Goal: Transaction & Acquisition: Obtain resource

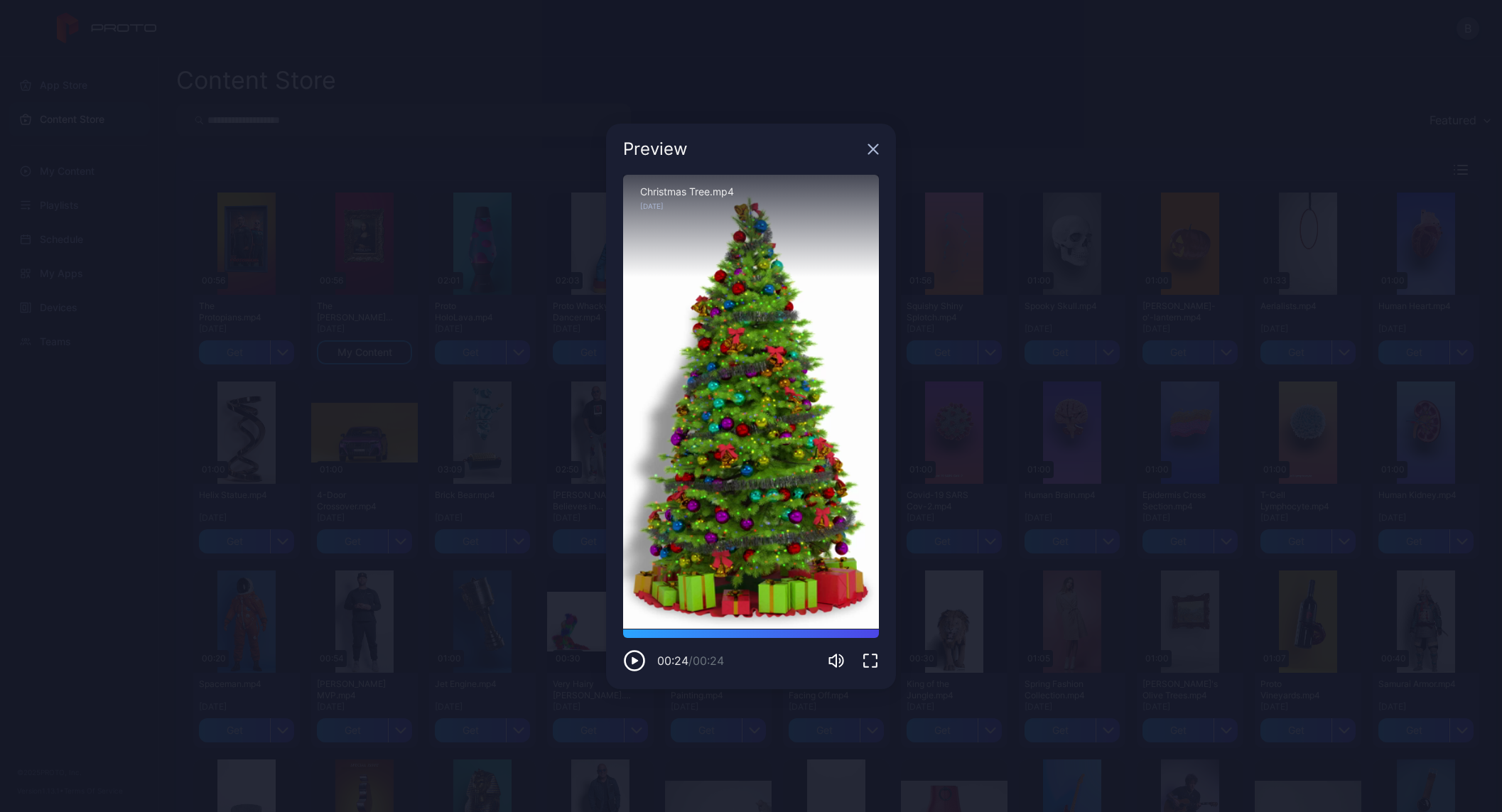
scroll to position [921, 0]
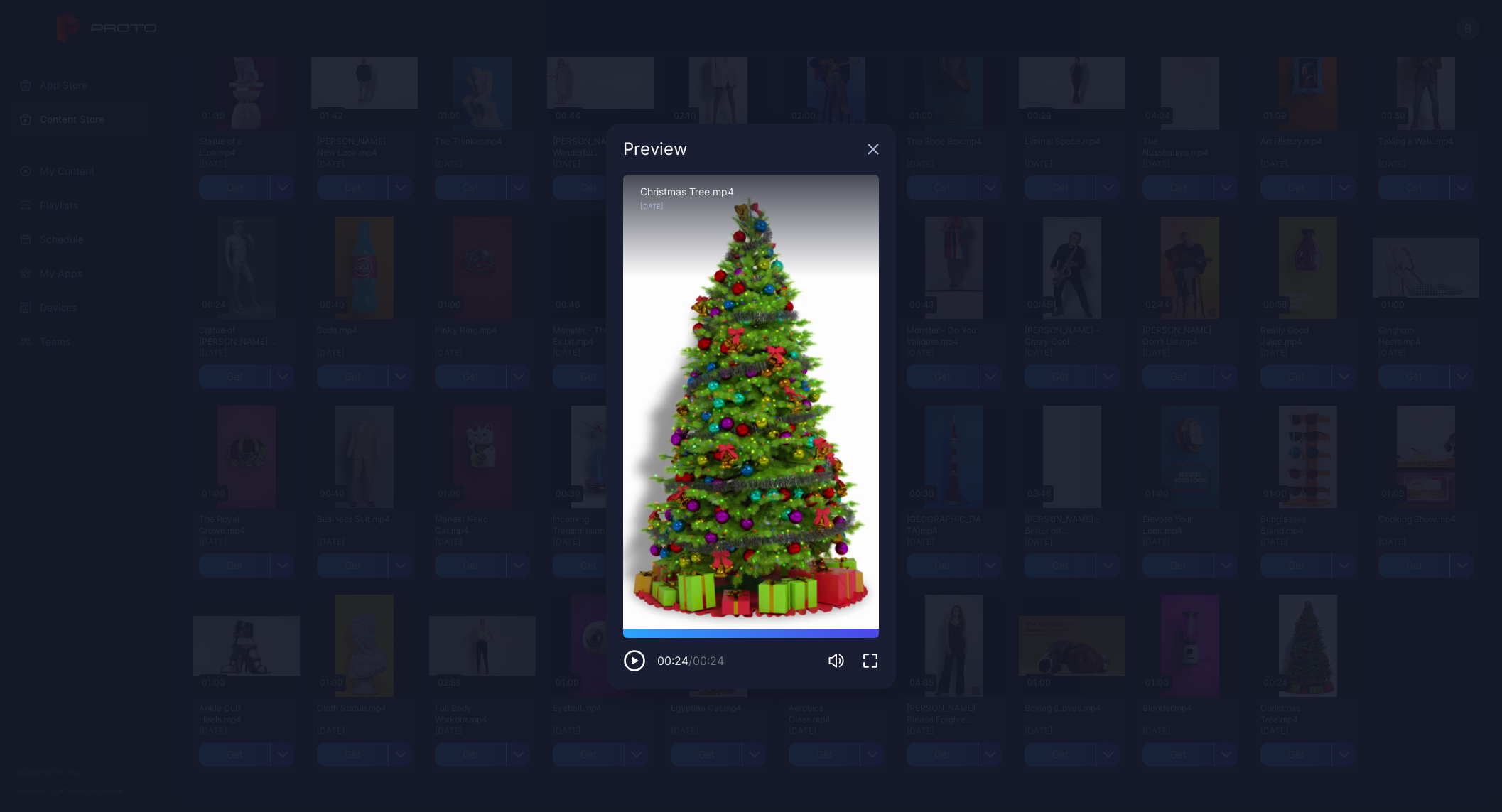
click at [873, 147] on icon "button" at bounding box center [873, 149] width 12 height 12
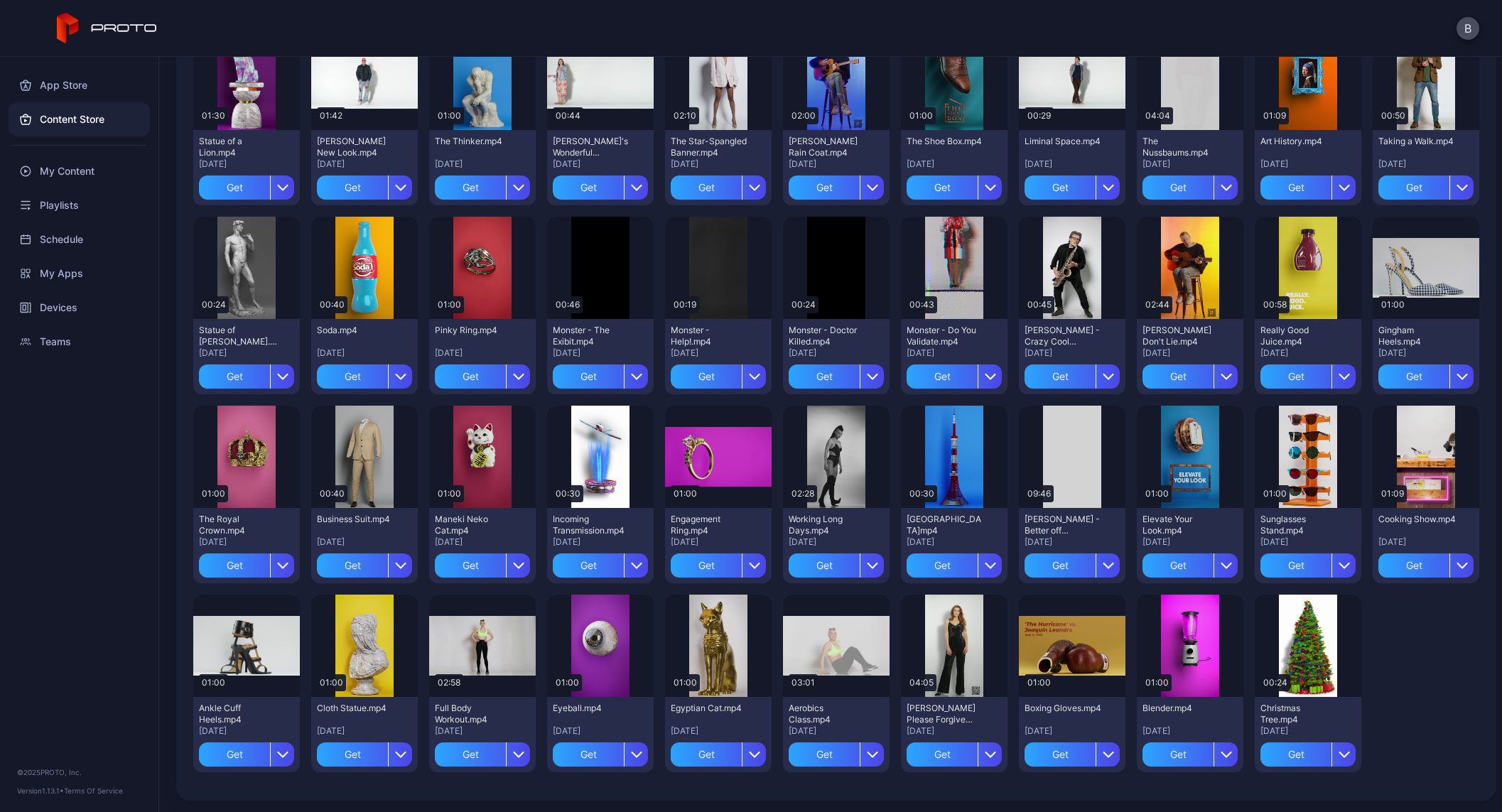
scroll to position [918, 0]
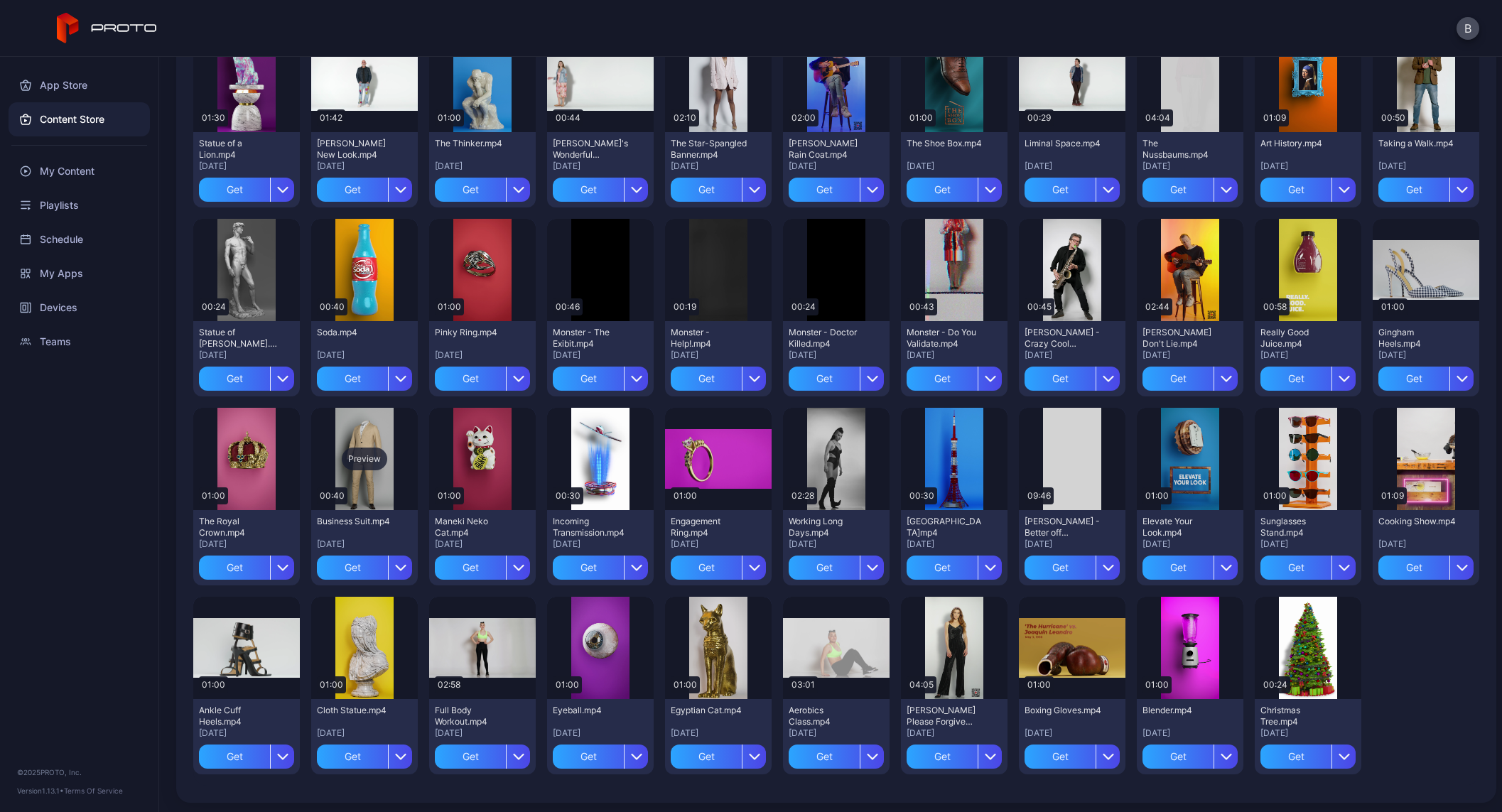
click at [369, 451] on div "Preview" at bounding box center [365, 458] width 45 height 23
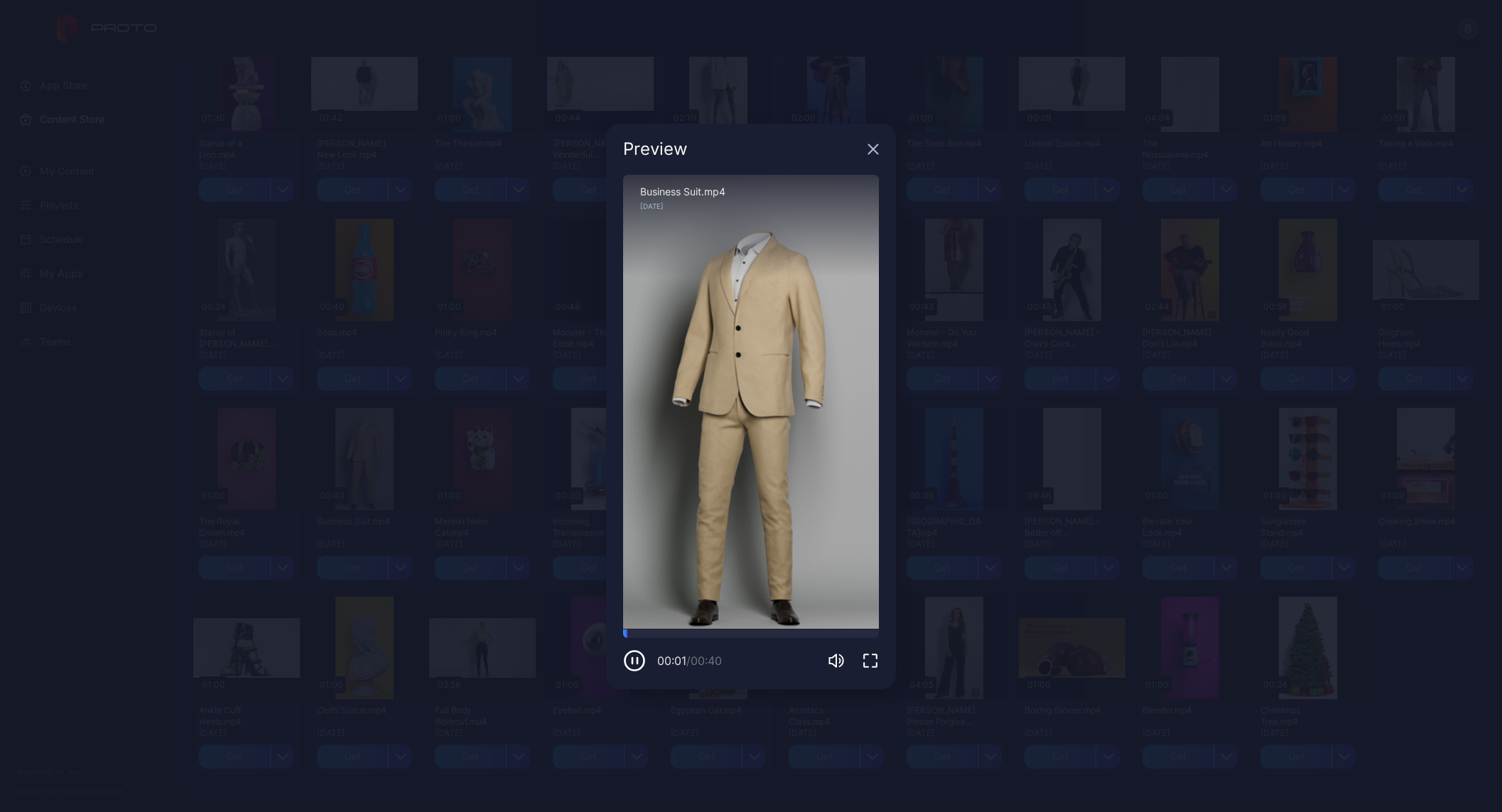
click at [823, 366] on div "Sorry, your browser doesn‘t support embedded videos" at bounding box center [751, 402] width 256 height 455
click at [873, 144] on icon "button" at bounding box center [873, 149] width 12 height 12
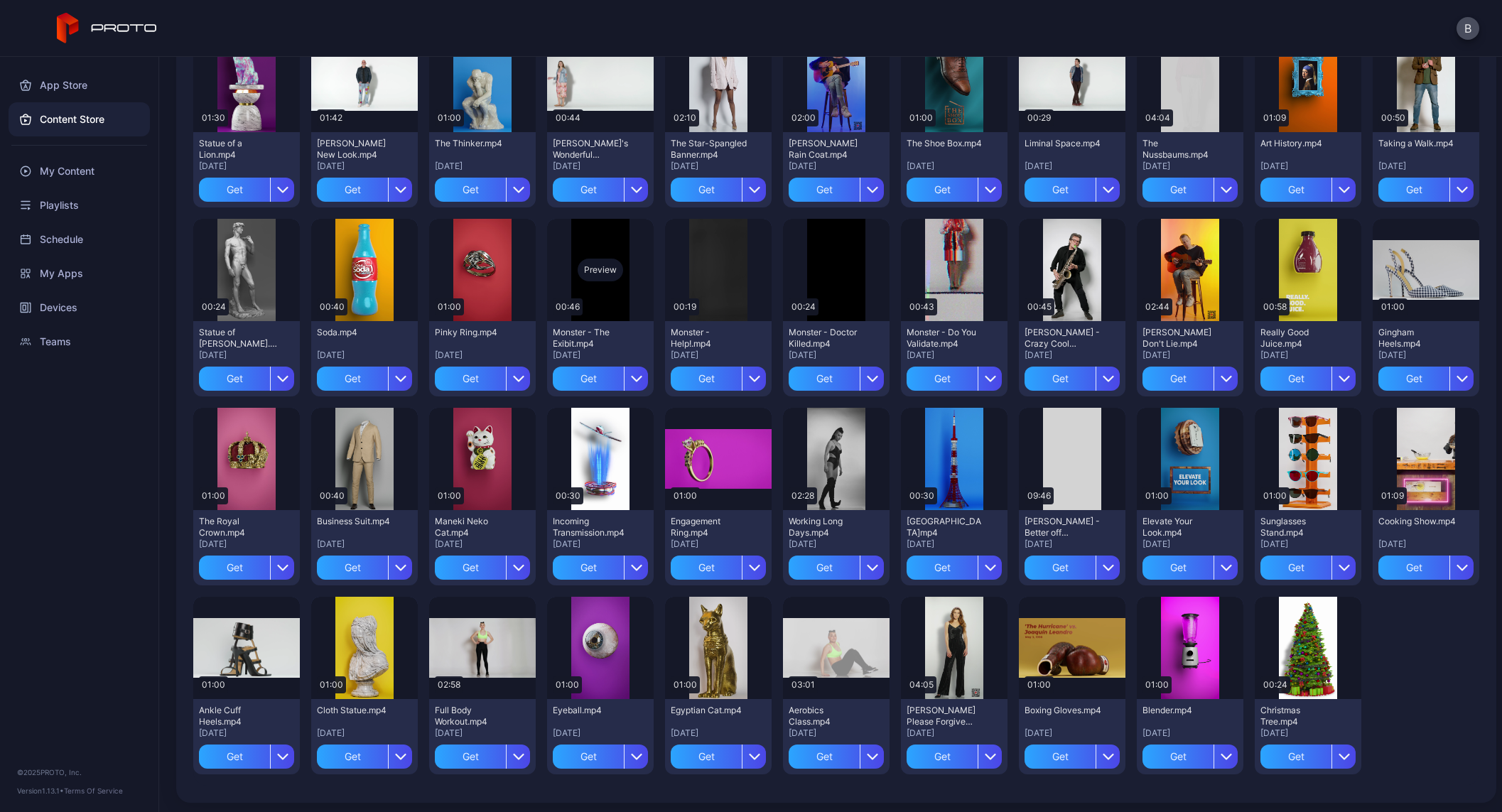
click at [593, 269] on div "Preview" at bounding box center [600, 270] width 45 height 23
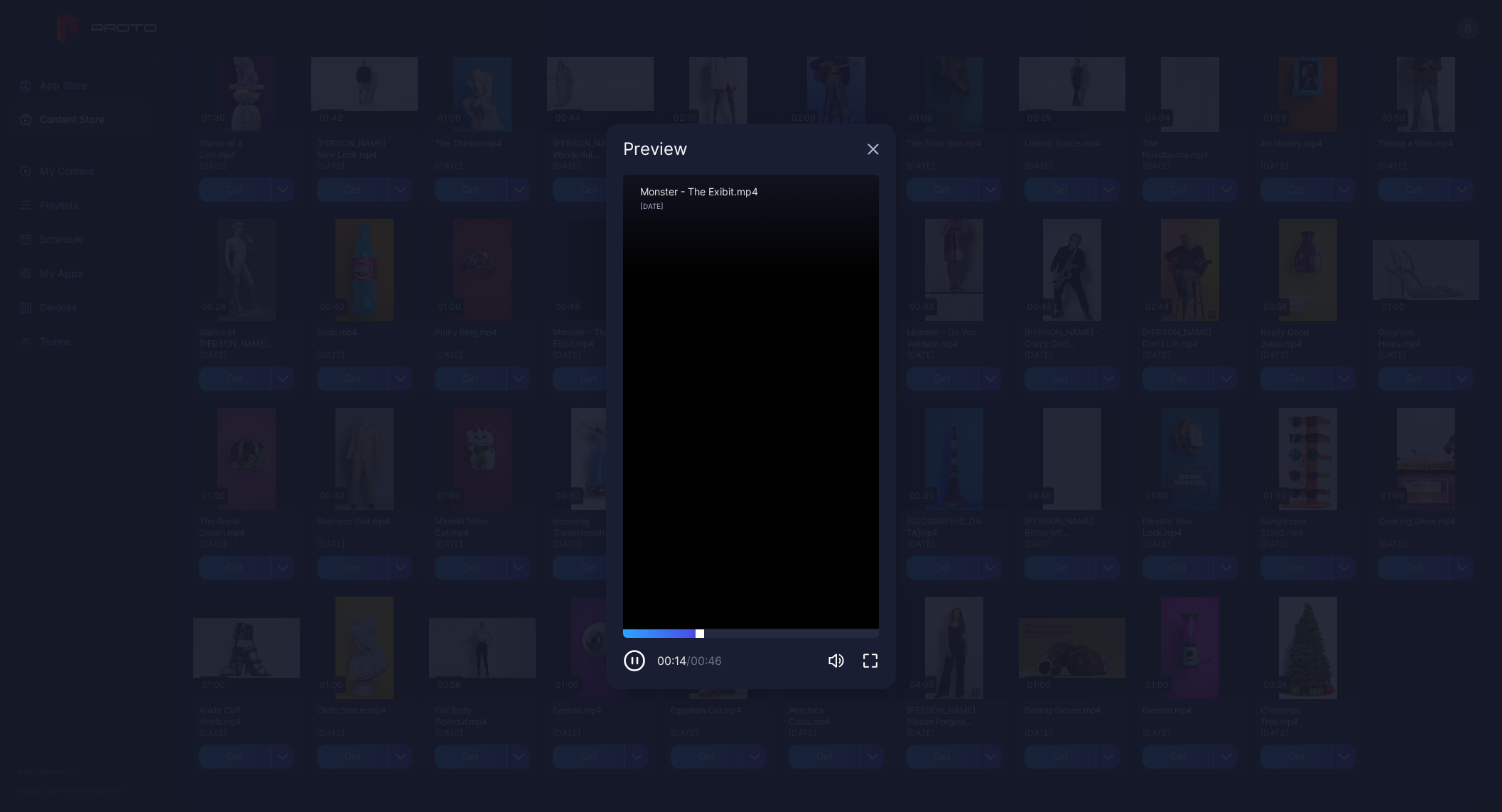
click at [759, 637] on div at bounding box center [751, 634] width 256 height 8
click at [811, 635] on div at bounding box center [751, 634] width 256 height 8
click at [844, 633] on div at bounding box center [751, 634] width 256 height 8
click at [875, 150] on icon "button" at bounding box center [873, 148] width 9 height 9
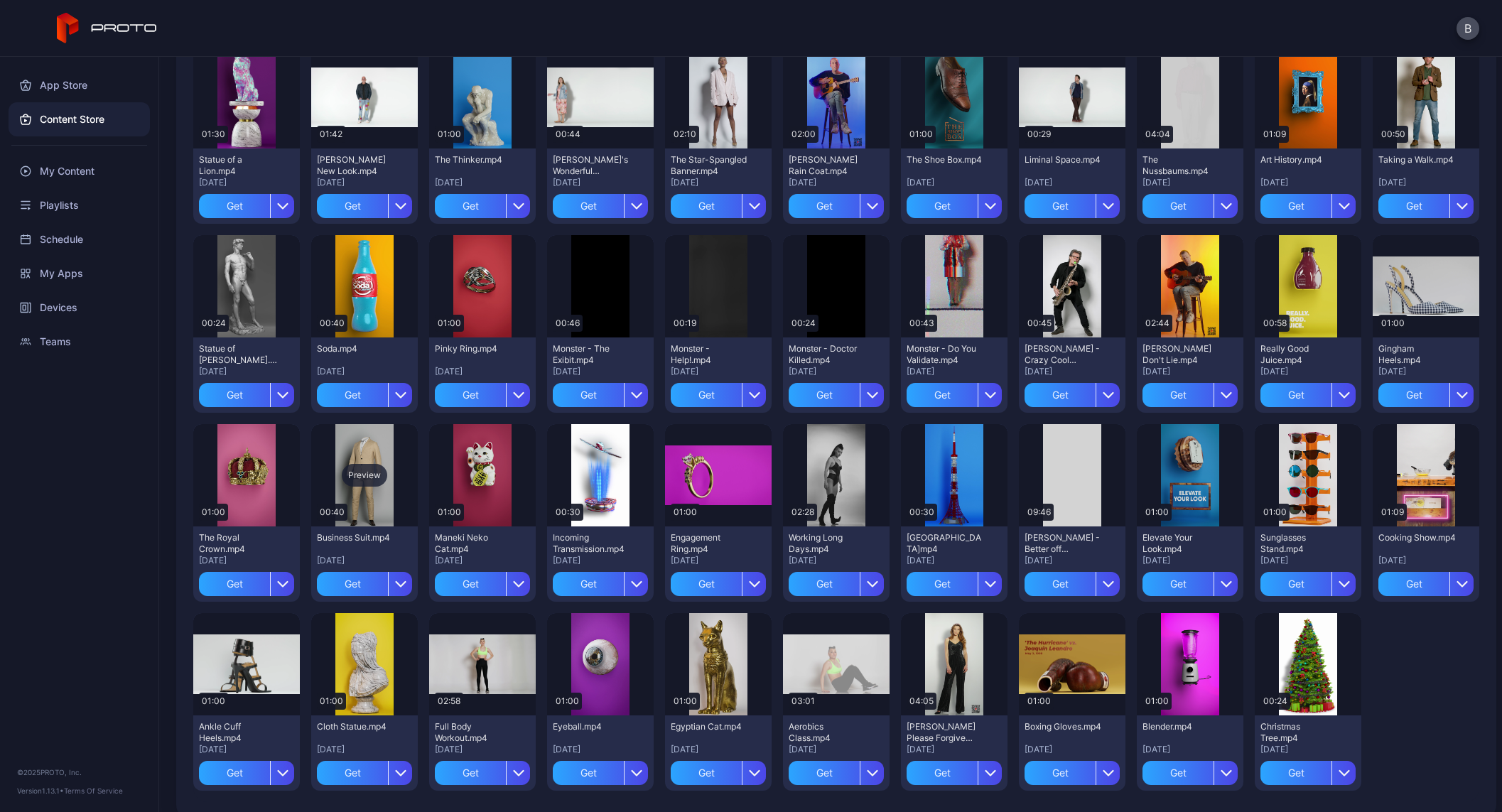
scroll to position [921, 0]
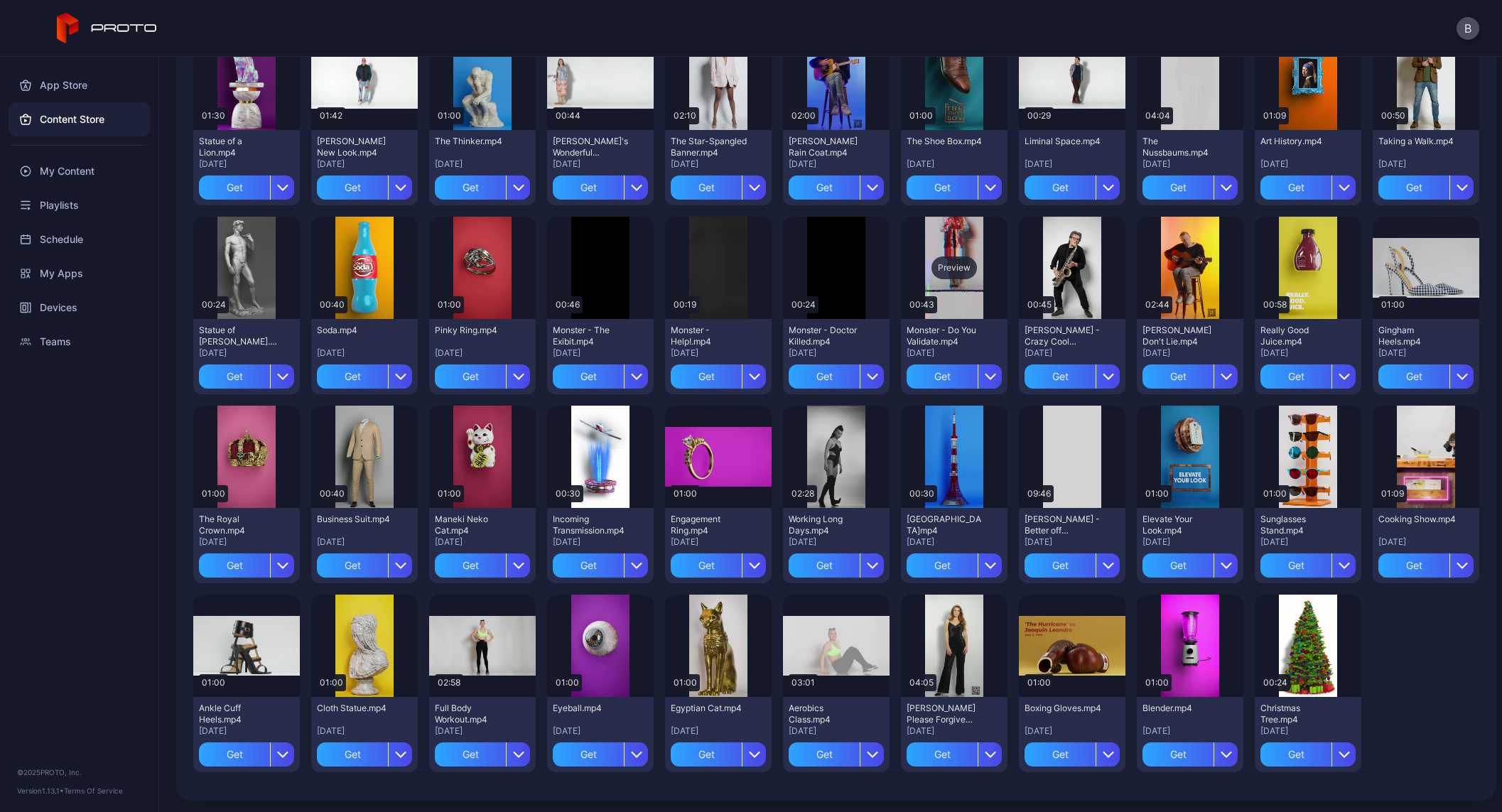
click at [937, 267] on div "Preview" at bounding box center [955, 267] width 45 height 23
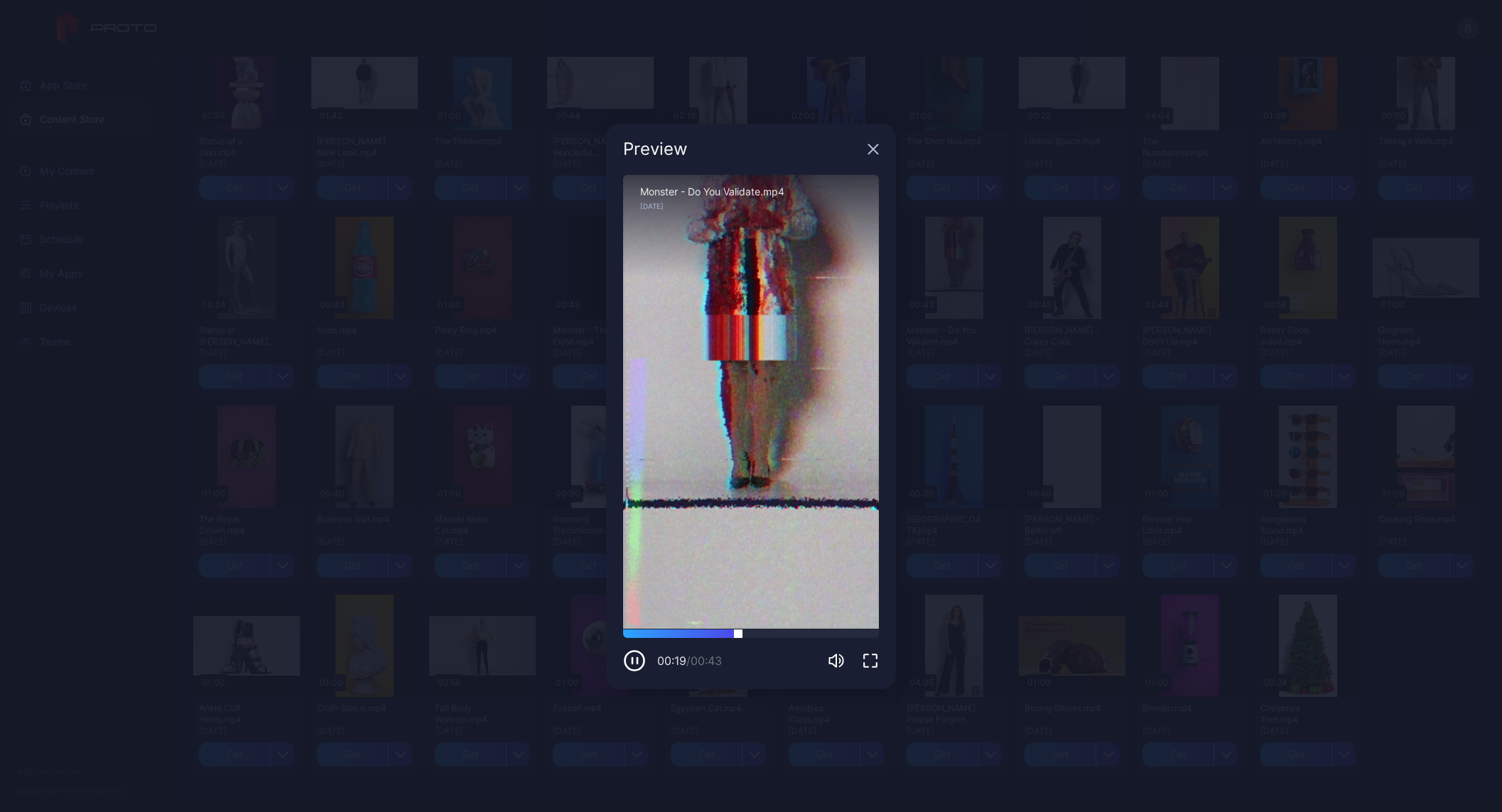
click at [790, 634] on div at bounding box center [751, 634] width 256 height 8
click at [873, 145] on icon "button" at bounding box center [873, 149] width 12 height 12
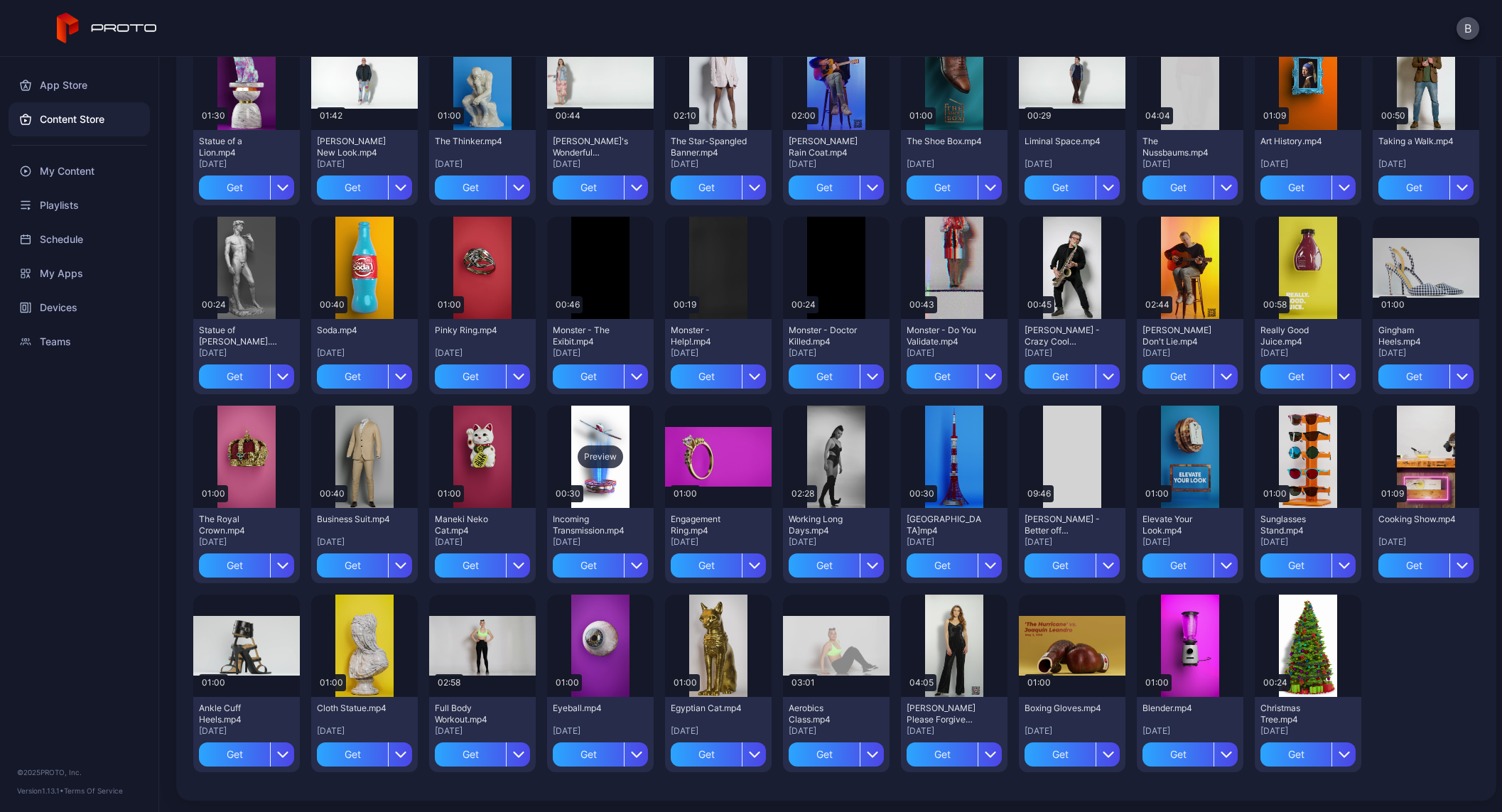
click at [585, 452] on div "Preview" at bounding box center [600, 457] width 45 height 23
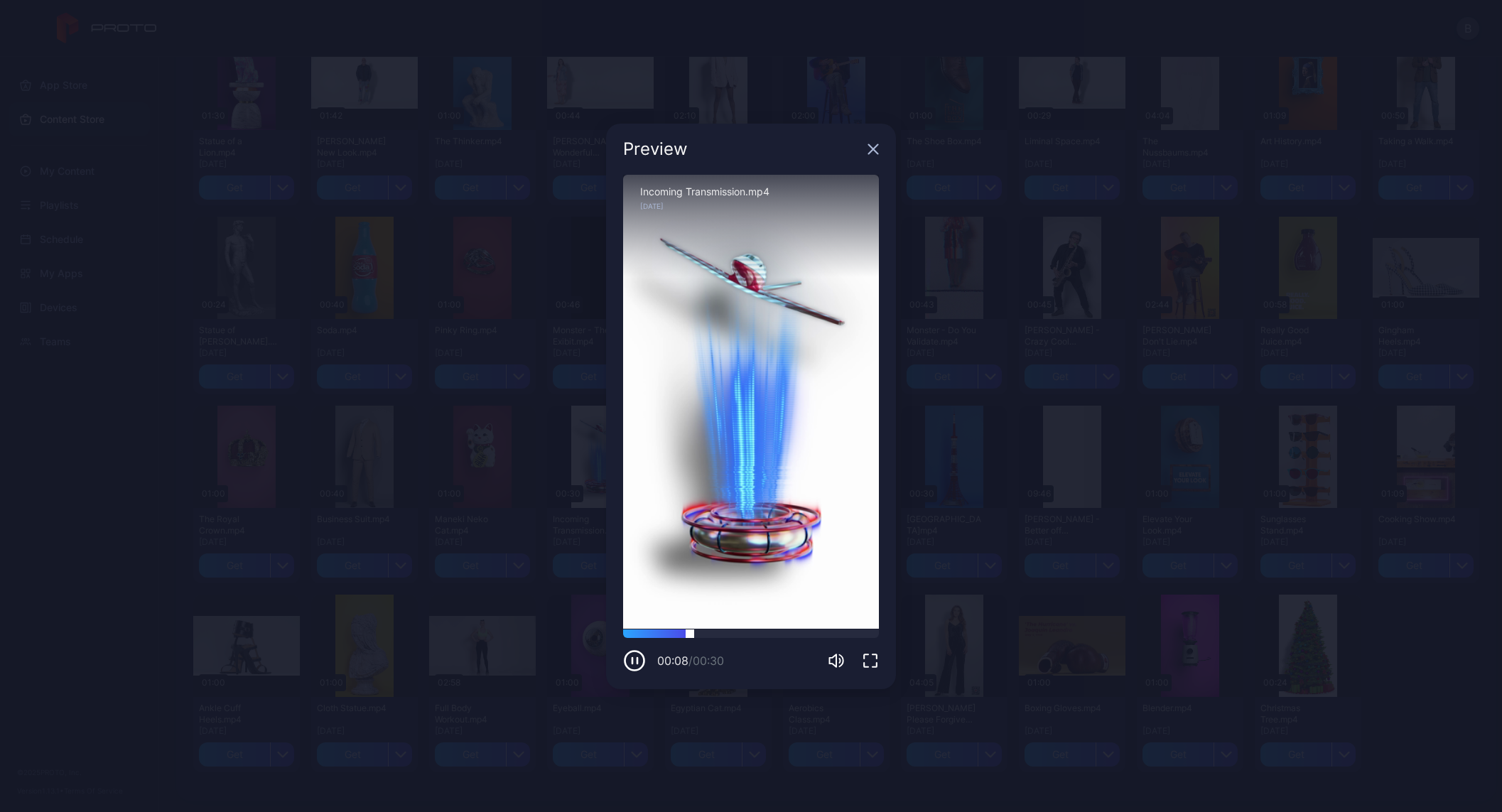
click at [770, 635] on div at bounding box center [751, 634] width 256 height 8
click at [98, 579] on div "Preview Sorry, your browser doesn‘t support embedded videos 00:19 / 00:30 Incom…" at bounding box center [751, 406] width 1502 height 812
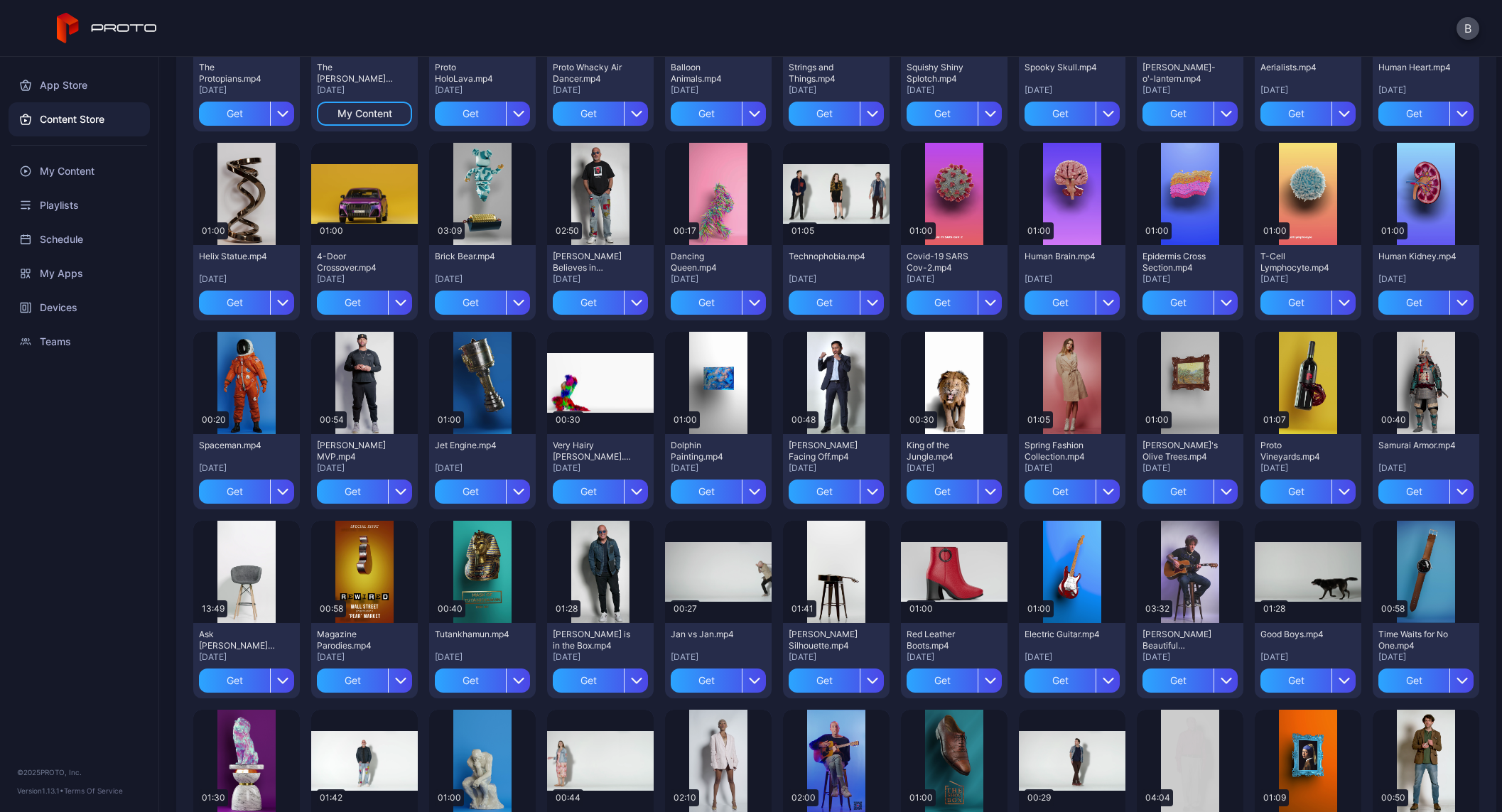
scroll to position [233, 0]
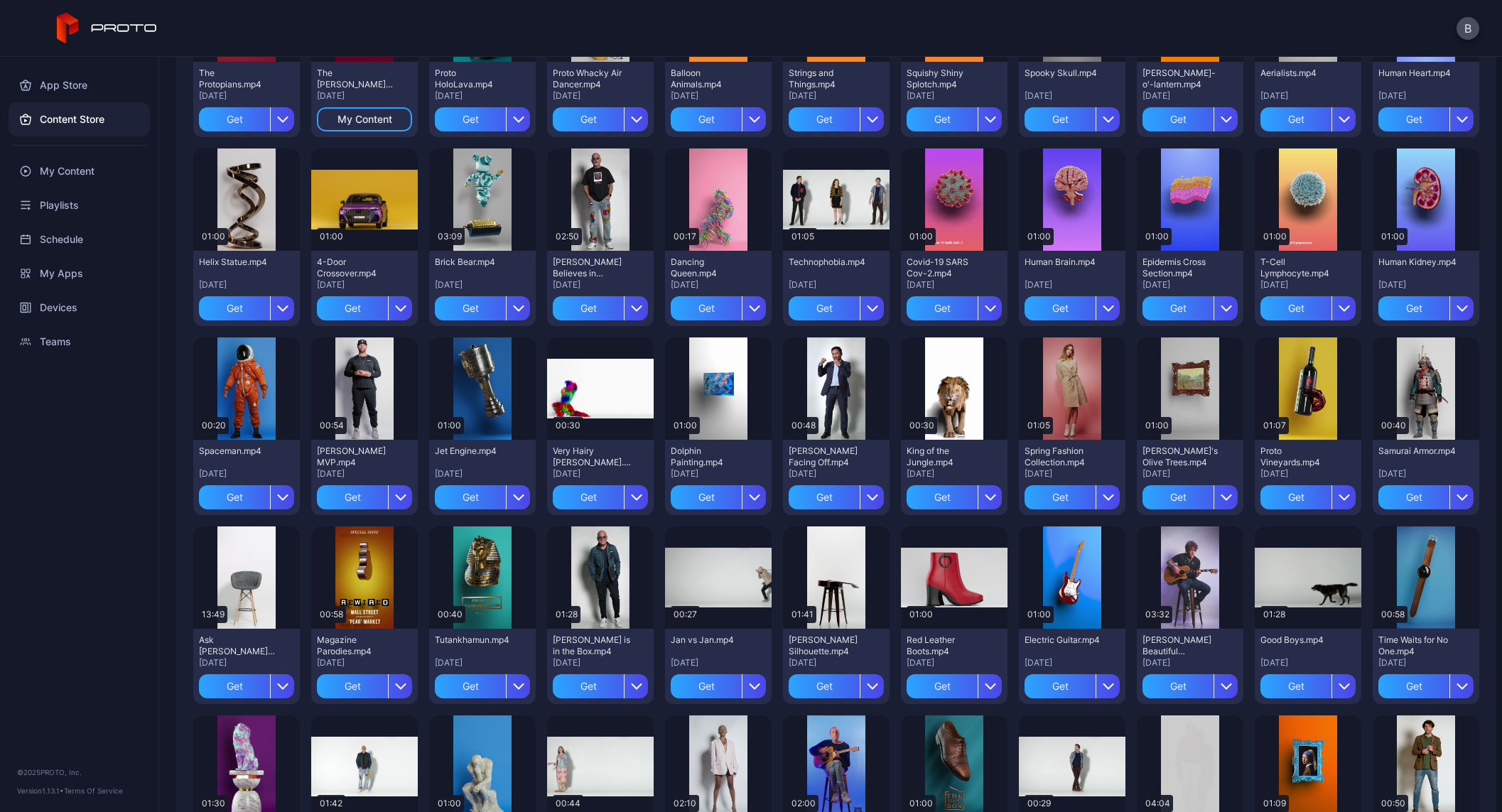
click at [1261, 507] on div "Get" at bounding box center [1296, 497] width 71 height 24
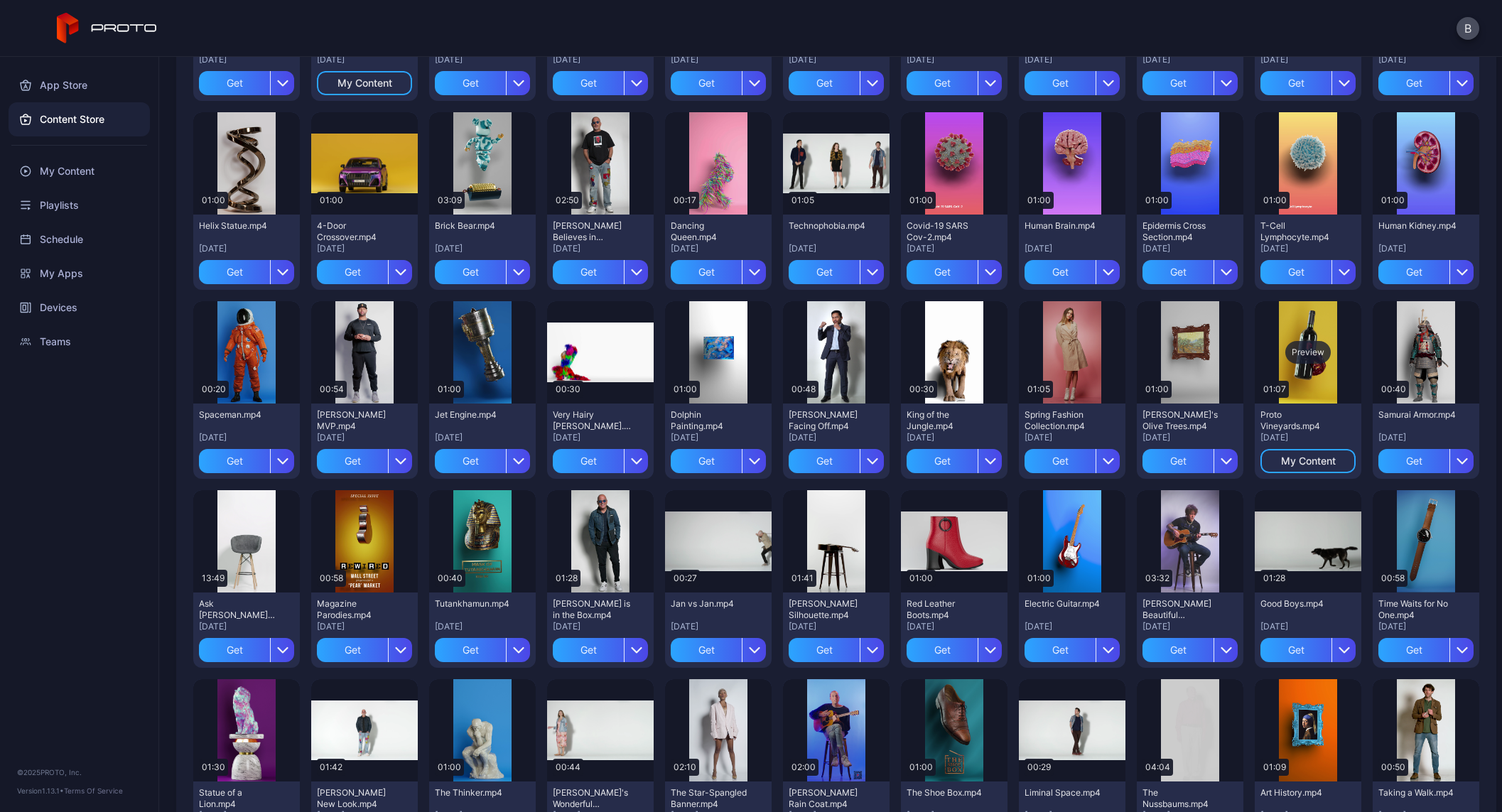
scroll to position [267, 0]
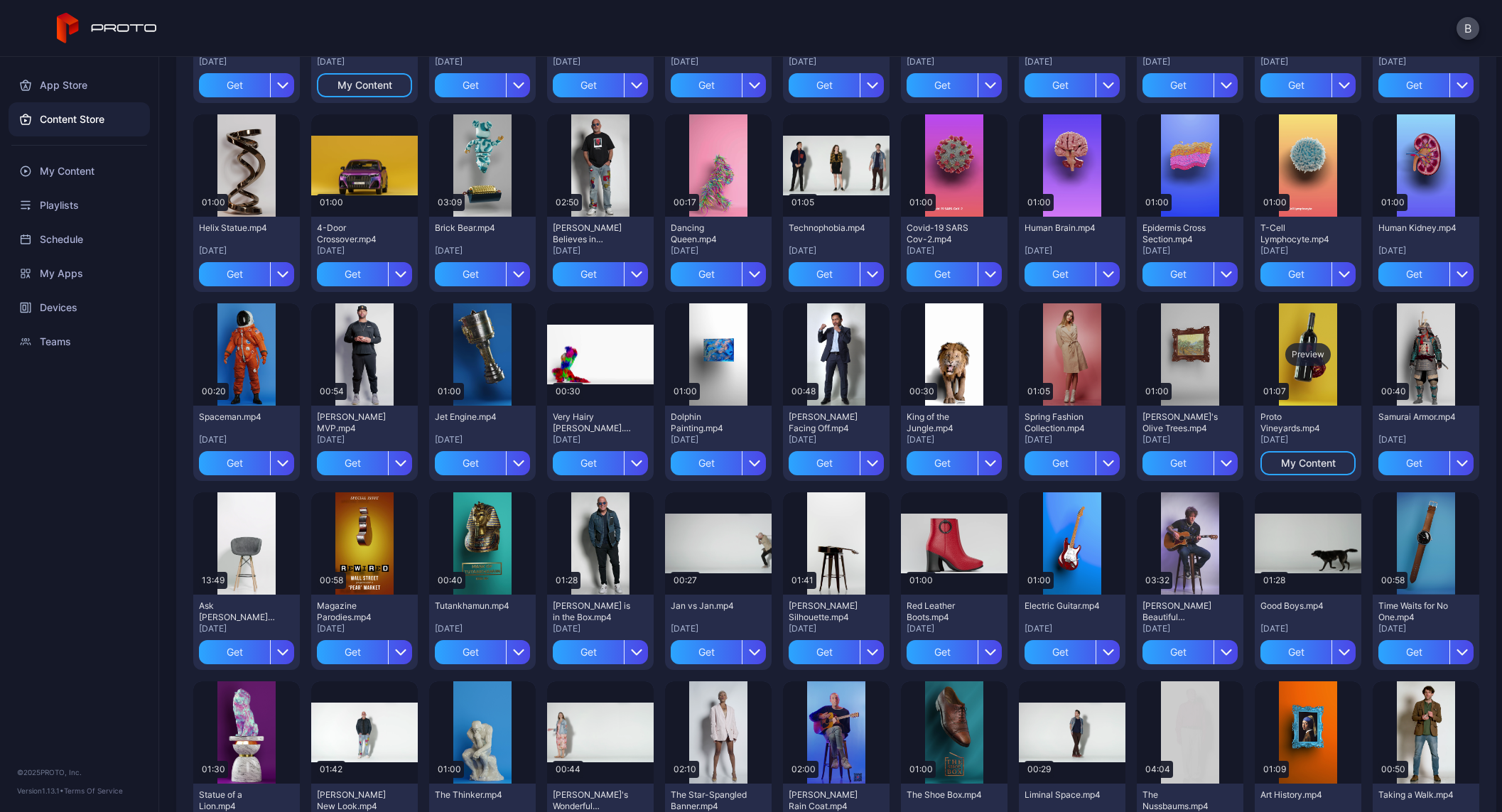
click at [1290, 357] on div "Preview" at bounding box center [1308, 354] width 45 height 23
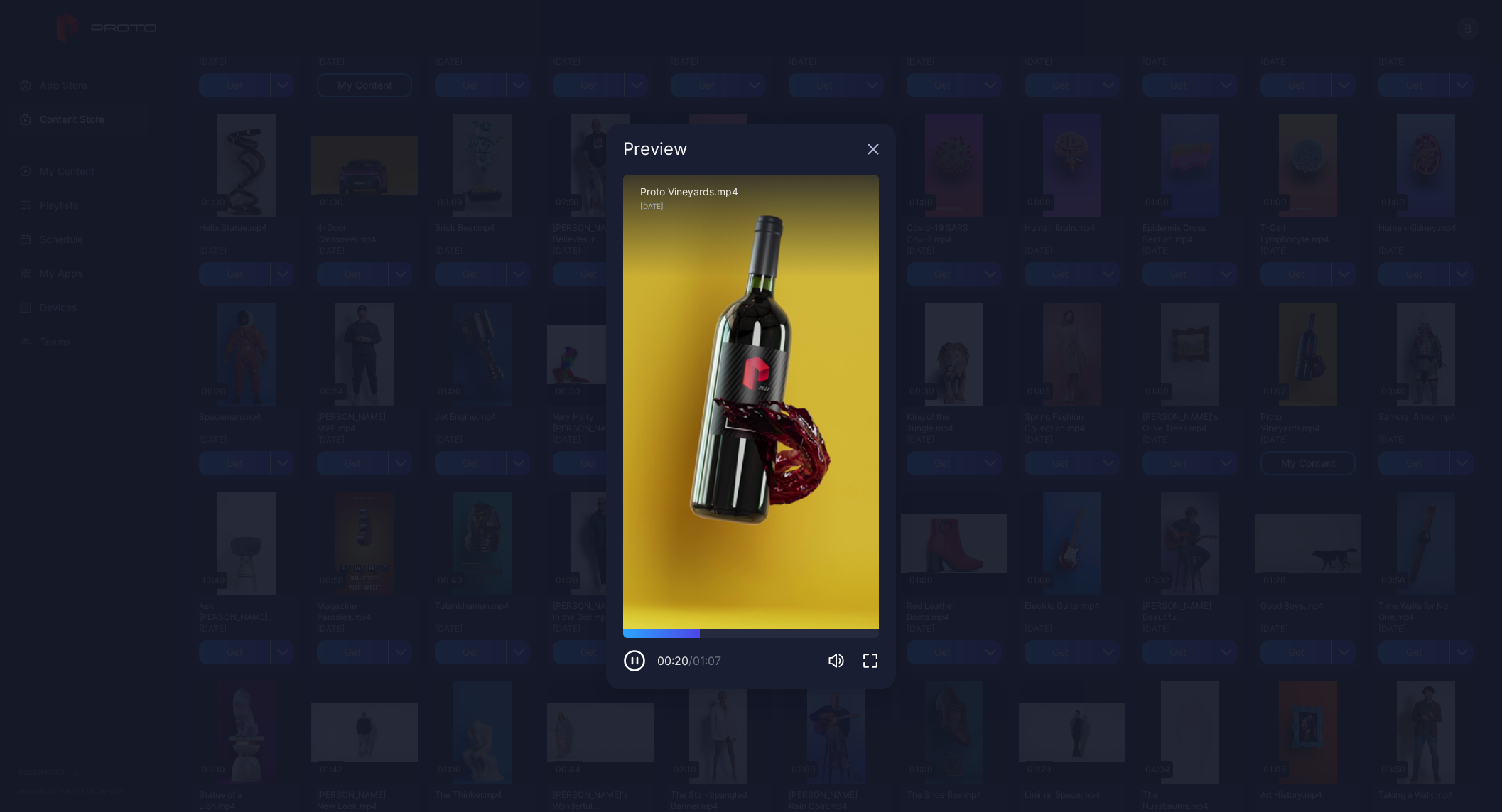
click at [131, 577] on div "Preview Sorry, your browser doesn‘t support embedded videos 00:20 / 01:07 Proto…" at bounding box center [751, 406] width 1502 height 812
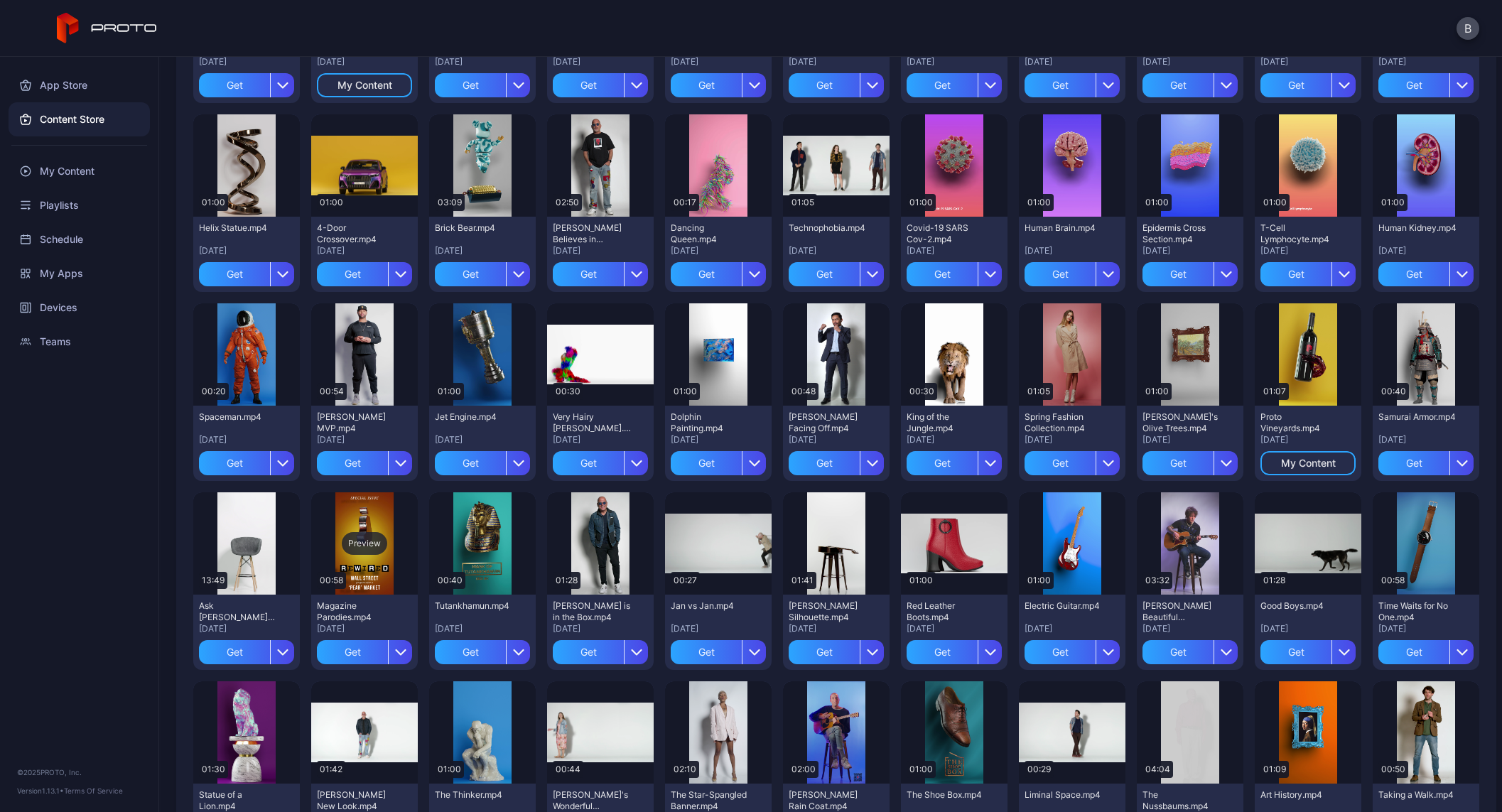
click at [368, 548] on div "Preview" at bounding box center [365, 543] width 45 height 23
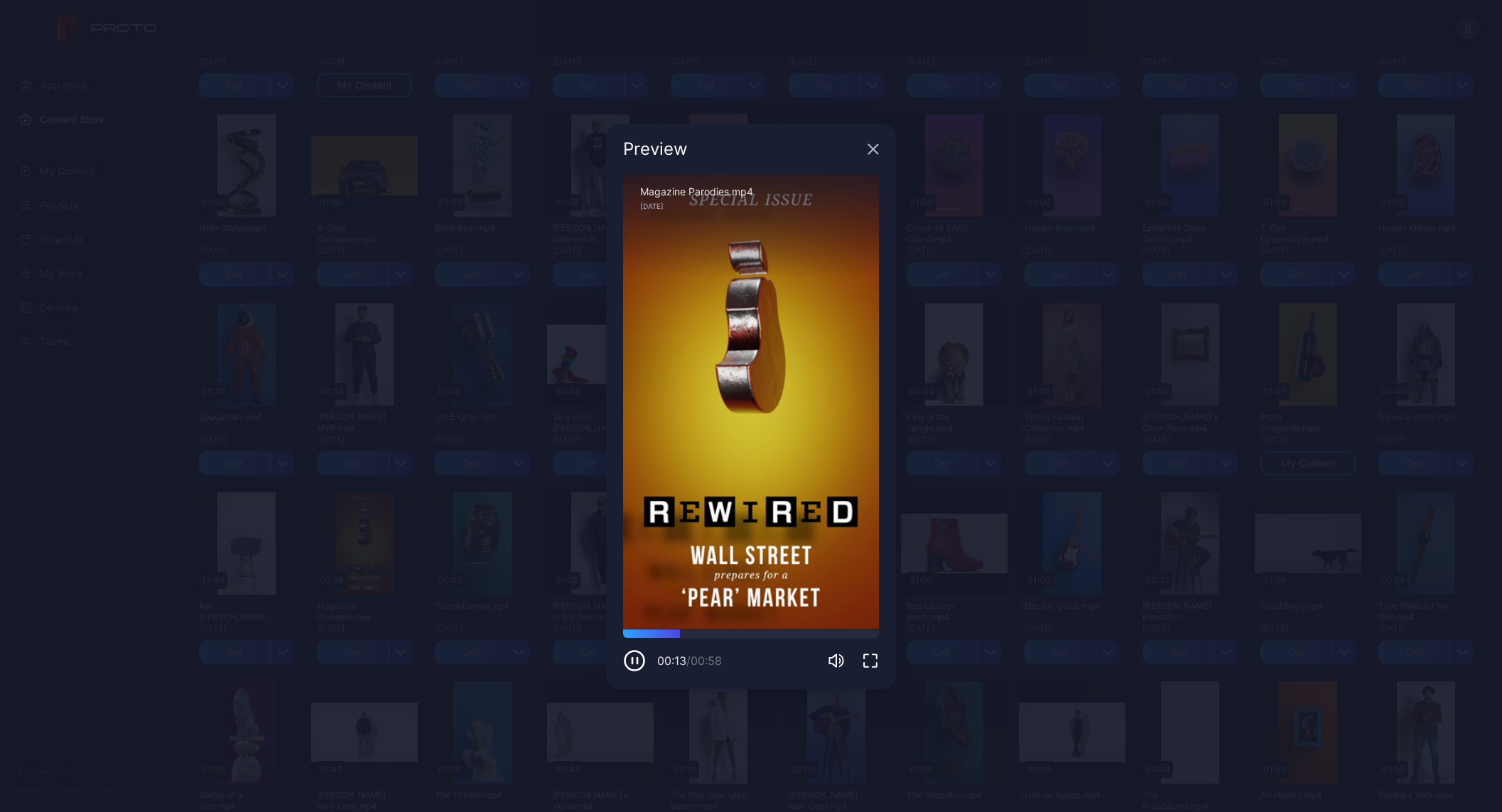
click at [878, 152] on icon "button" at bounding box center [873, 149] width 12 height 12
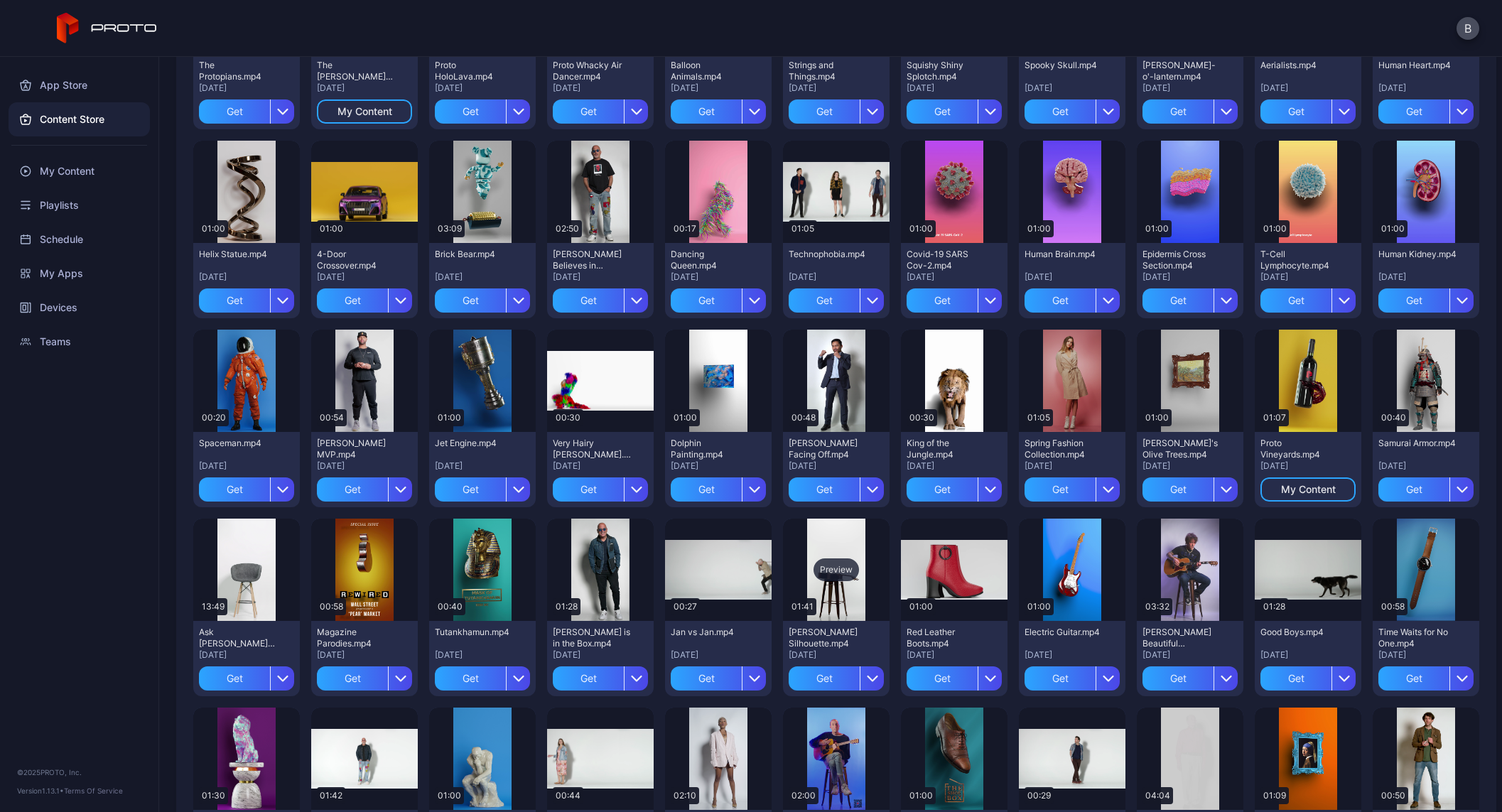
scroll to position [240, 0]
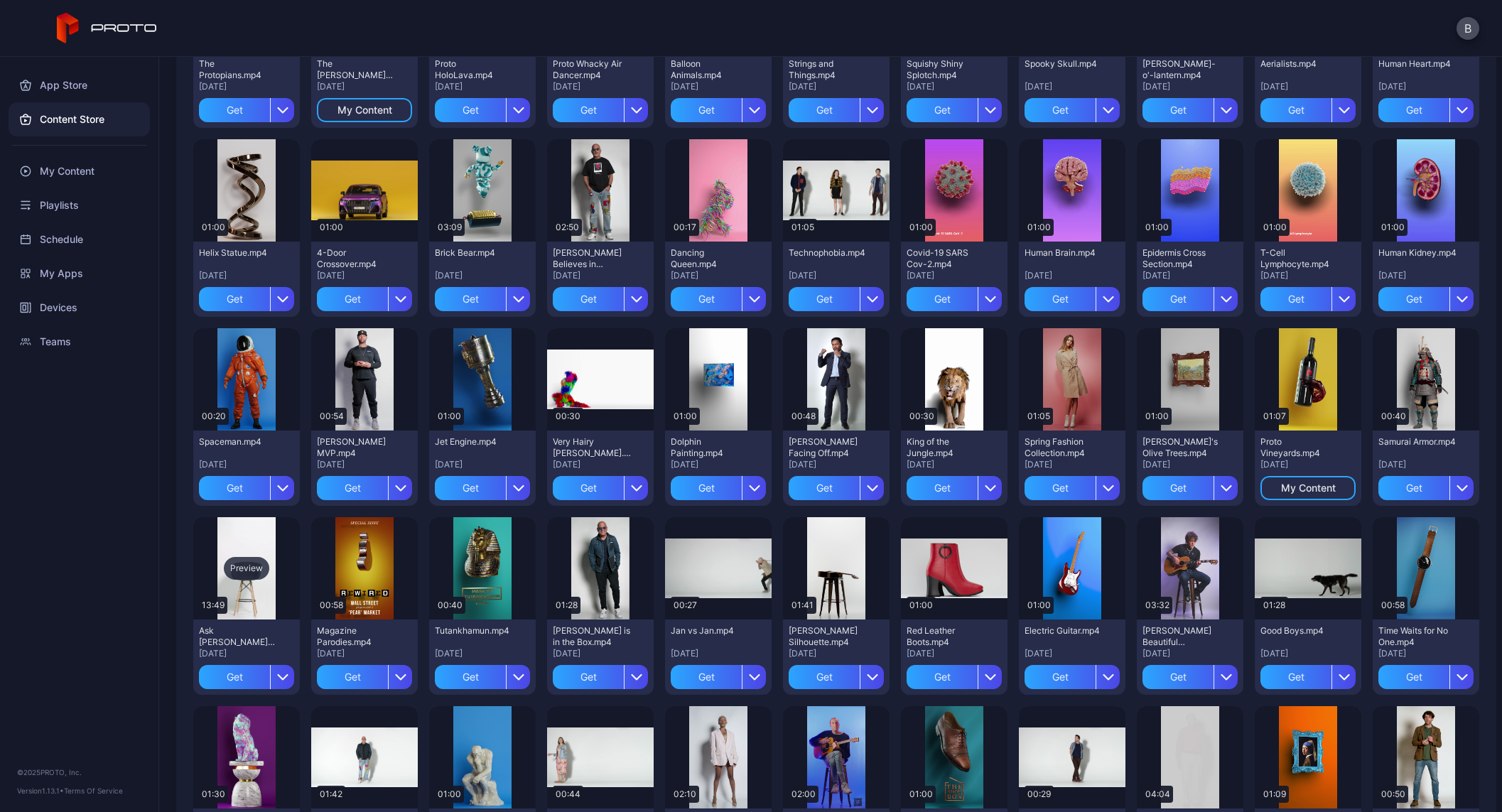
click at [245, 571] on div "Preview" at bounding box center [246, 568] width 45 height 23
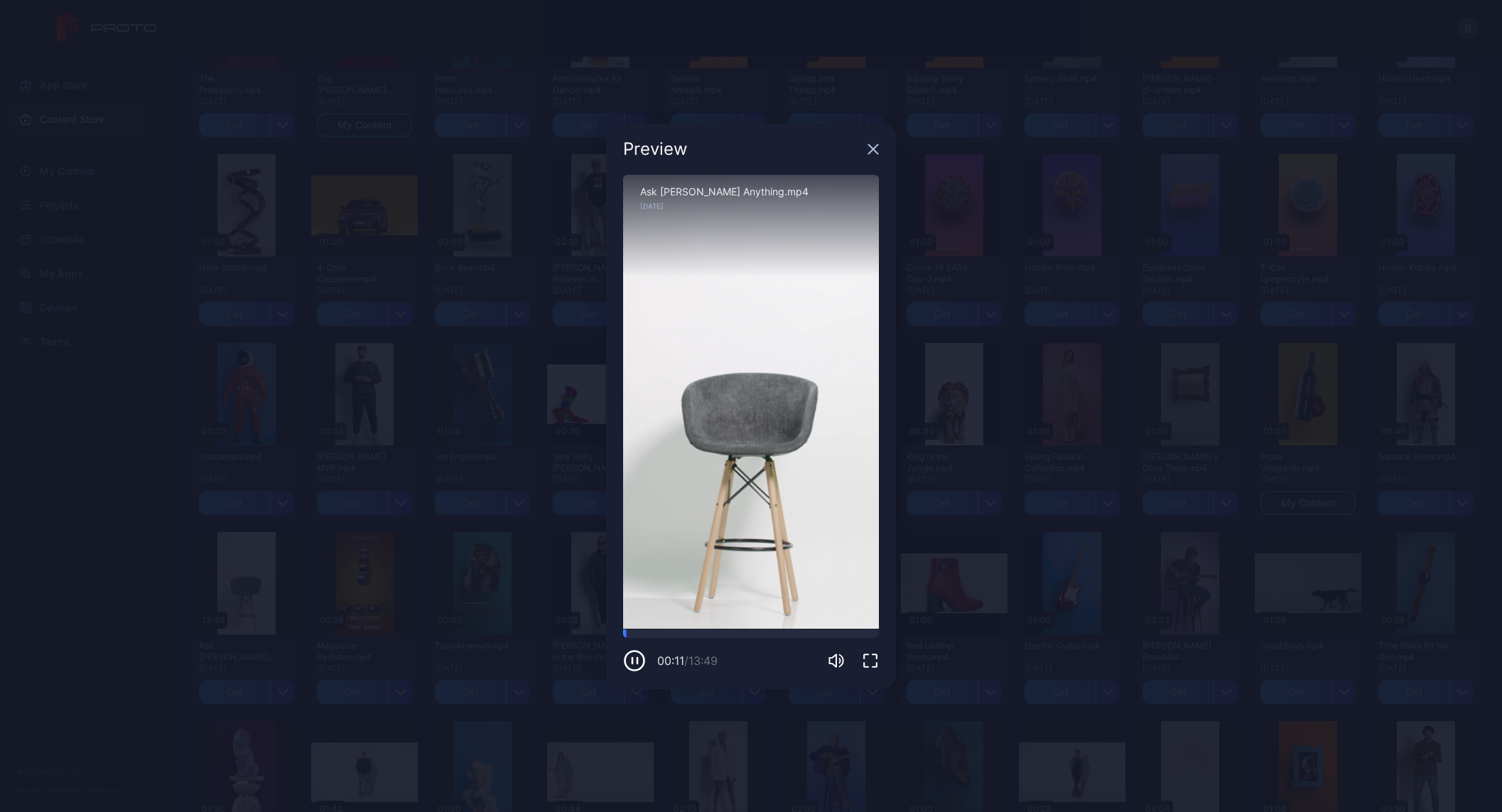
scroll to position [231, 0]
click at [737, 632] on div at bounding box center [751, 634] width 256 height 8
click at [871, 150] on icon "button" at bounding box center [873, 148] width 9 height 9
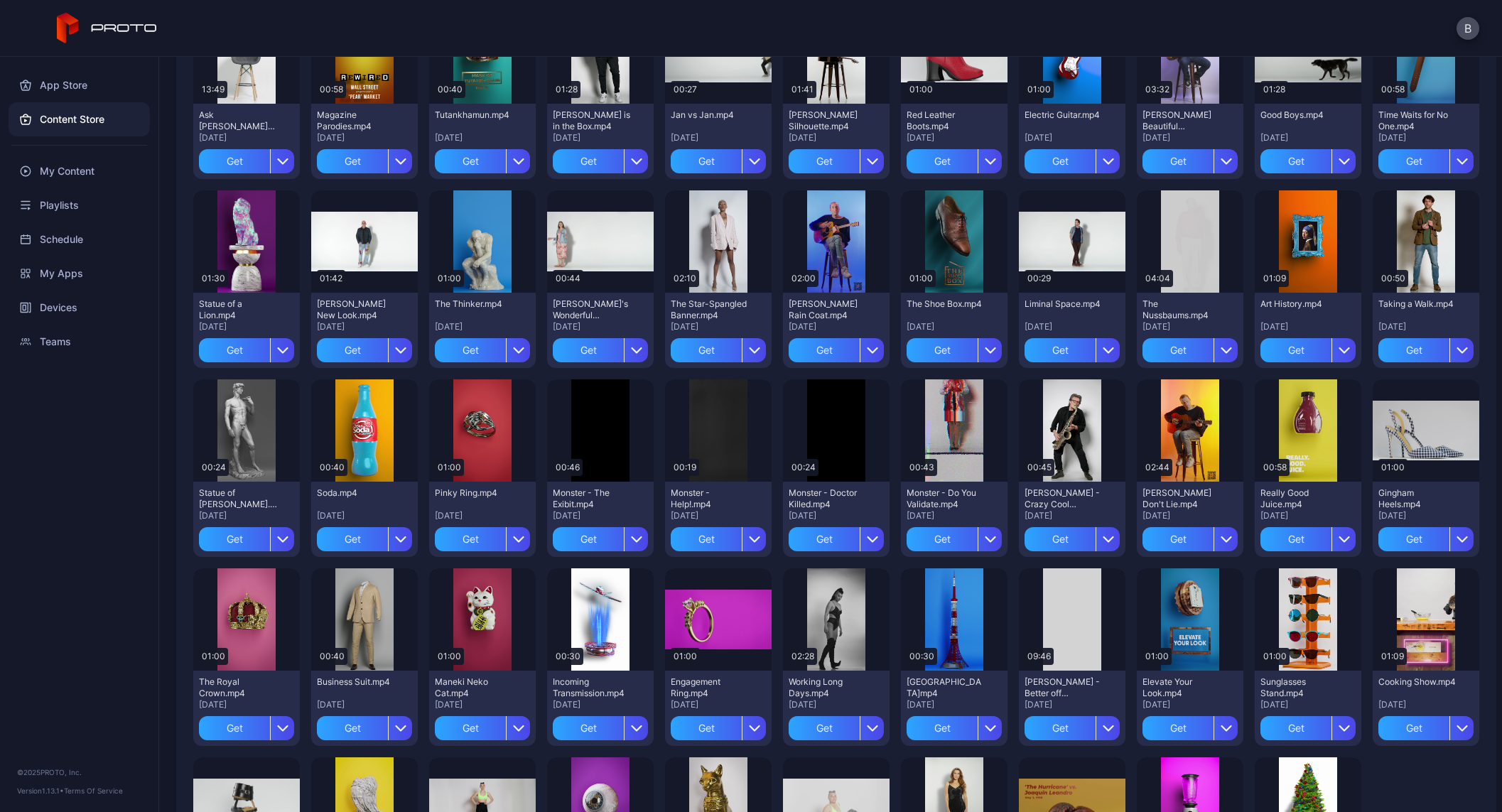
scroll to position [753, 0]
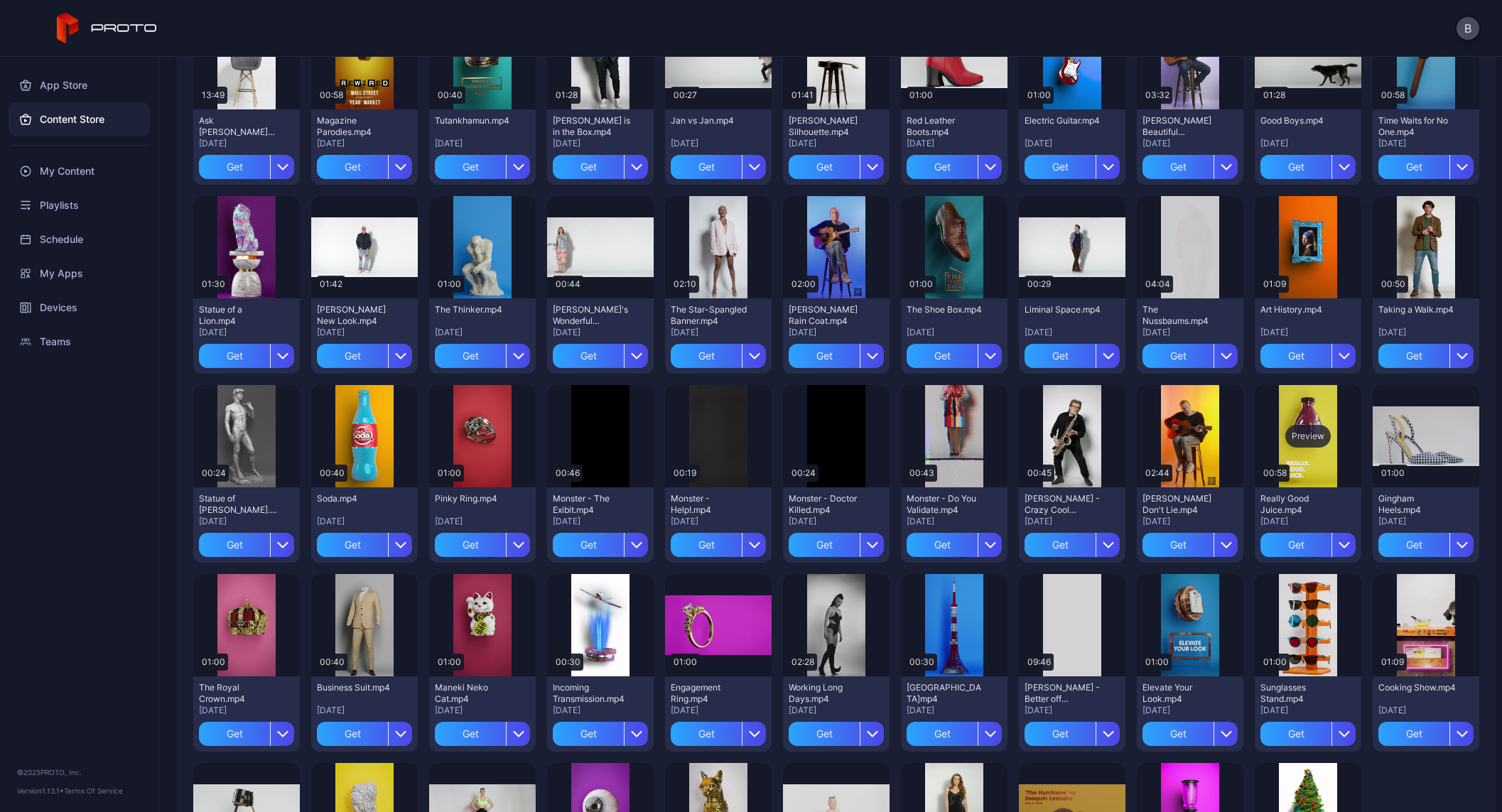
click at [1302, 437] on div "Preview" at bounding box center [1308, 436] width 45 height 23
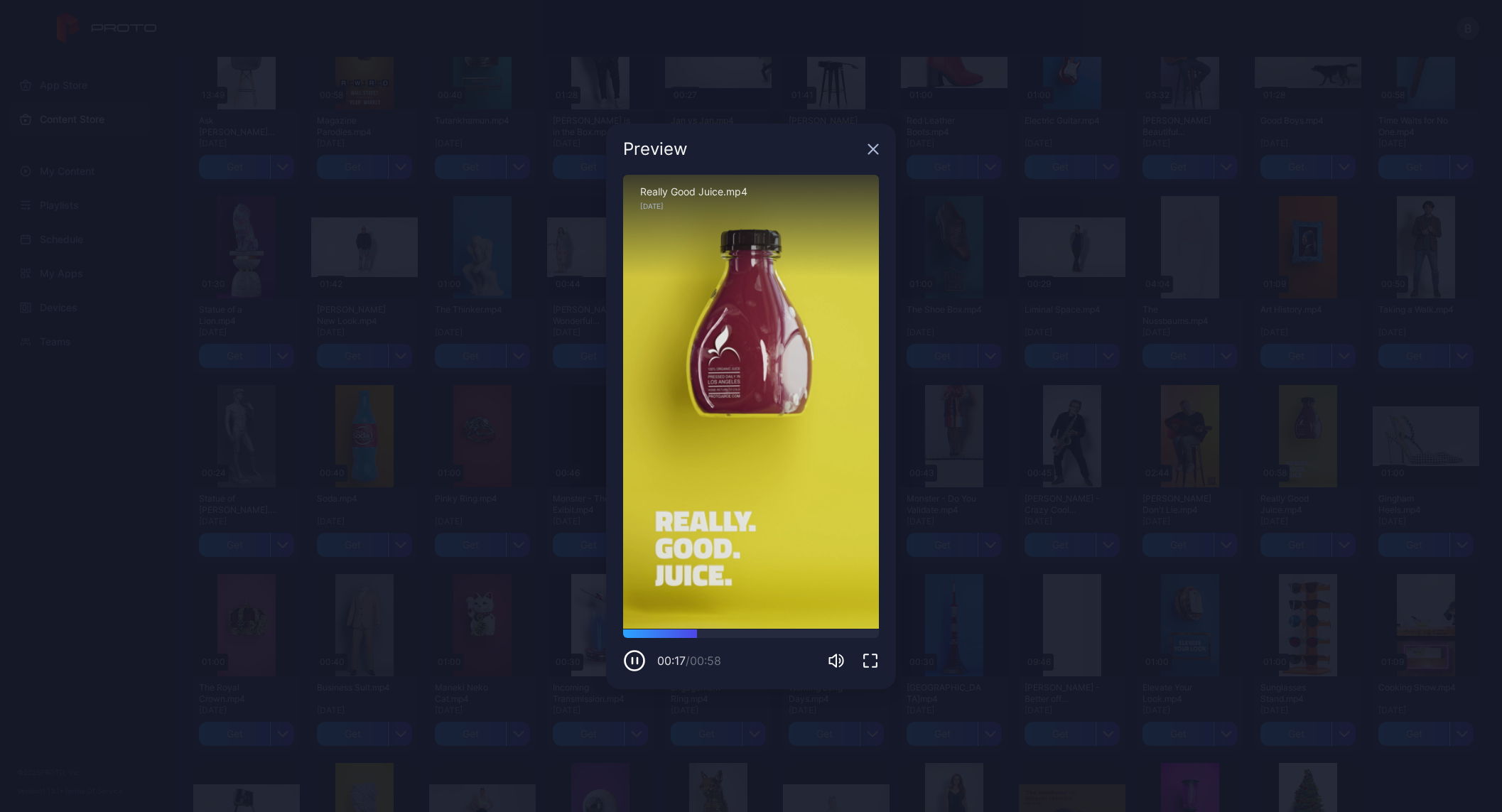
click at [872, 154] on icon "button" at bounding box center [873, 149] width 12 height 12
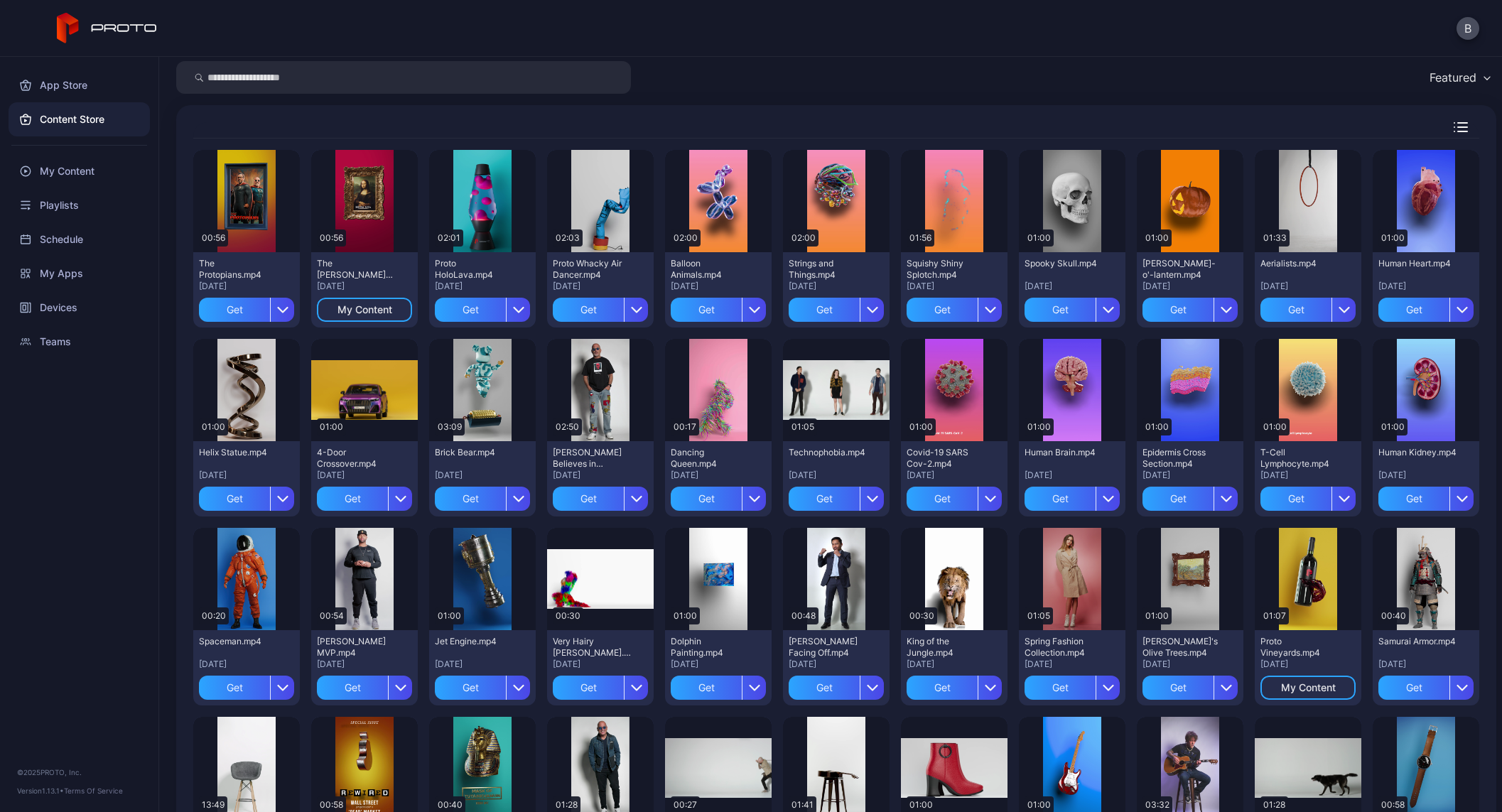
scroll to position [0, 0]
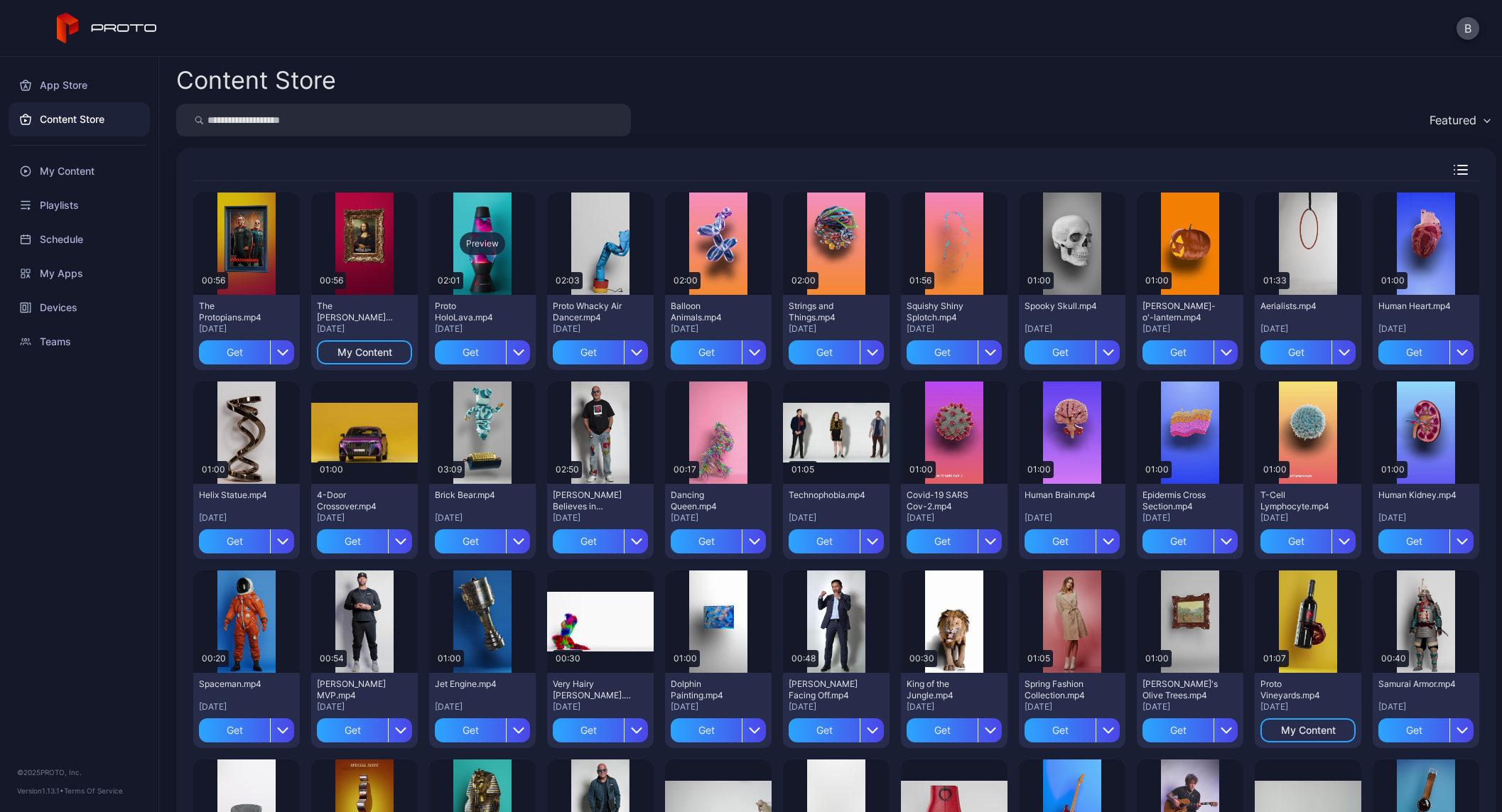
click at [478, 245] on div "Preview" at bounding box center [483, 243] width 45 height 23
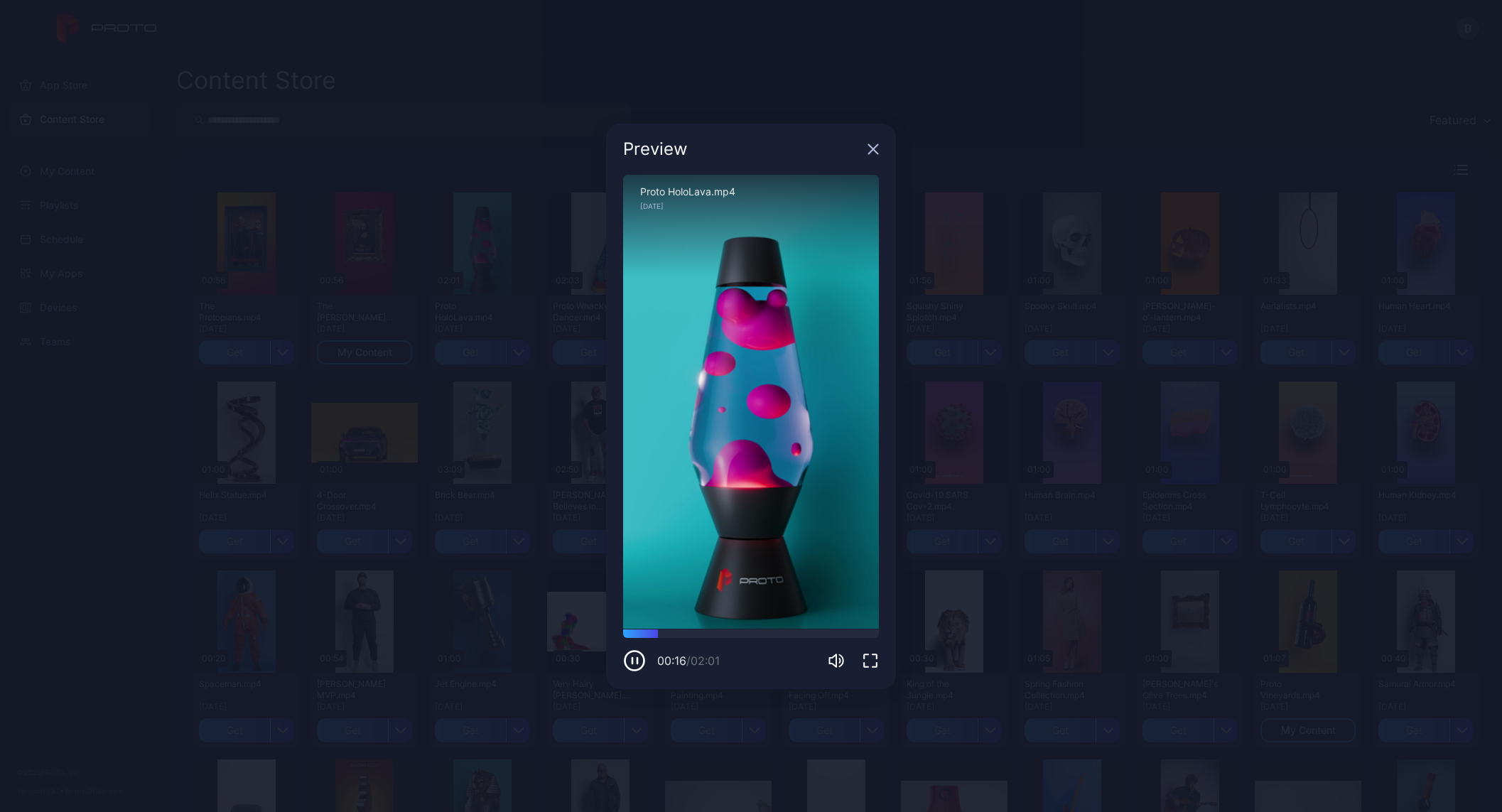
click at [749, 638] on div "00:16 / 02:01" at bounding box center [751, 650] width 256 height 43
click at [748, 635] on div at bounding box center [751, 634] width 256 height 8
click at [869, 147] on icon "button" at bounding box center [873, 149] width 12 height 12
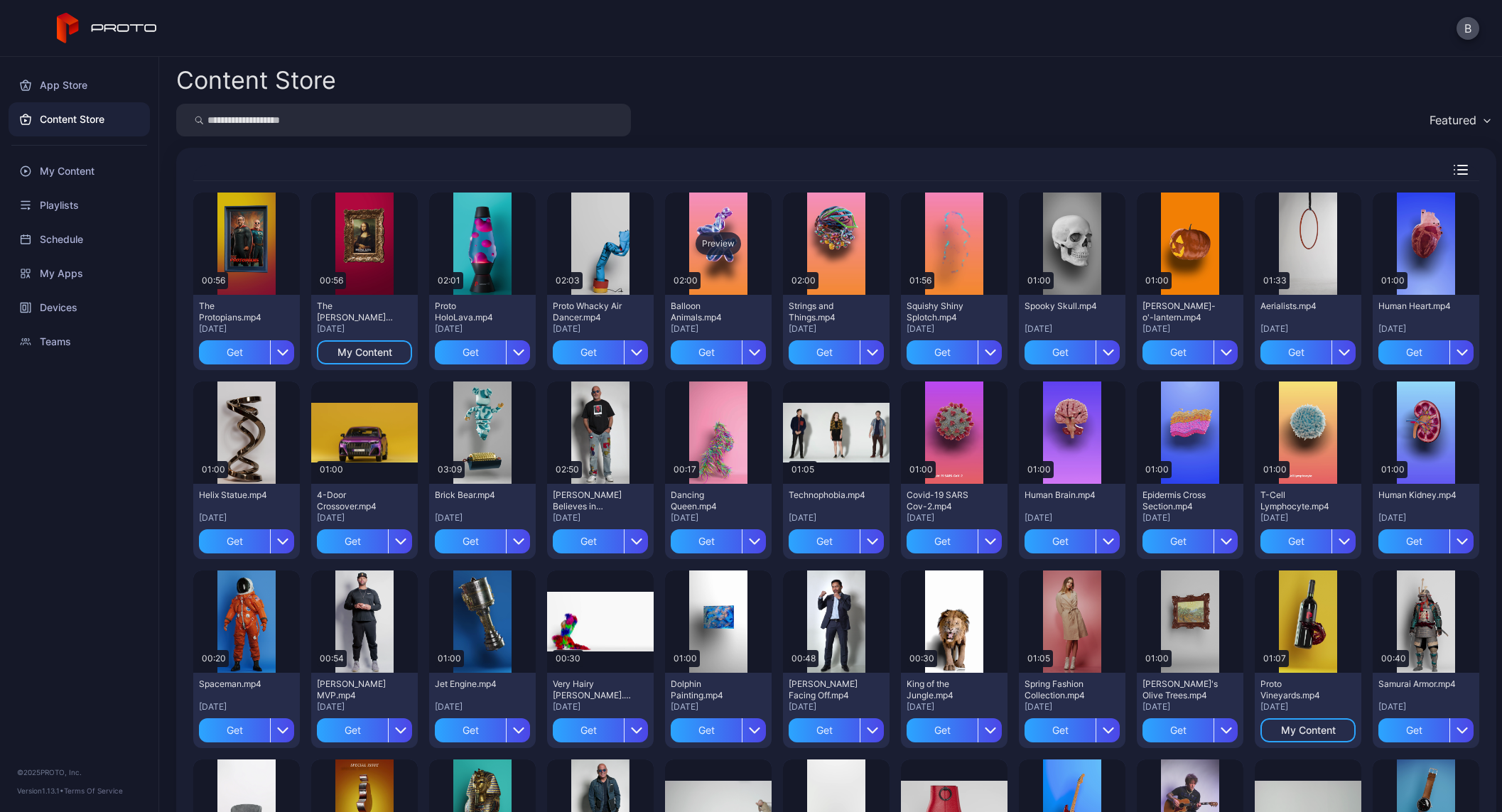
click at [712, 240] on div "Preview" at bounding box center [718, 243] width 45 height 23
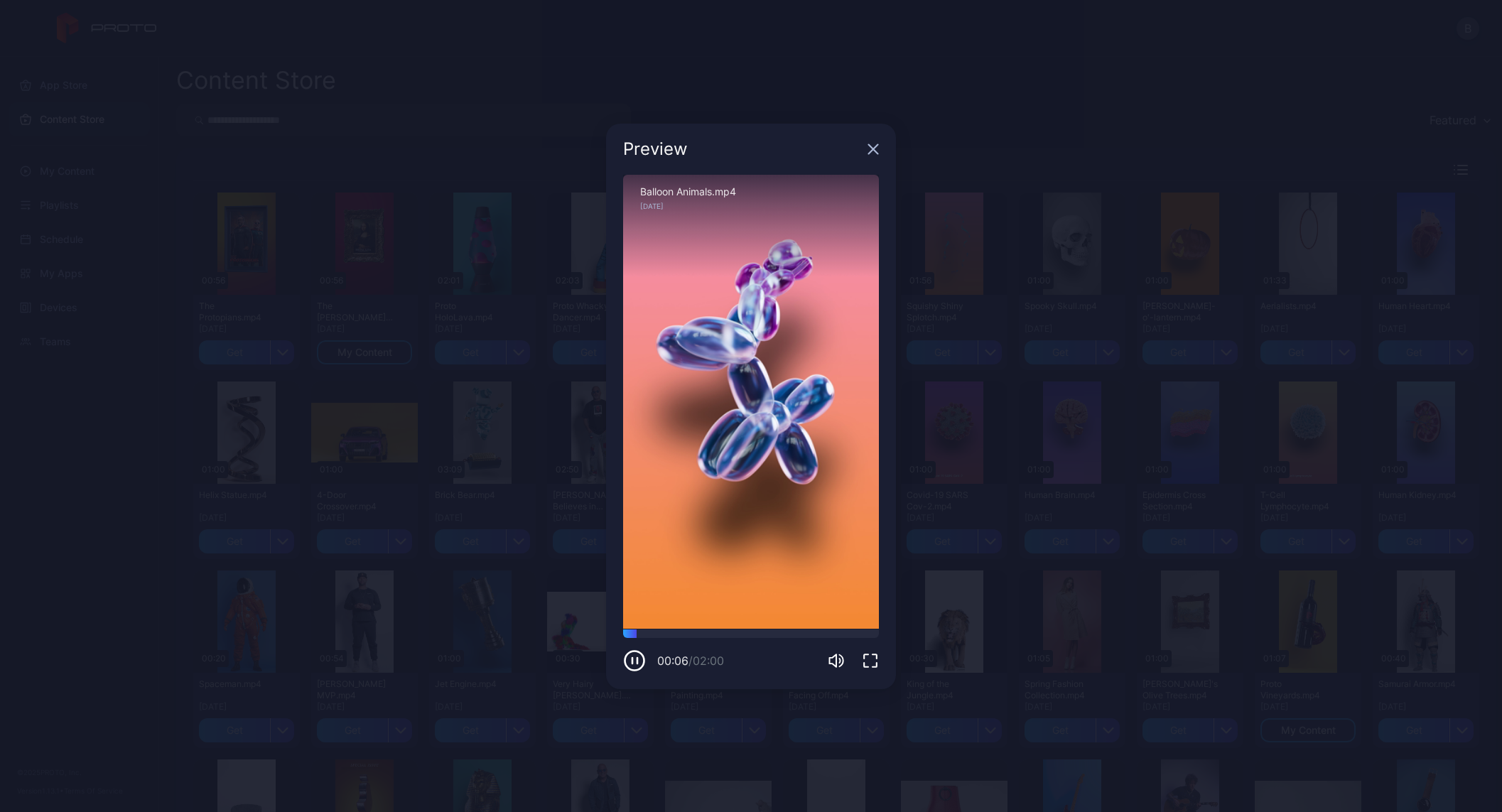
click at [870, 147] on icon "button" at bounding box center [873, 148] width 9 height 9
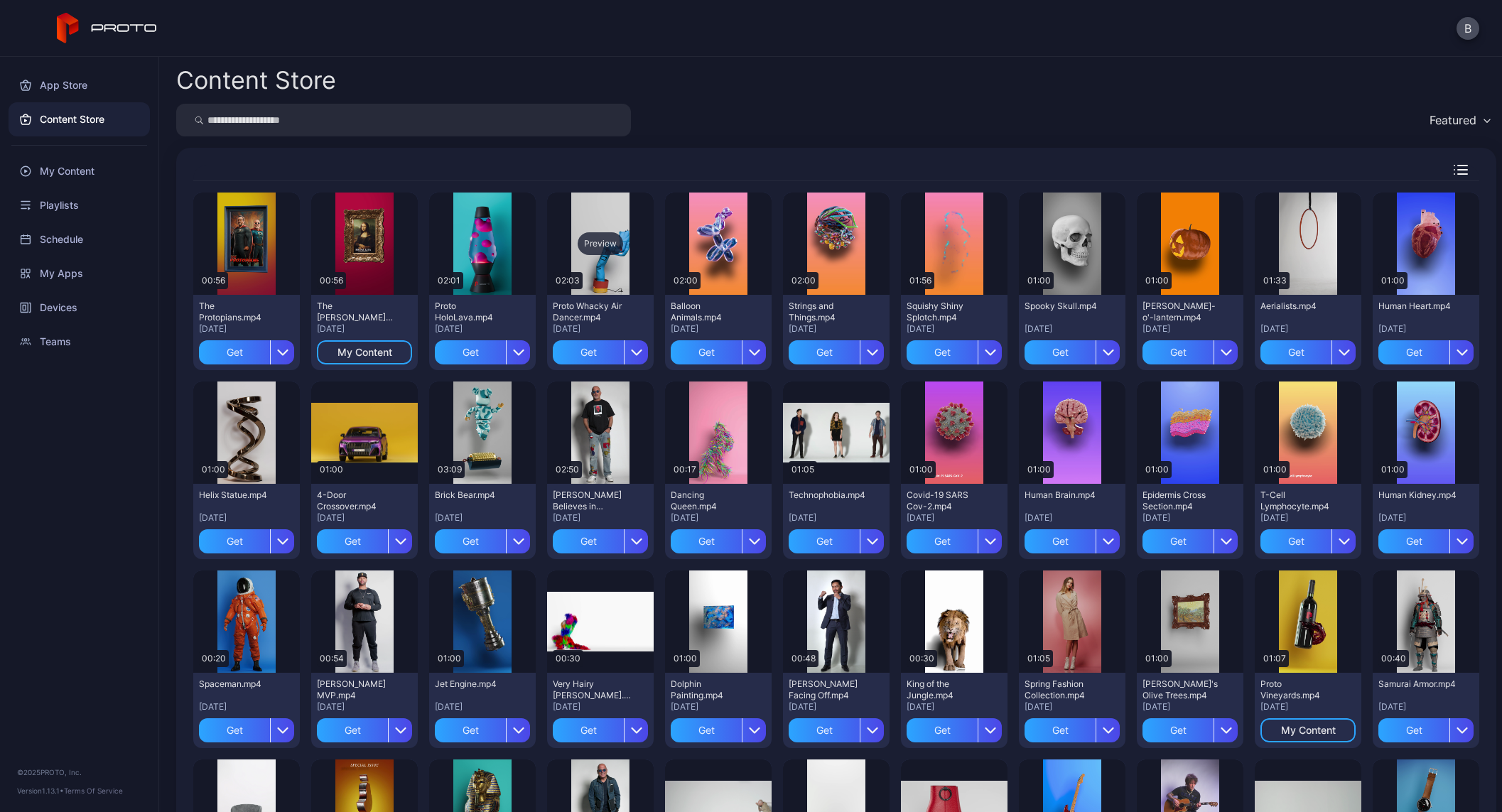
click at [589, 244] on div "Preview" at bounding box center [600, 243] width 45 height 23
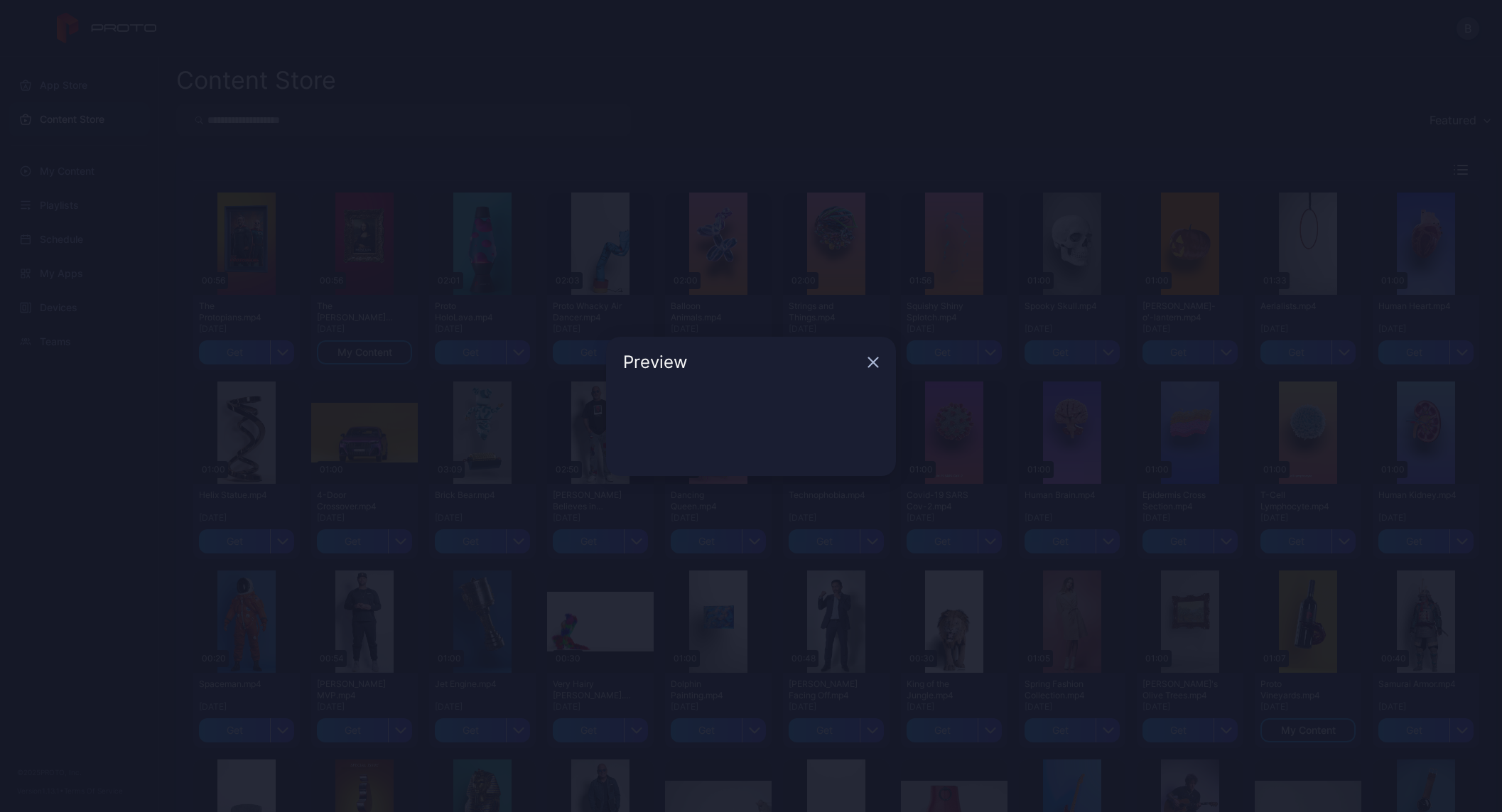
click at [875, 362] on icon "button" at bounding box center [873, 363] width 12 height 12
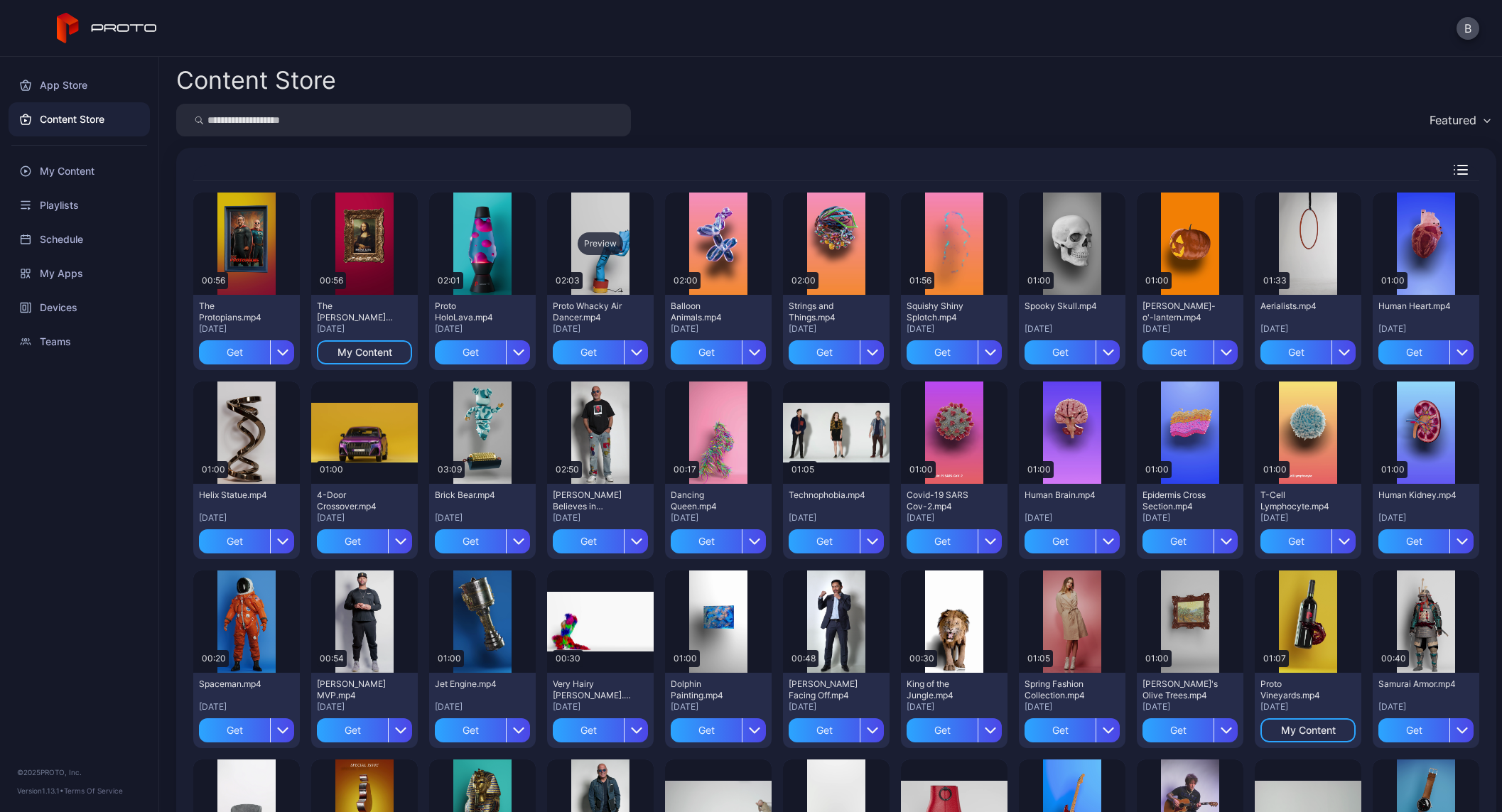
click at [598, 240] on div "Preview" at bounding box center [600, 243] width 45 height 23
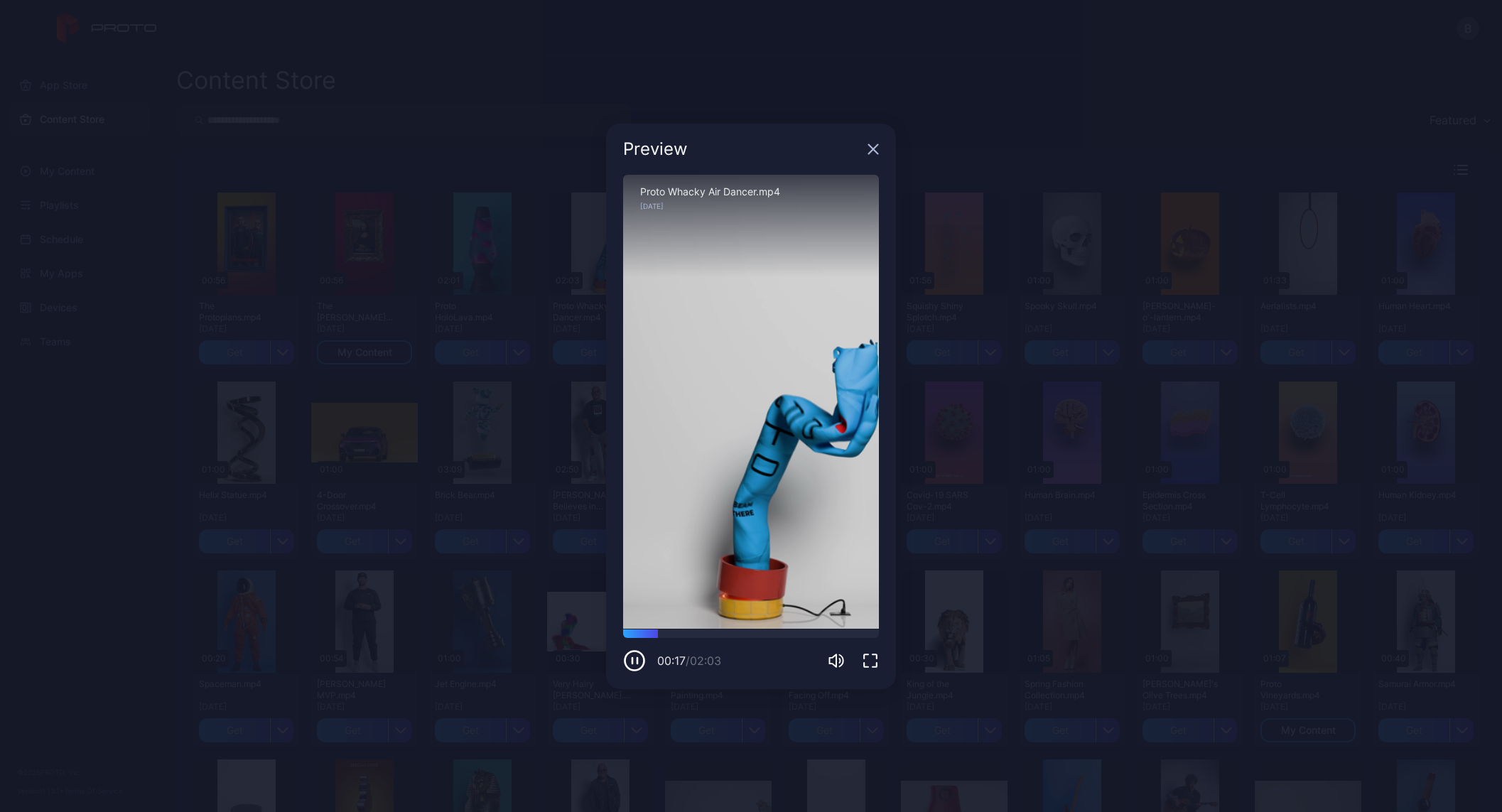
click at [876, 152] on icon "button" at bounding box center [873, 148] width 9 height 9
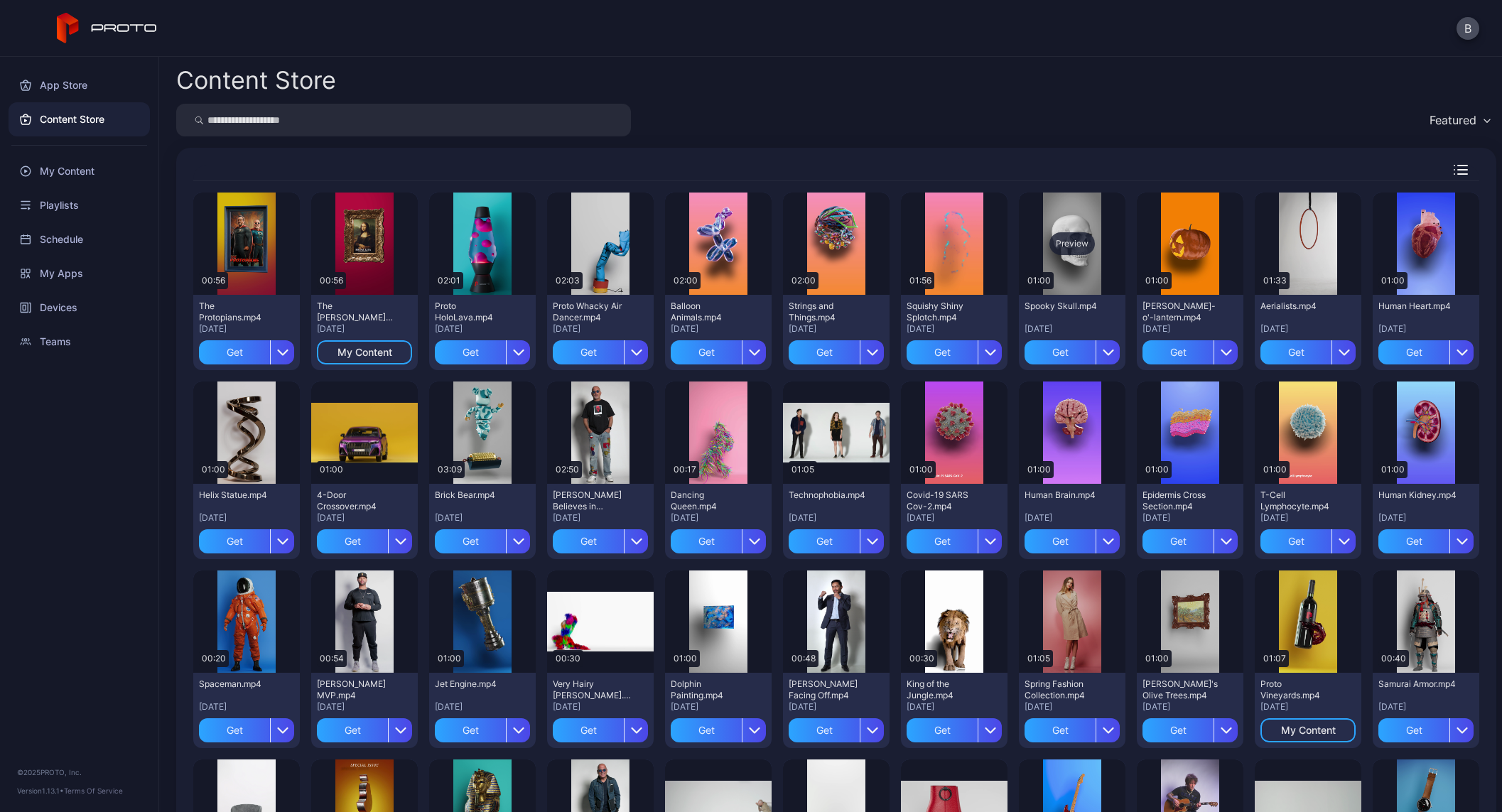
click at [1061, 234] on div "Preview" at bounding box center [1072, 243] width 45 height 23
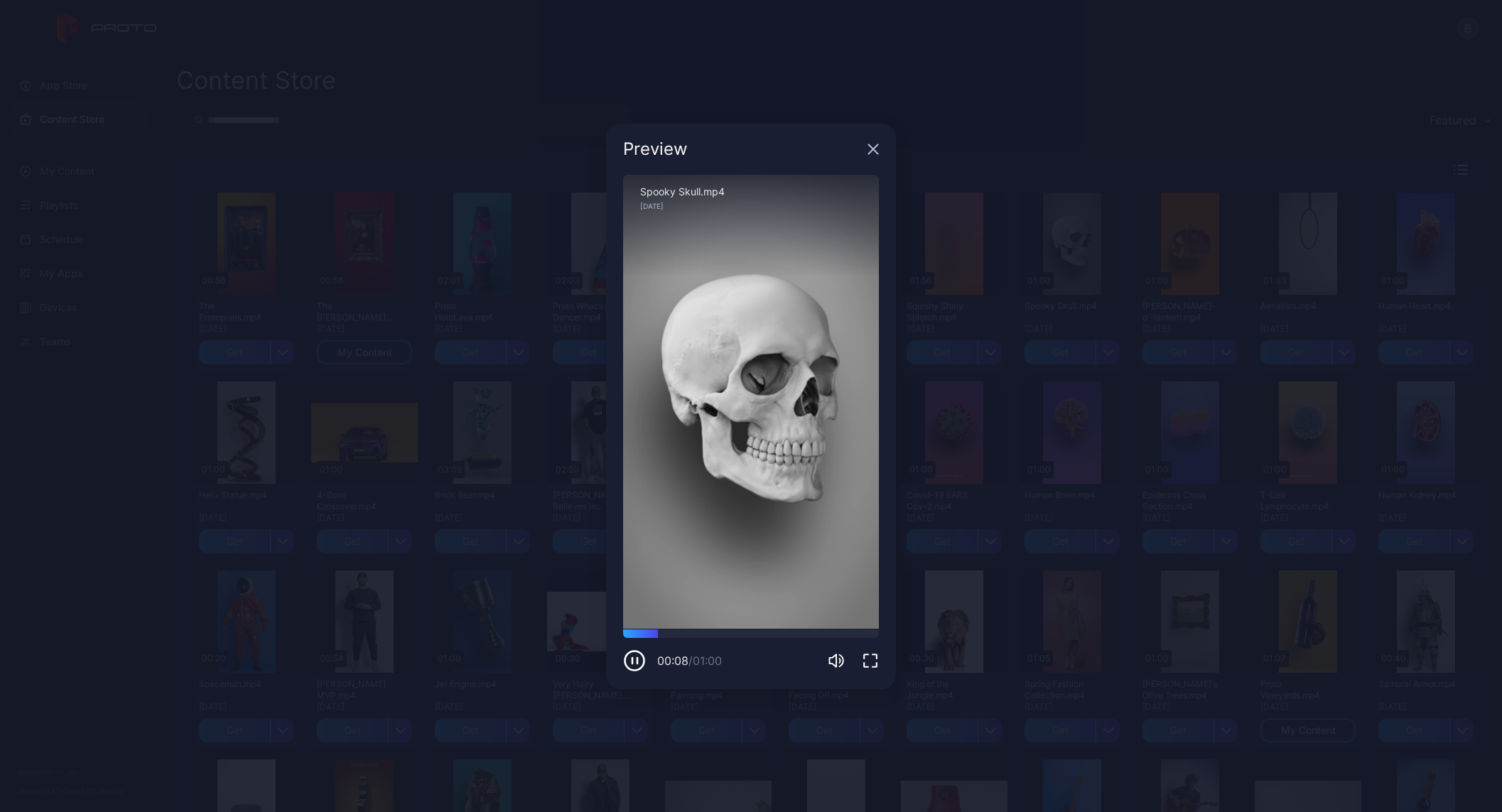
click at [868, 151] on icon "button" at bounding box center [873, 149] width 12 height 12
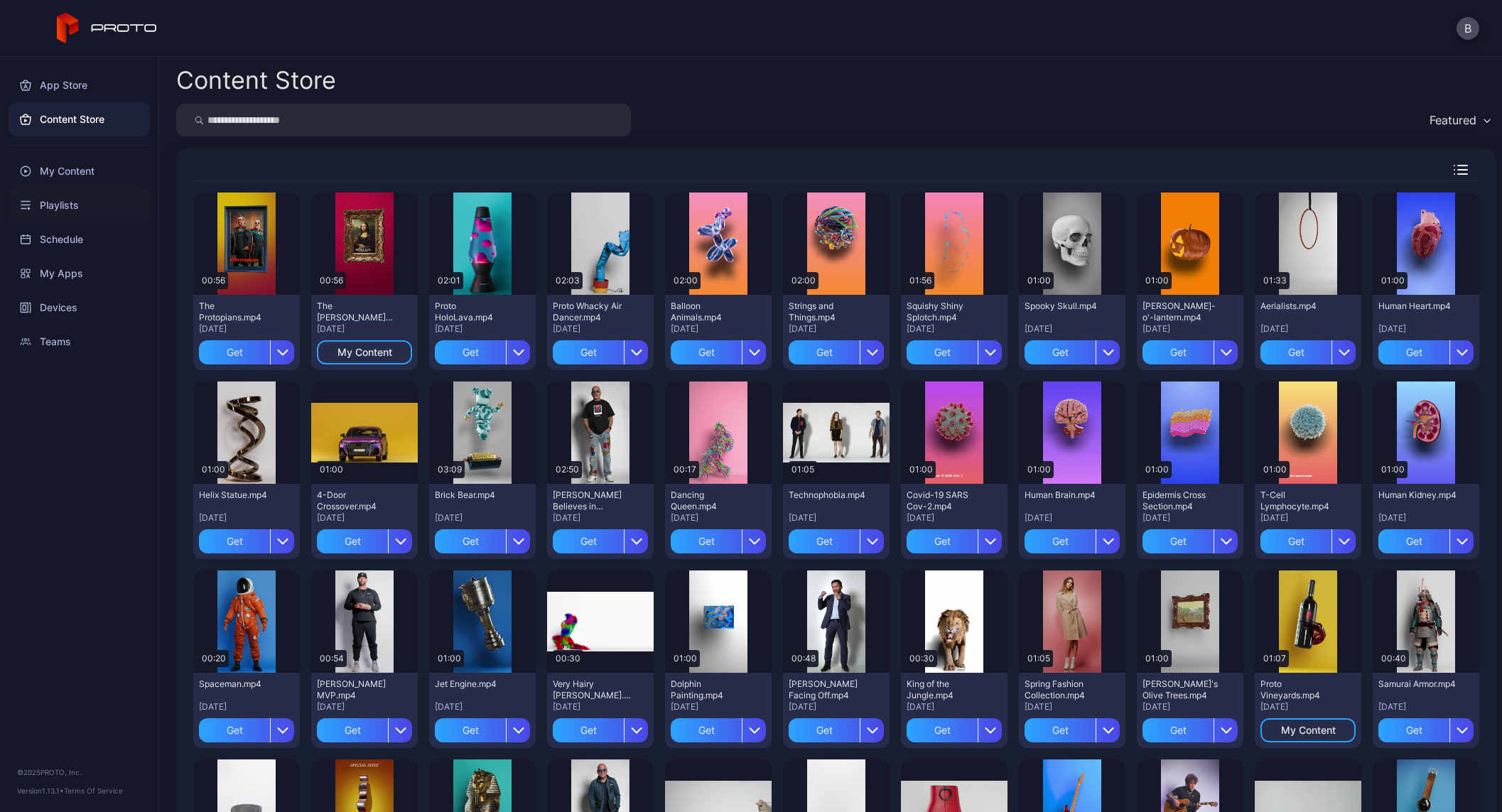
click at [67, 206] on div "Playlists" at bounding box center [79, 205] width 142 height 34
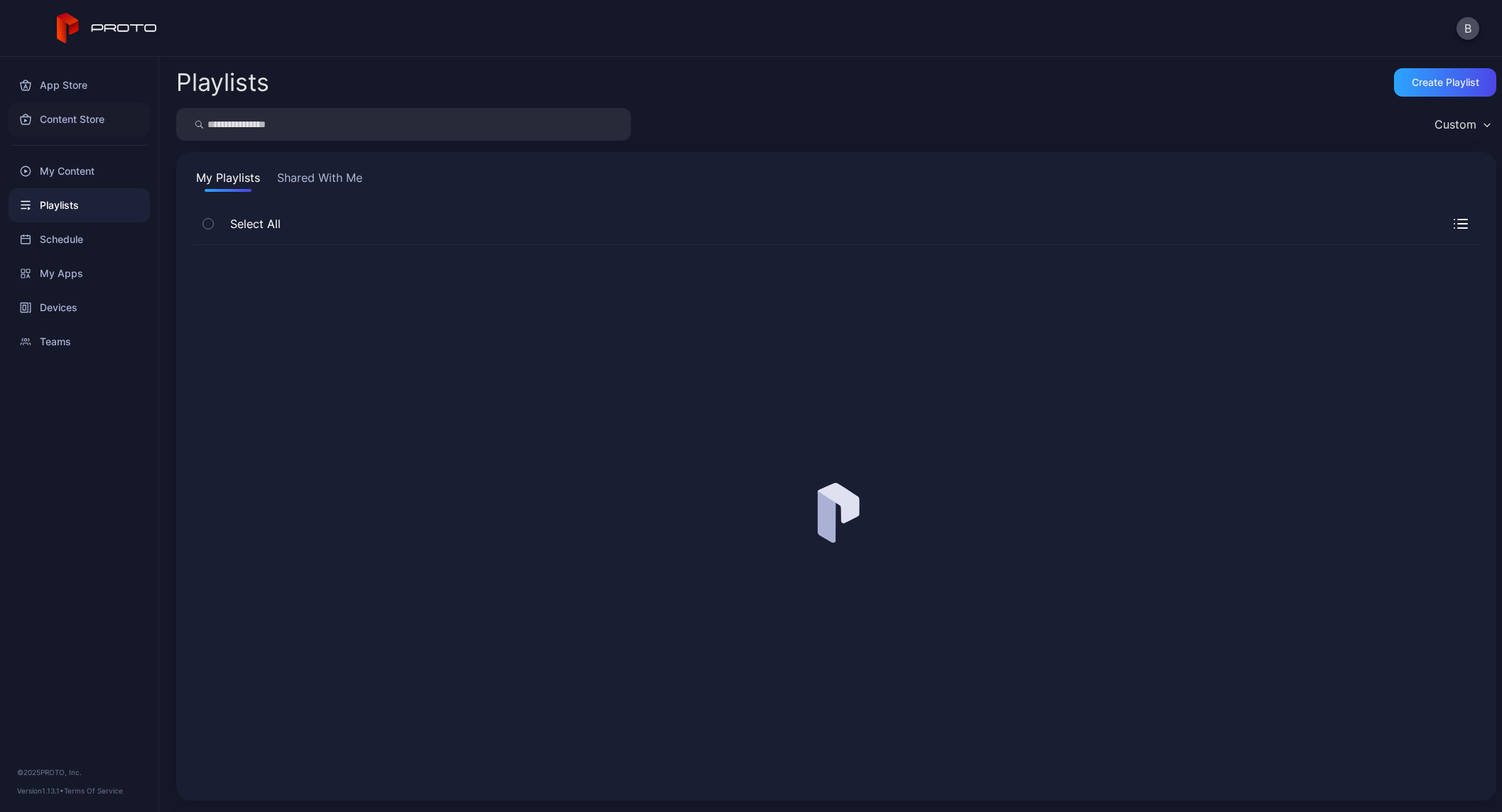
click at [59, 115] on div "Content Store" at bounding box center [79, 119] width 142 height 34
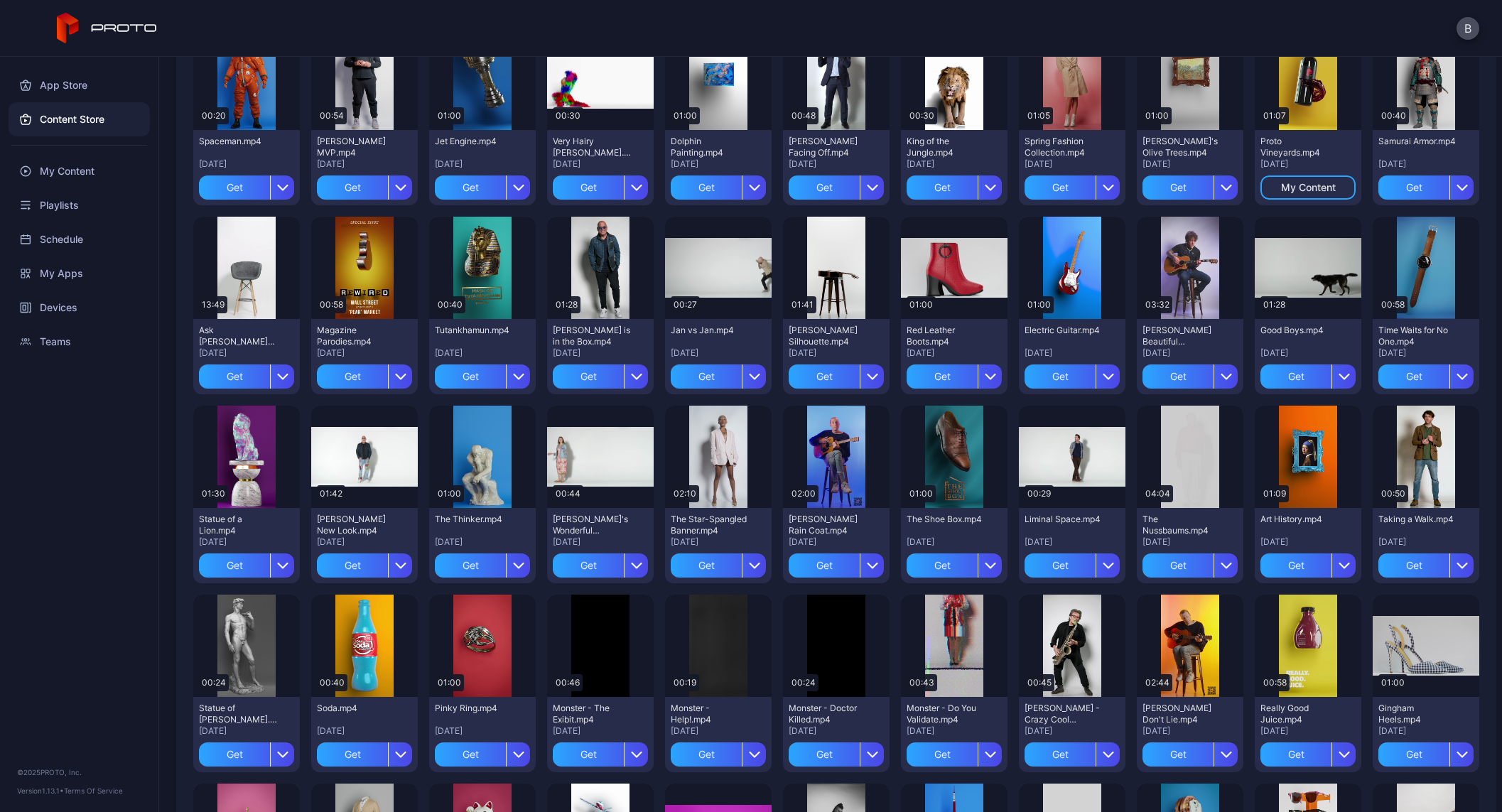
scroll to position [921, 0]
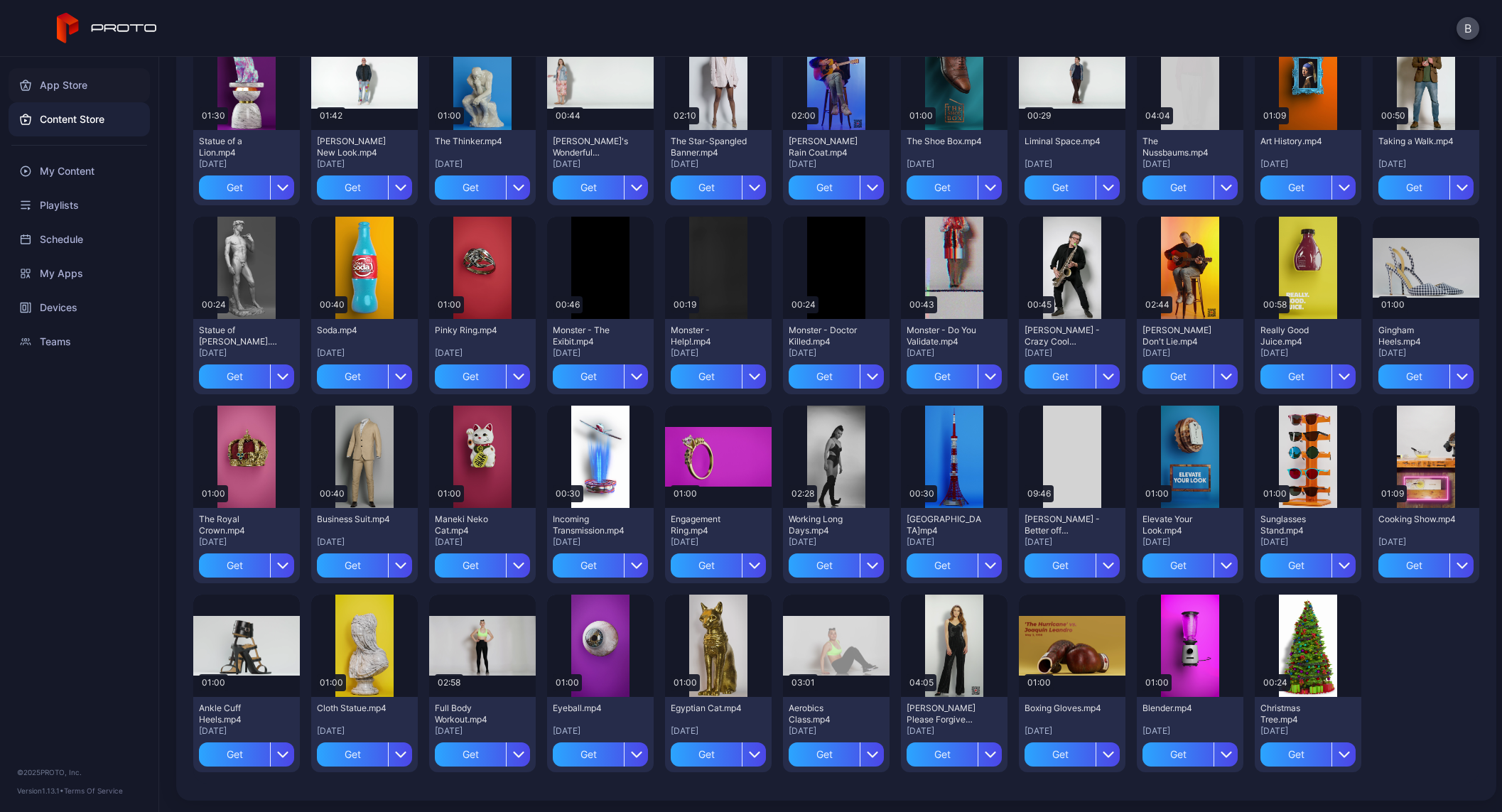
click at [96, 90] on div "App Store" at bounding box center [79, 85] width 142 height 34
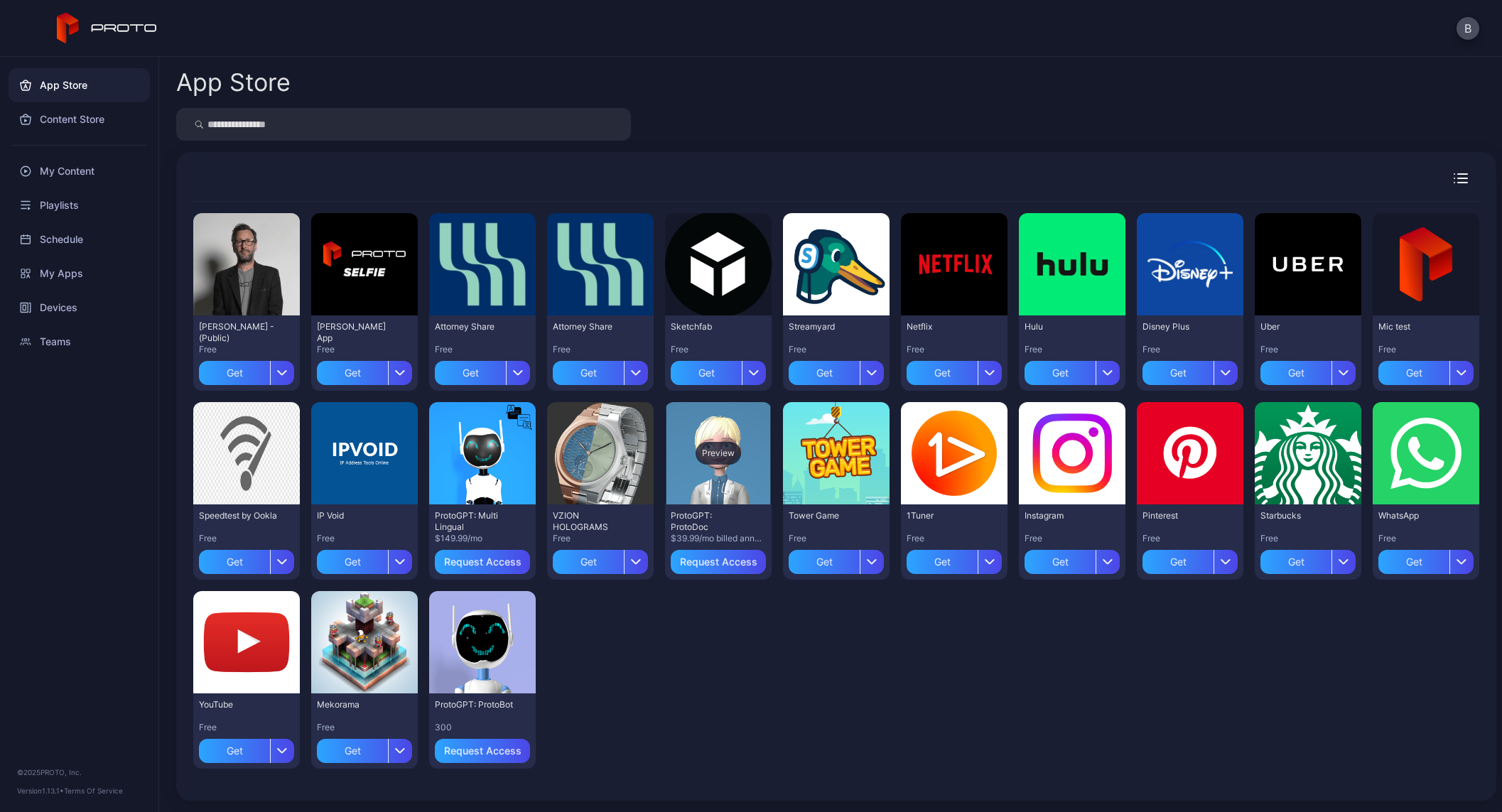
click at [719, 453] on div "Preview" at bounding box center [718, 453] width 45 height 23
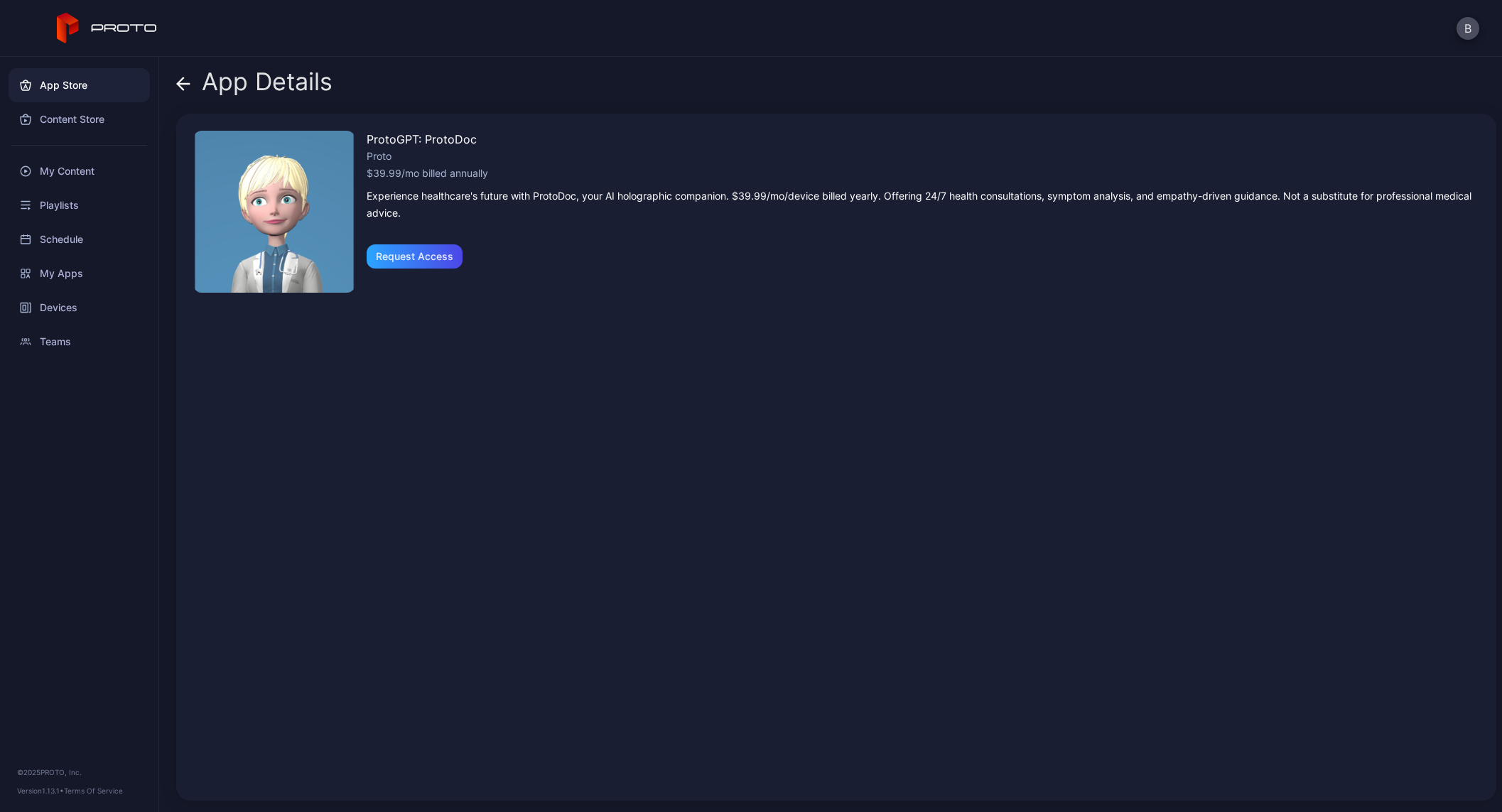
click at [191, 80] on div "App Details" at bounding box center [254, 85] width 157 height 34
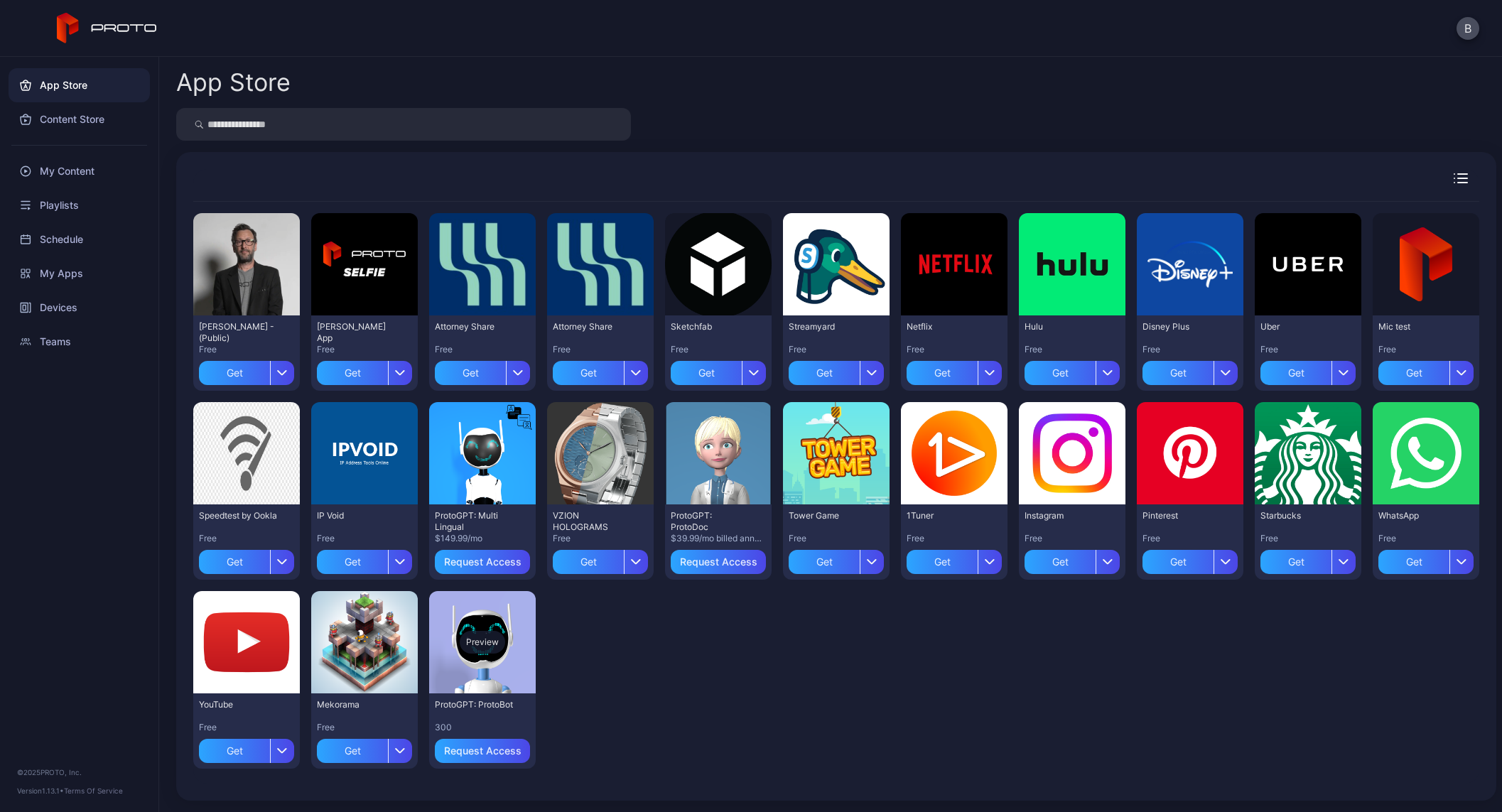
click at [456, 633] on div "Preview" at bounding box center [482, 642] width 106 height 102
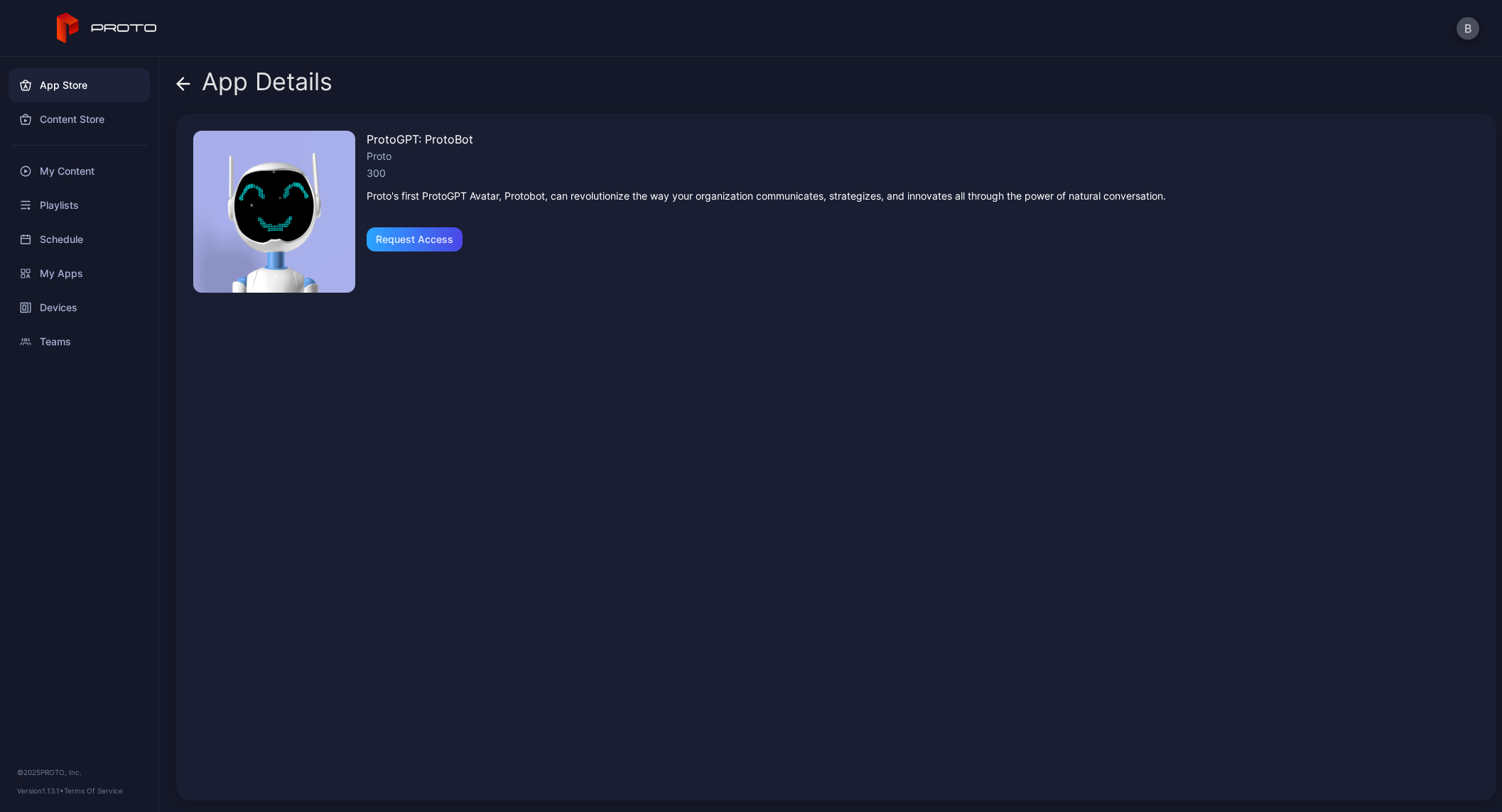
click at [184, 84] on icon at bounding box center [184, 84] width 12 height 0
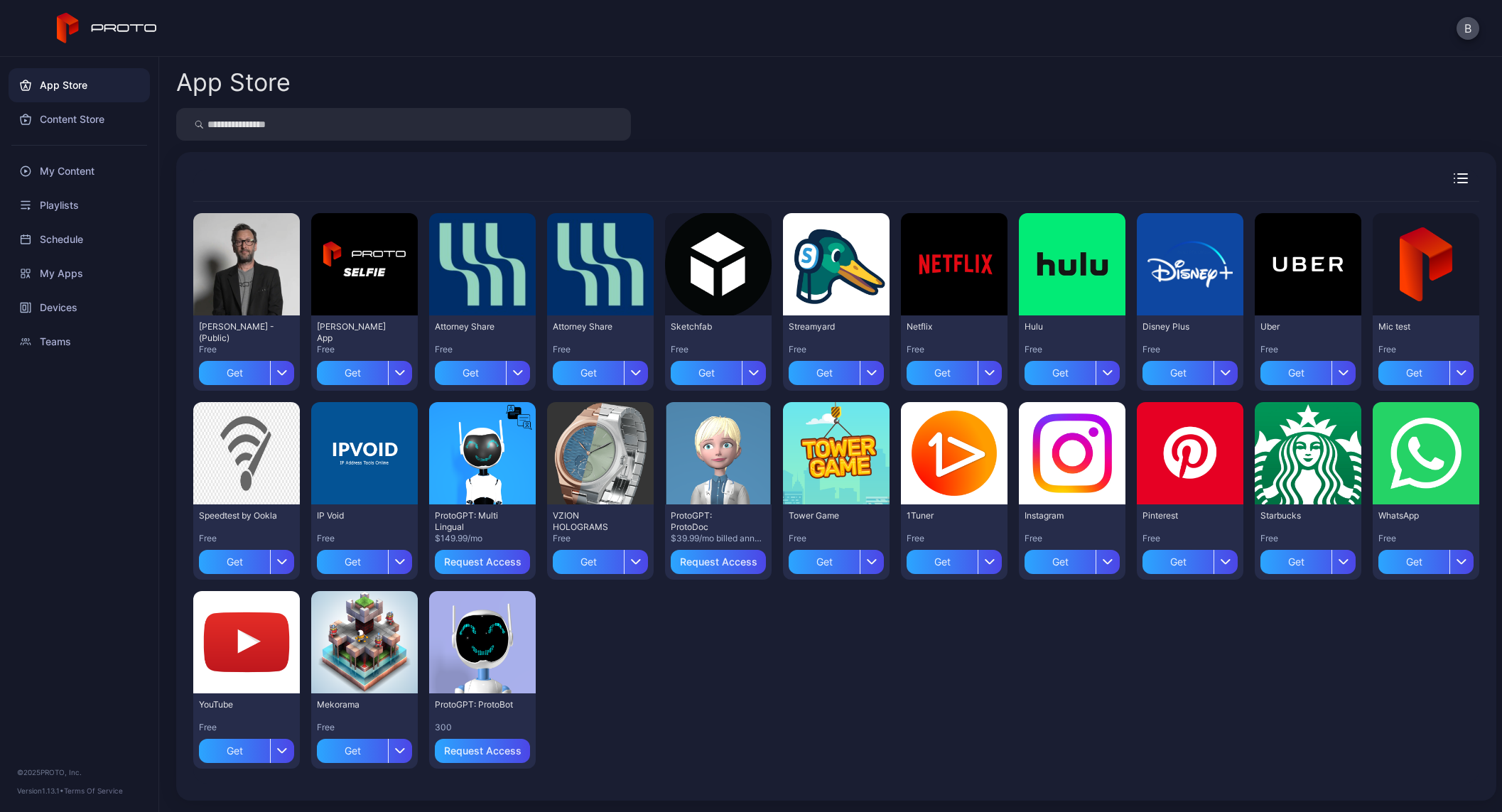
click at [1454, 179] on icon "button" at bounding box center [1461, 178] width 14 height 10
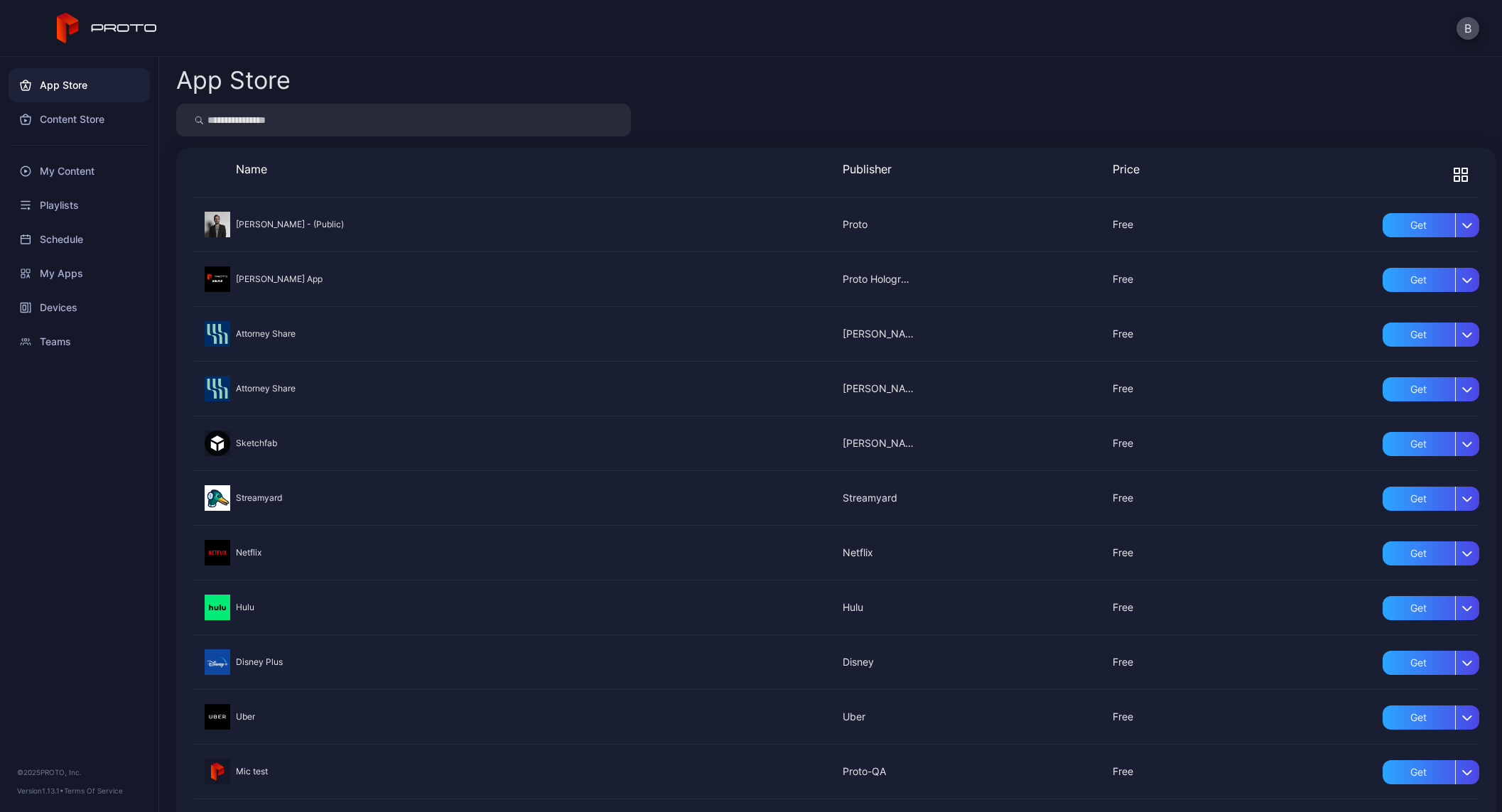
click at [1463, 179] on icon "button" at bounding box center [1465, 178] width 5 height 5
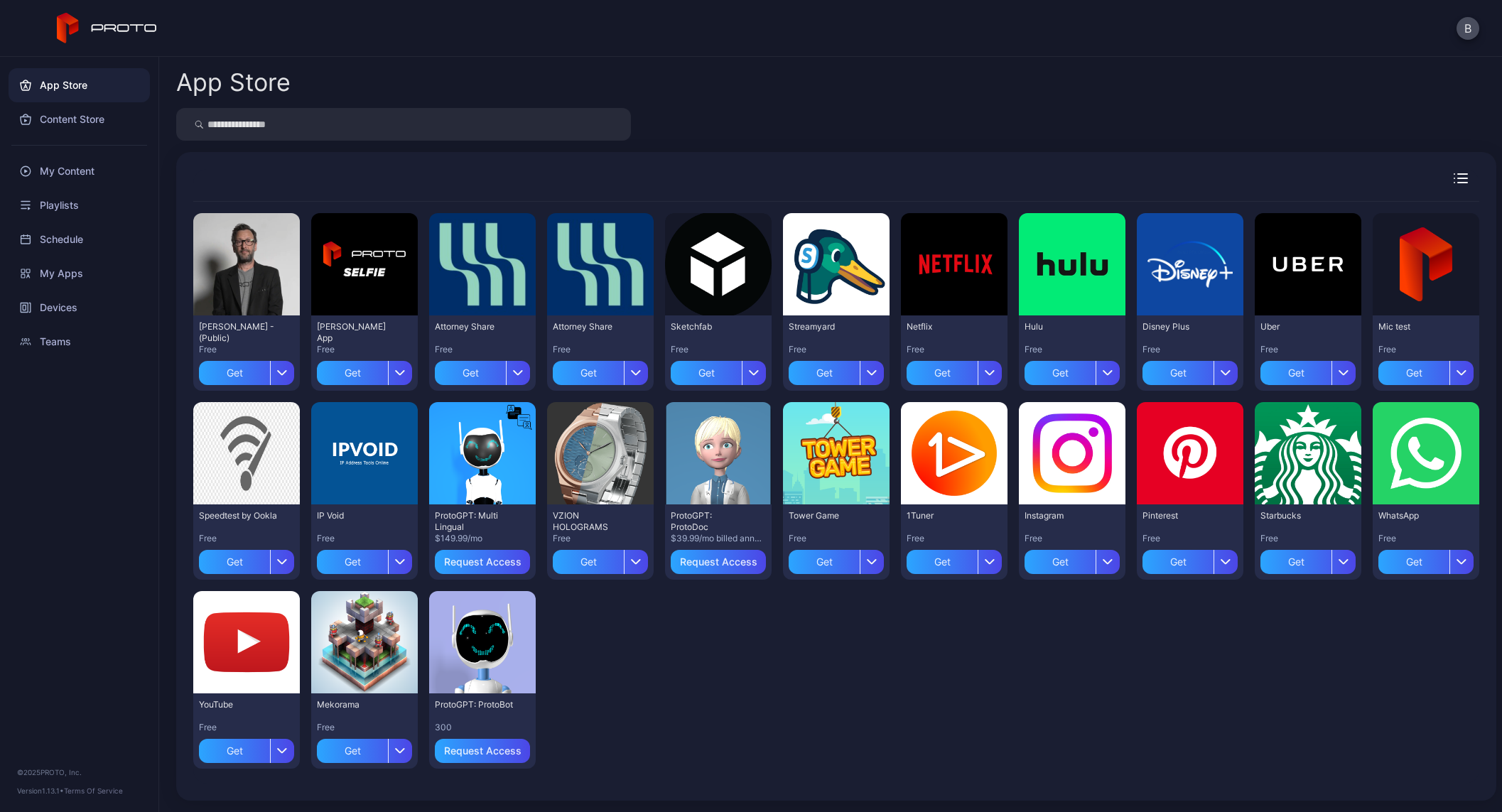
click at [734, 81] on div "App Store" at bounding box center [836, 82] width 1320 height 28
click at [51, 316] on div "Devices" at bounding box center [79, 308] width 142 height 34
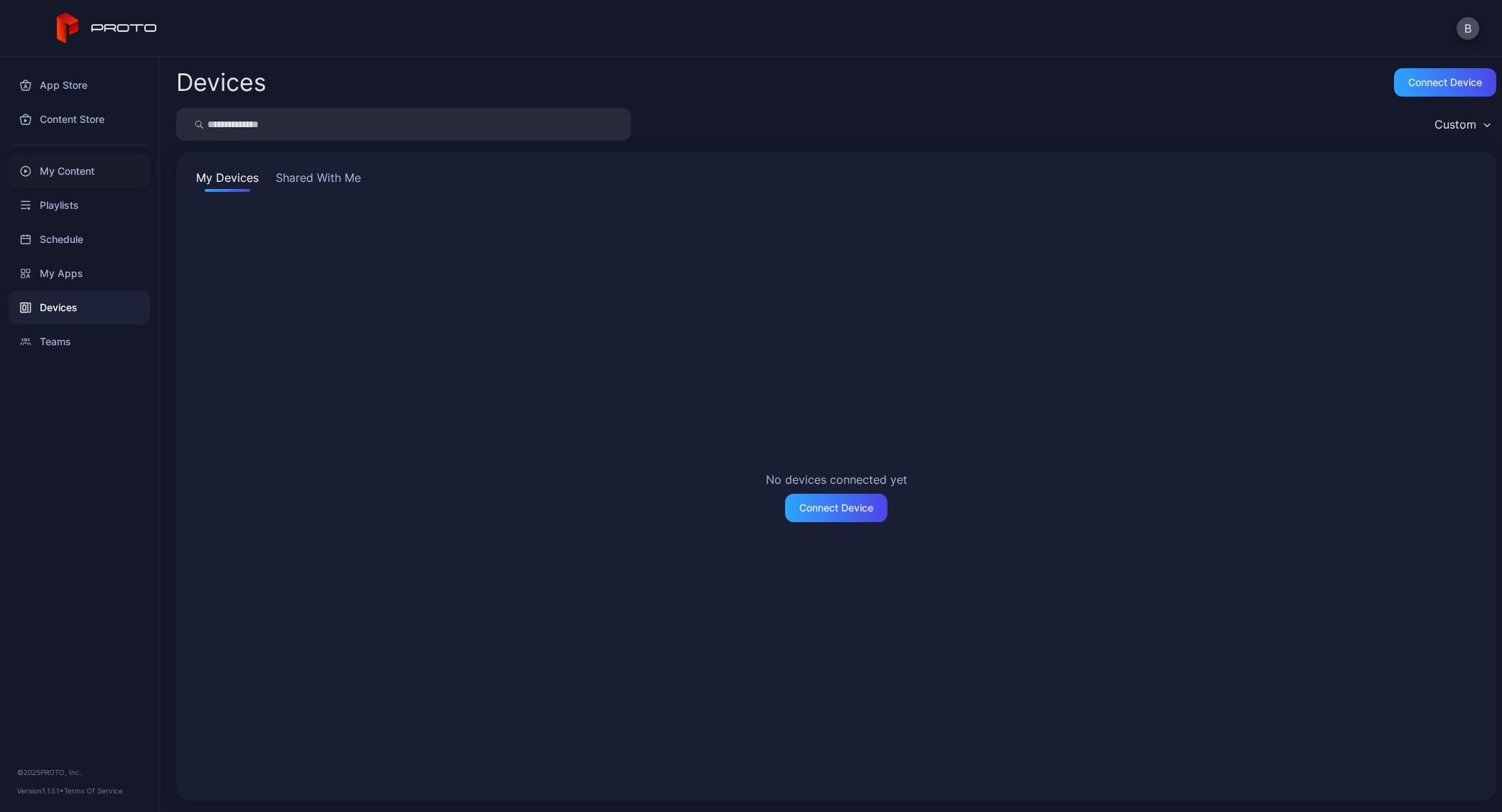
click at [39, 178] on div "My Content" at bounding box center [79, 171] width 142 height 34
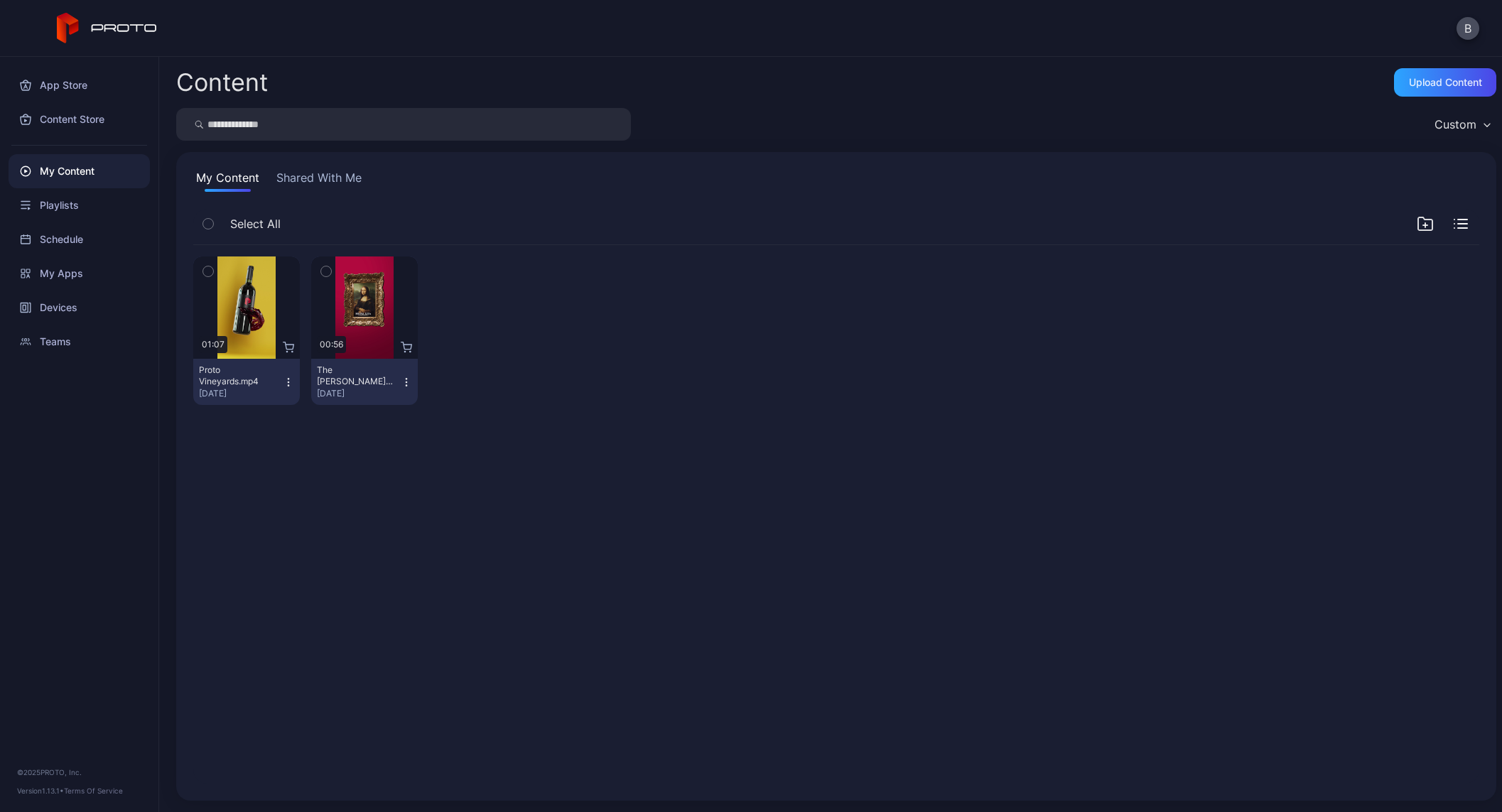
click at [406, 378] on icon "button" at bounding box center [407, 382] width 12 height 12
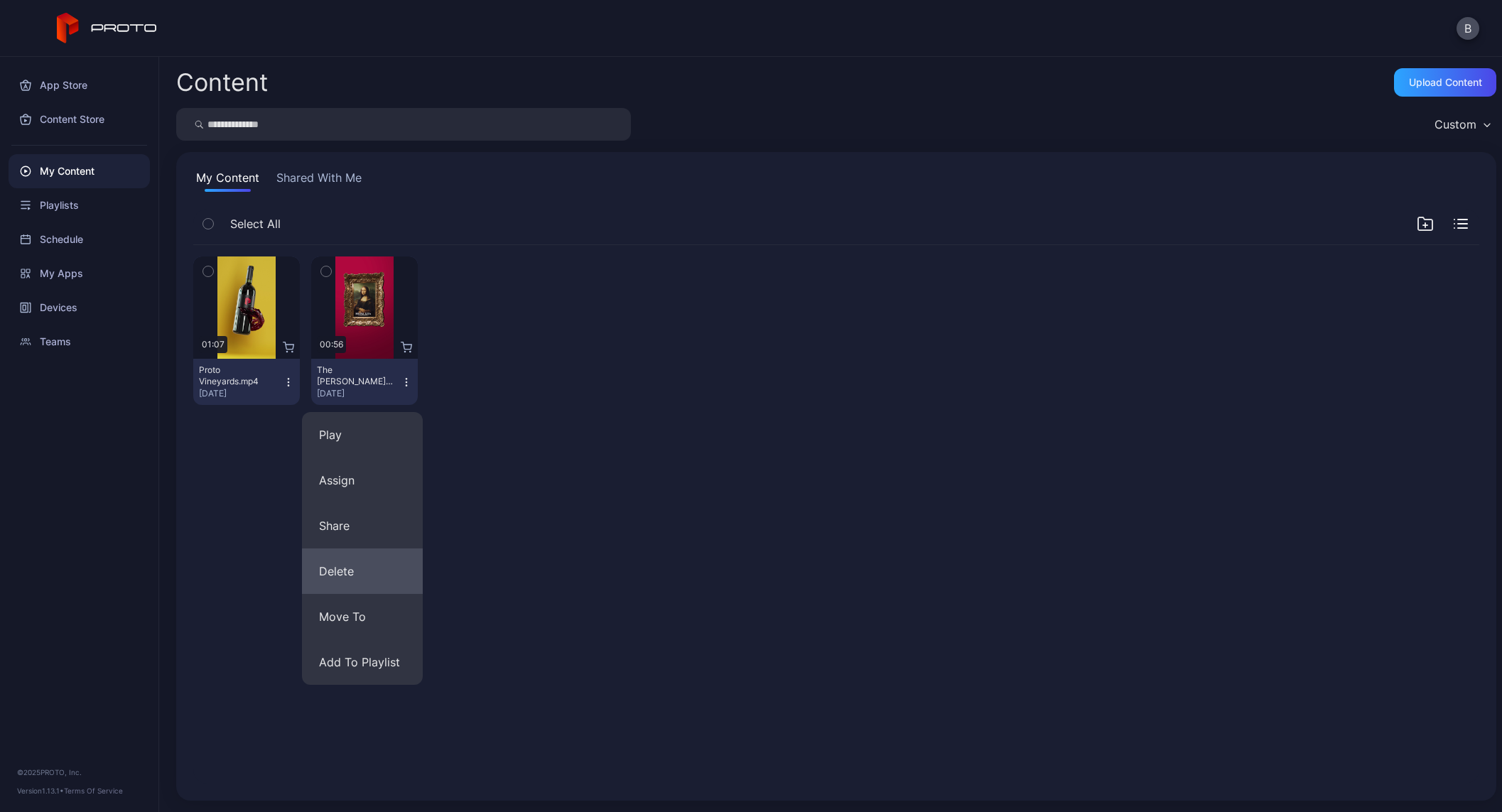
click at [353, 572] on button "Delete" at bounding box center [362, 572] width 121 height 45
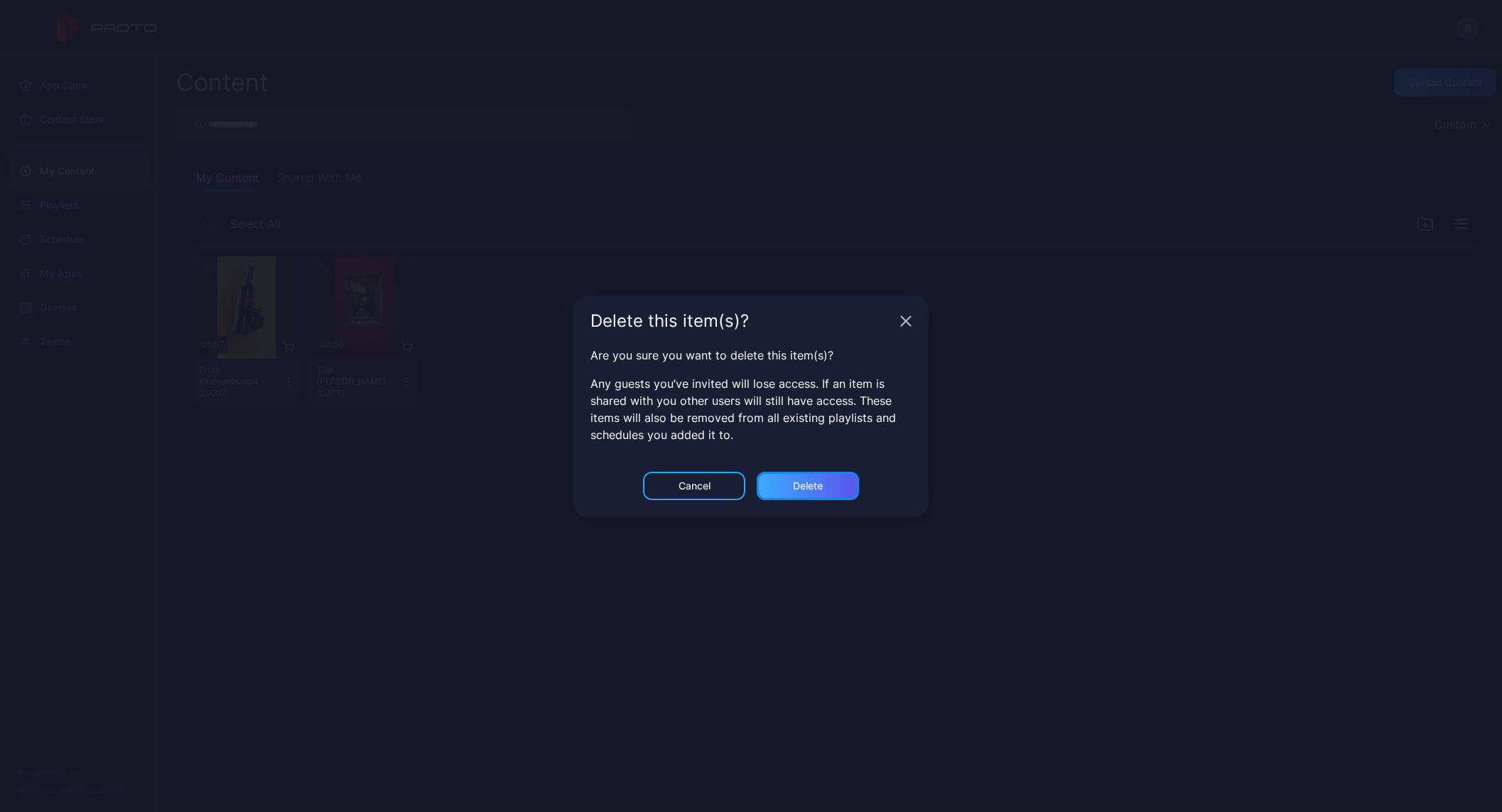
click at [787, 486] on div "Delete" at bounding box center [808, 486] width 102 height 28
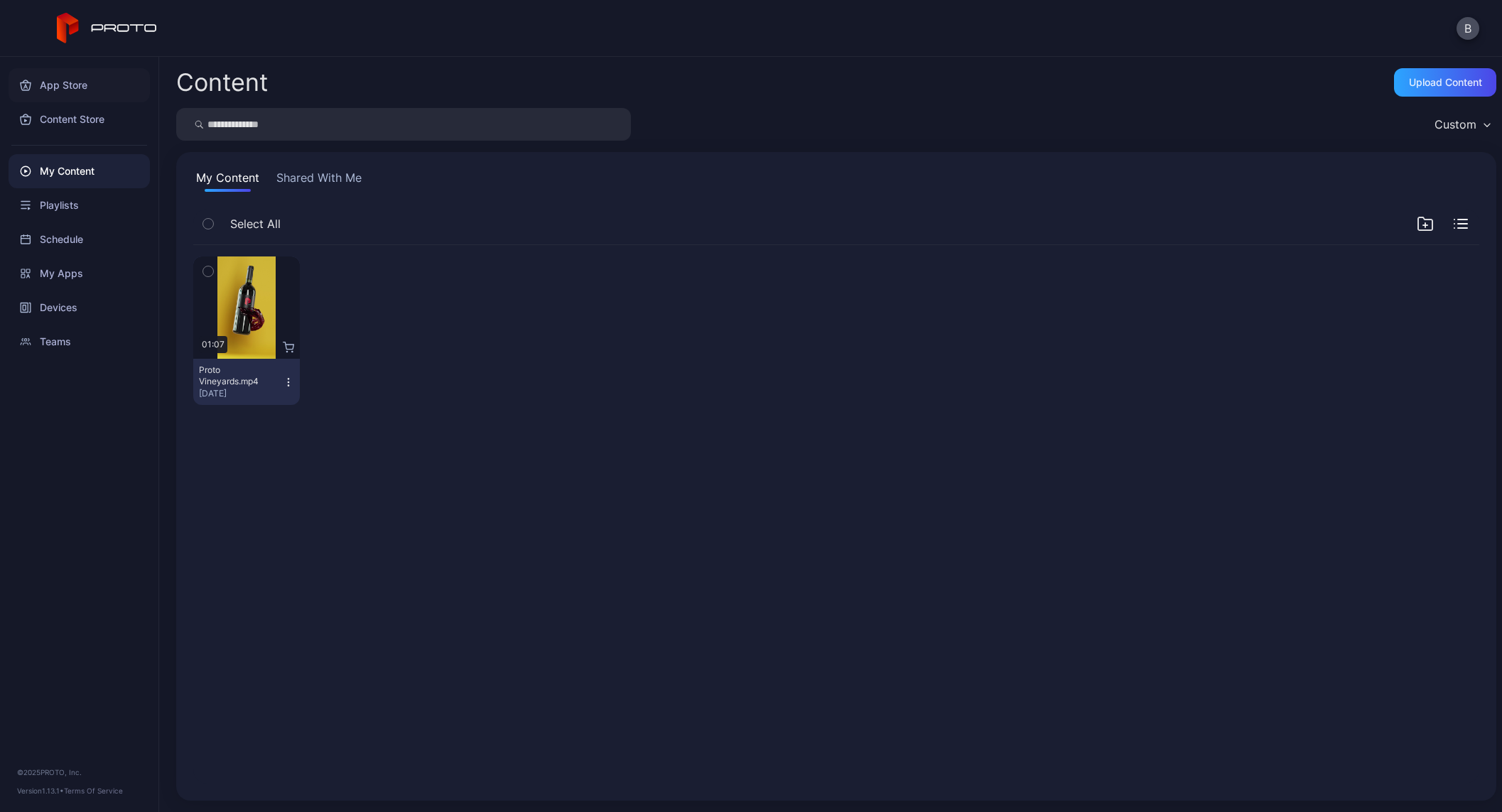
click at [68, 88] on div "App Store" at bounding box center [79, 85] width 142 height 34
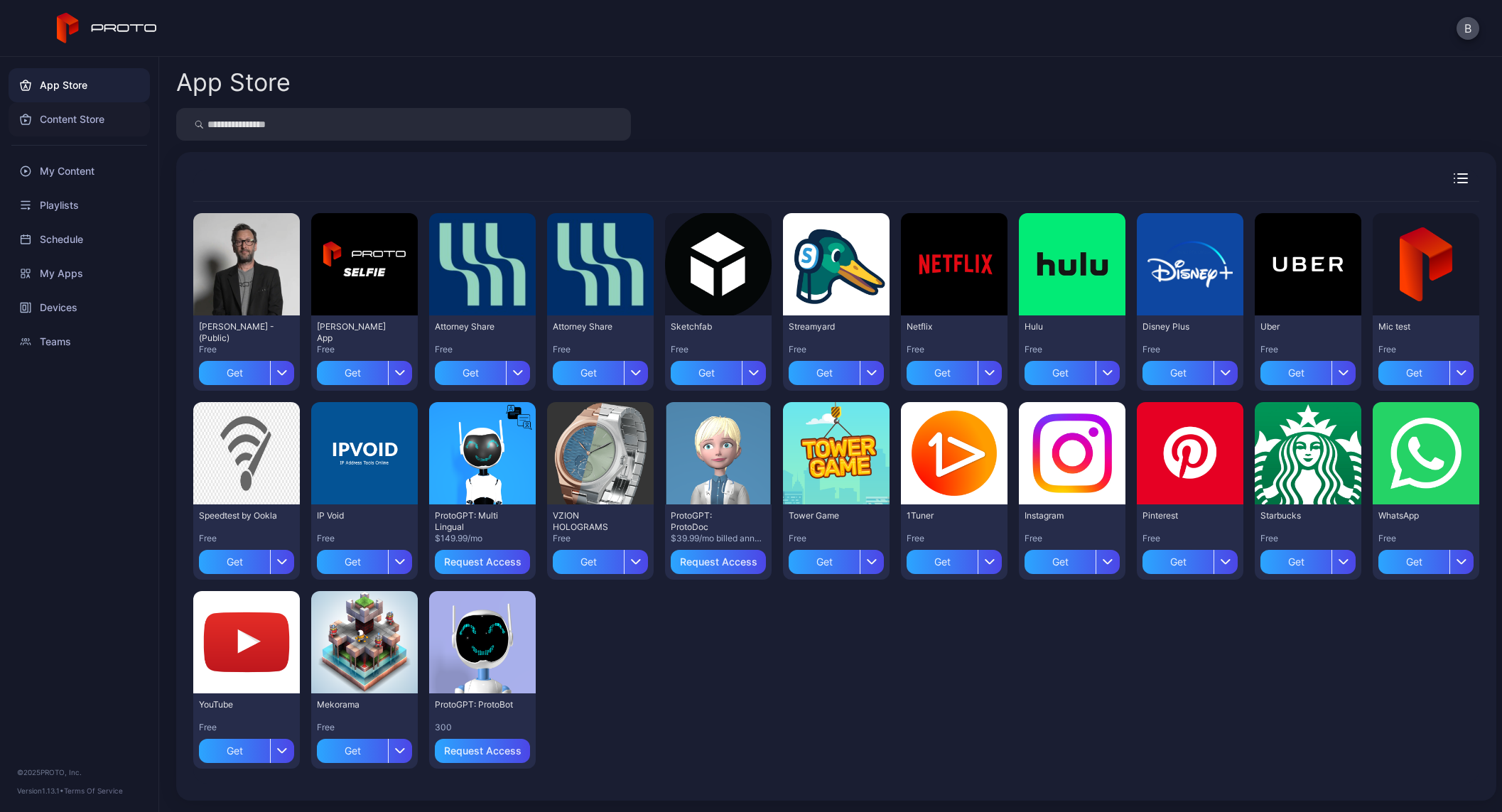
click at [68, 116] on div "Content Store" at bounding box center [79, 119] width 142 height 34
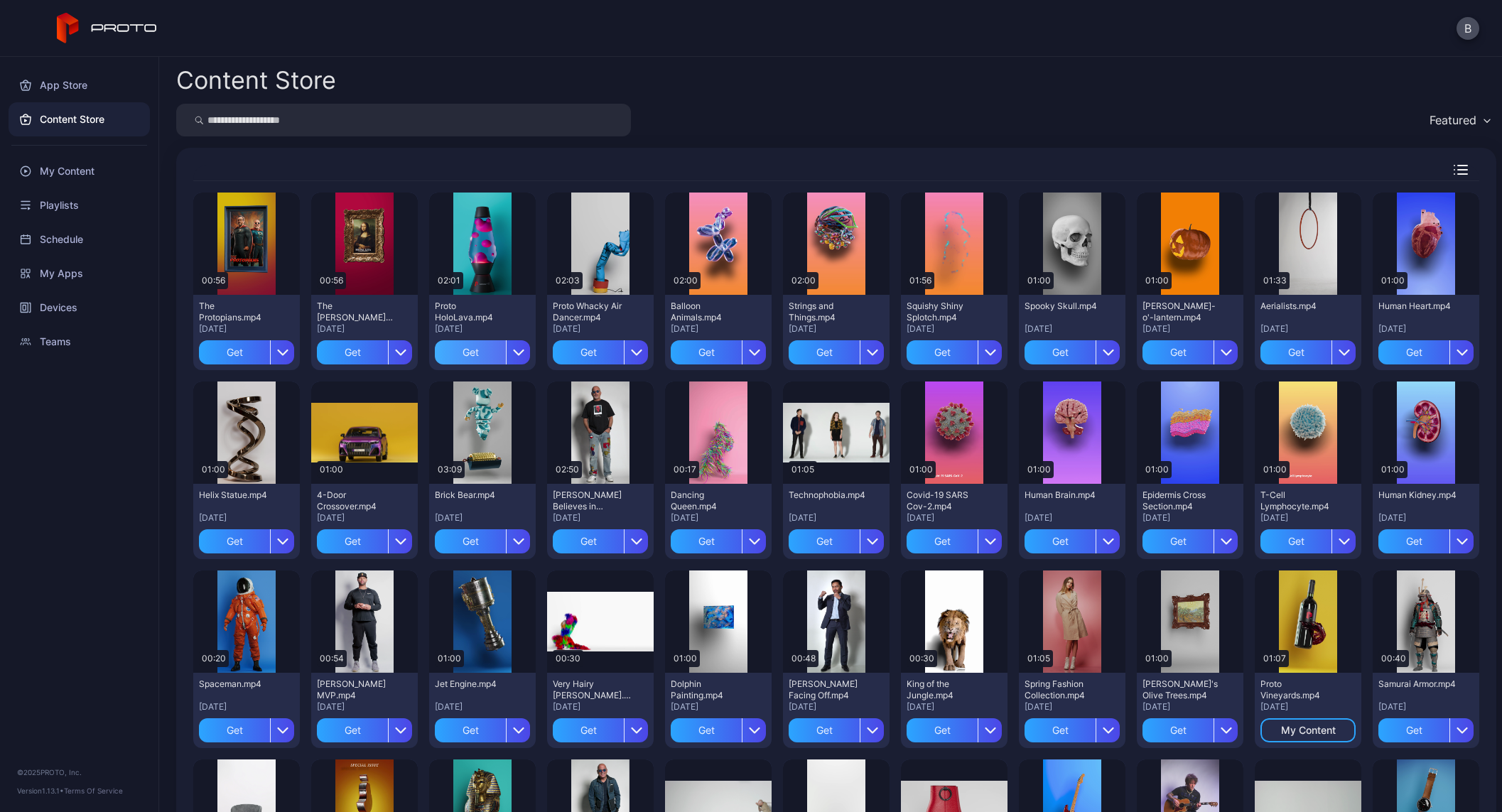
drag, startPoint x: 479, startPoint y: 351, endPoint x: 505, endPoint y: 349, distance: 26.1
click at [479, 351] on div "Get" at bounding box center [470, 352] width 71 height 24
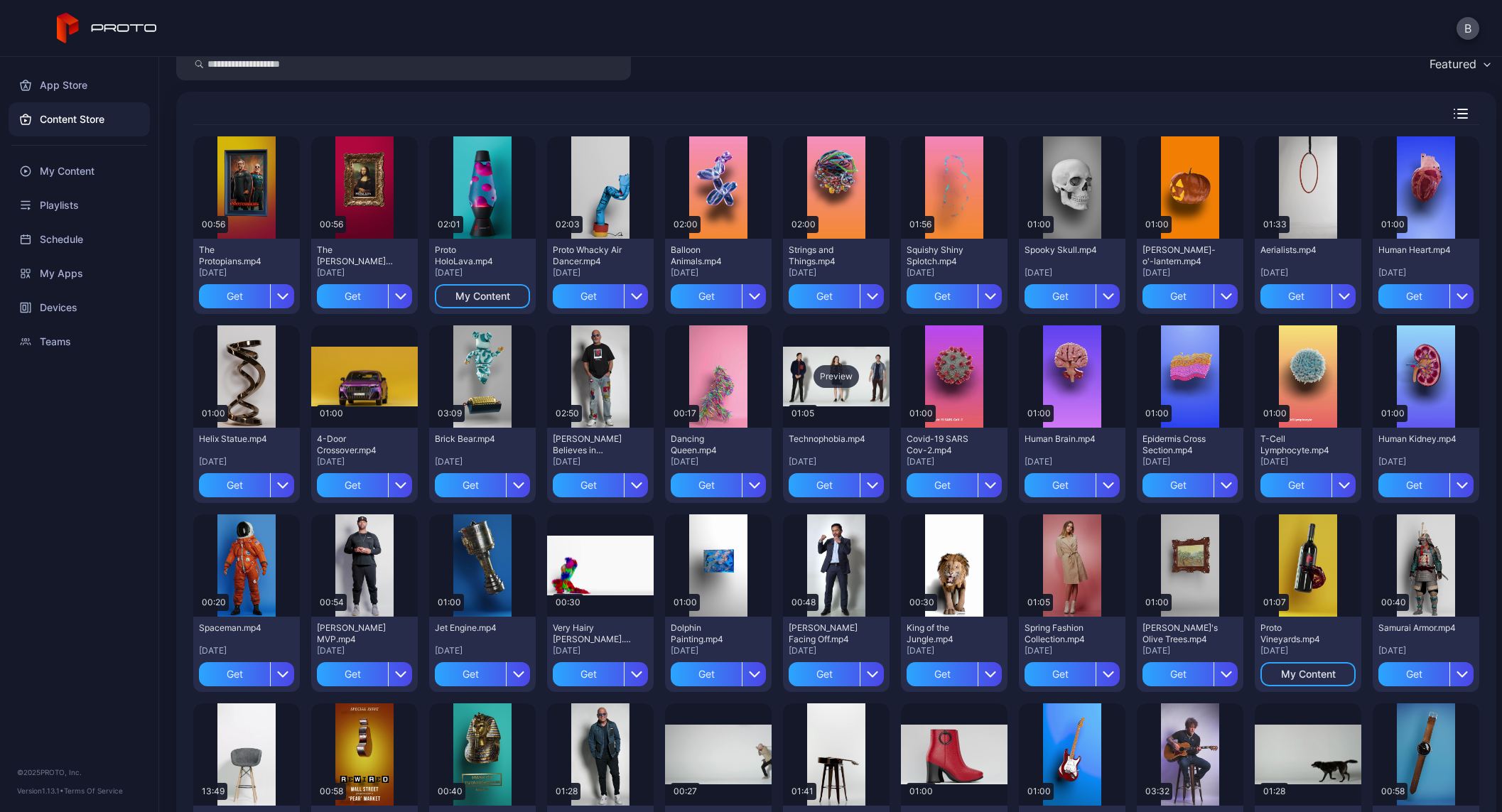
scroll to position [63, 0]
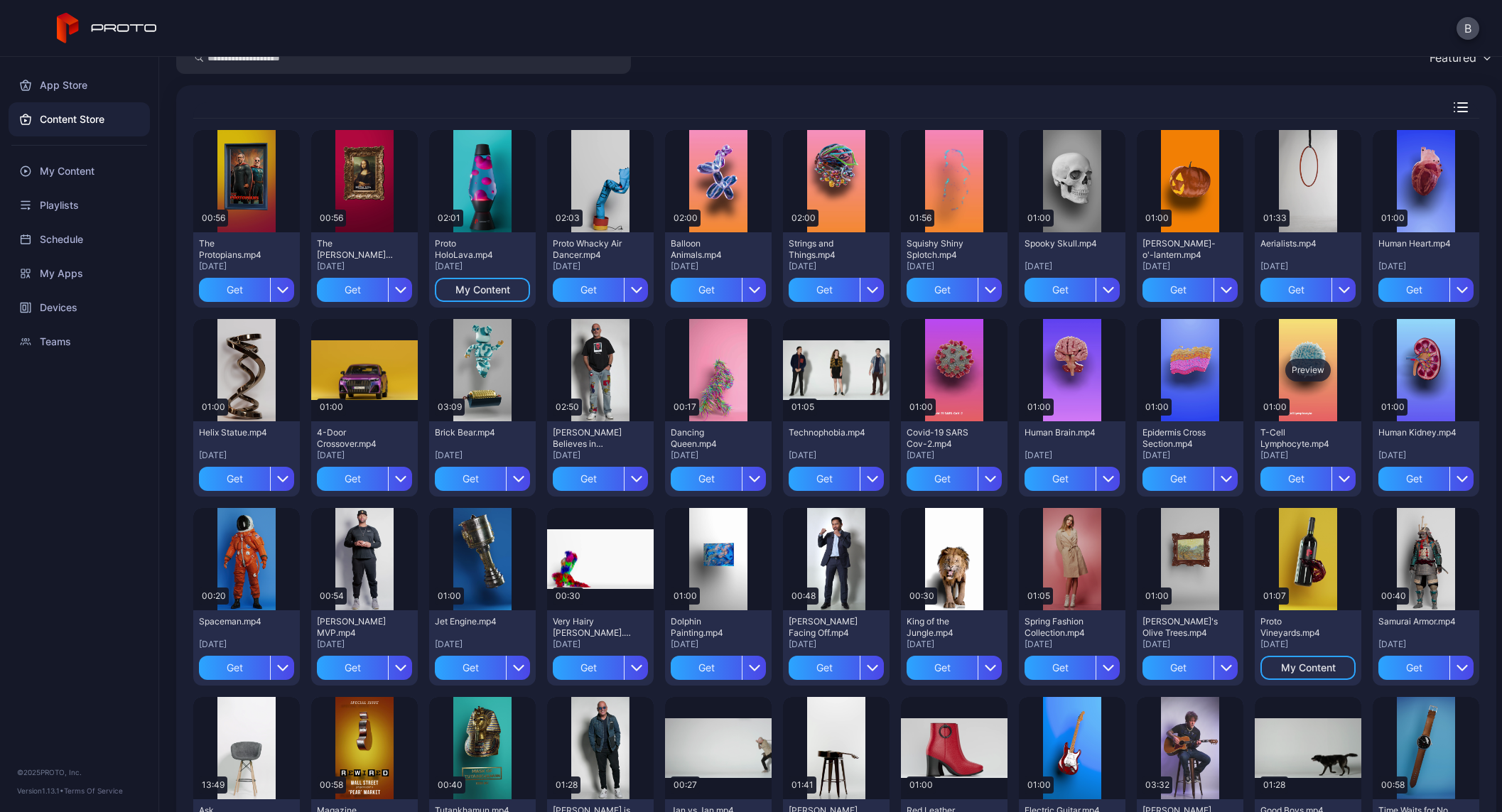
click at [1297, 364] on div "Preview" at bounding box center [1308, 370] width 45 height 23
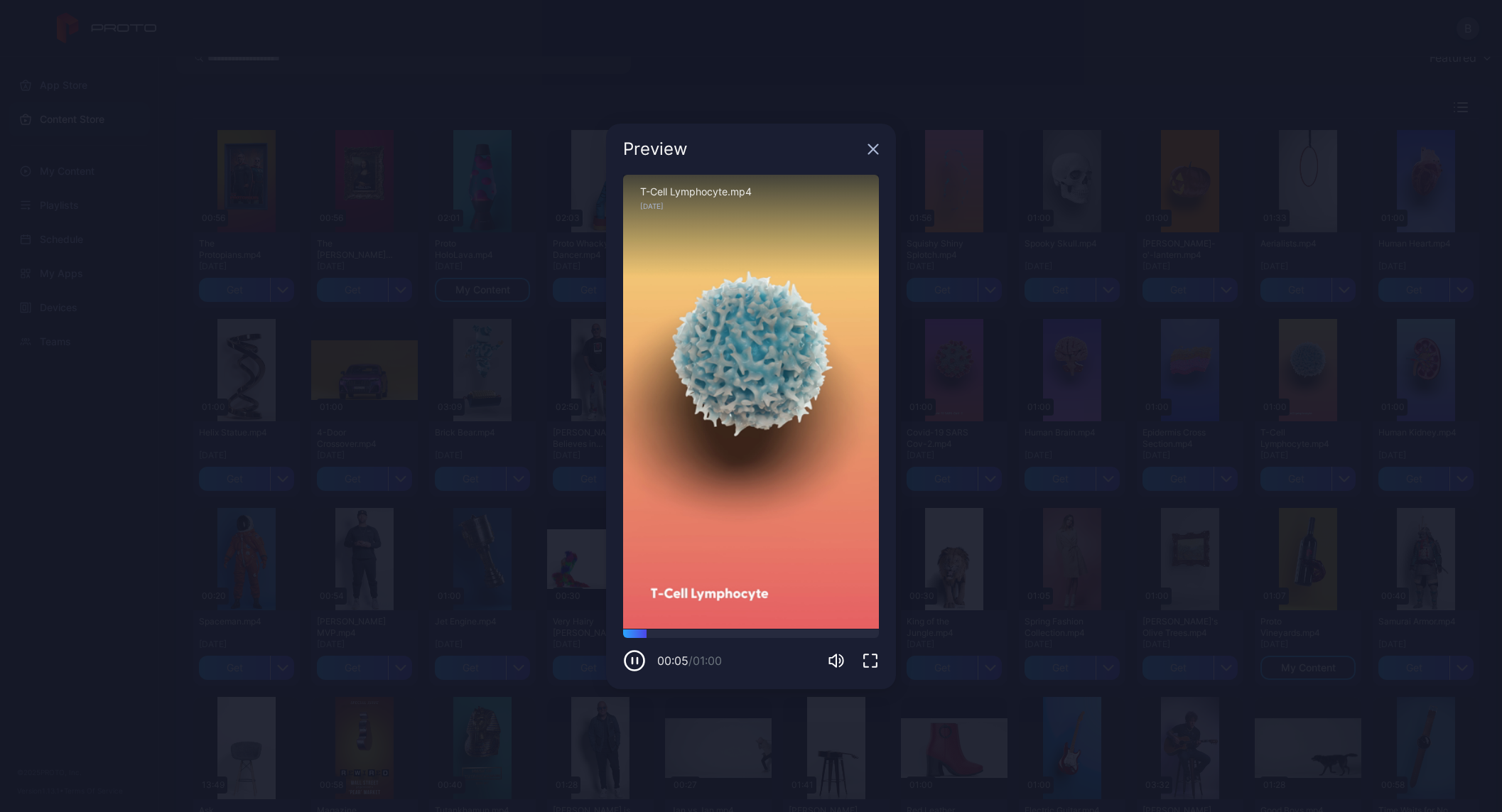
click at [875, 148] on icon "button" at bounding box center [873, 149] width 12 height 12
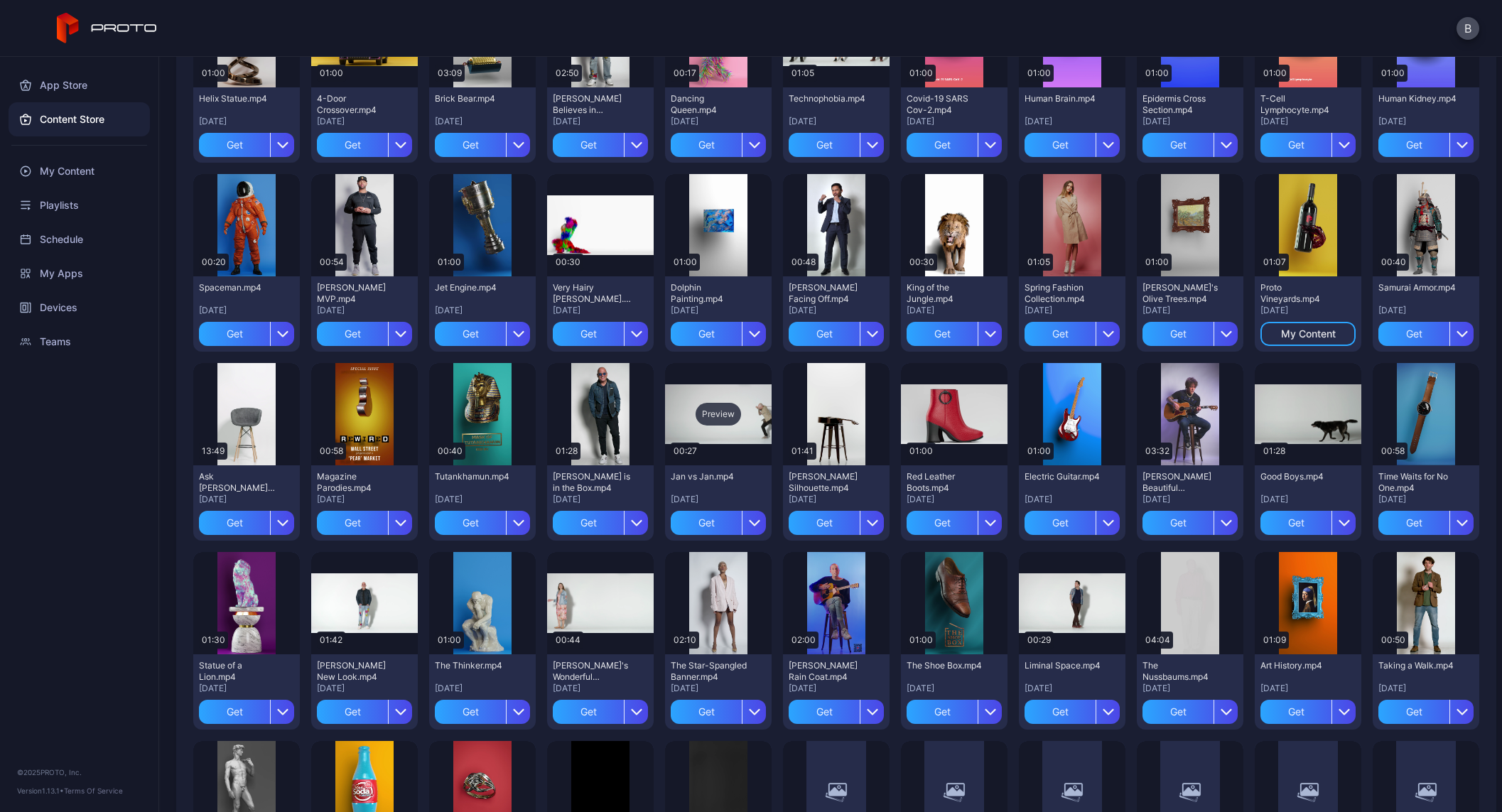
scroll to position [406, 0]
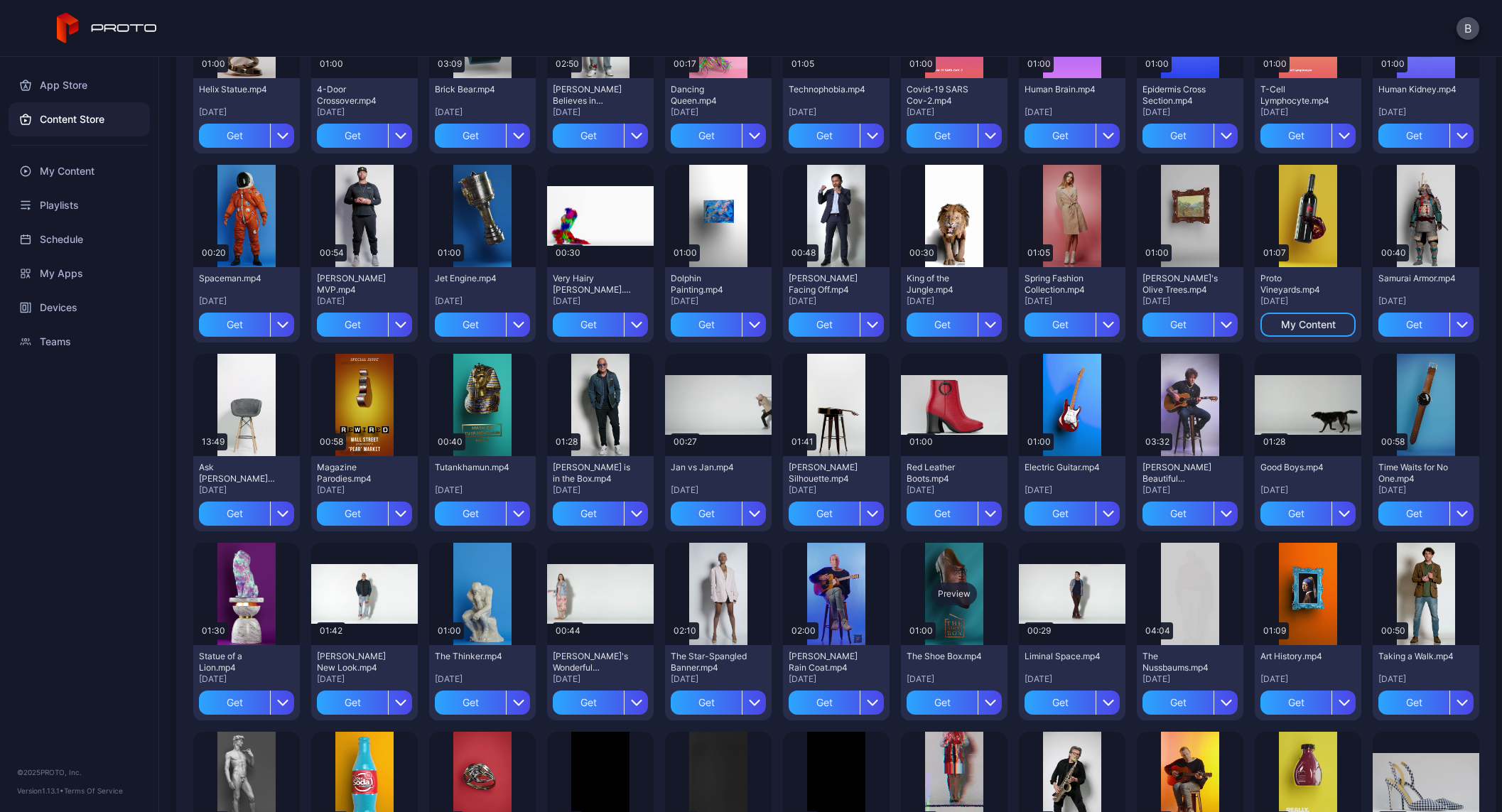
click at [950, 592] on div "Preview" at bounding box center [955, 593] width 45 height 23
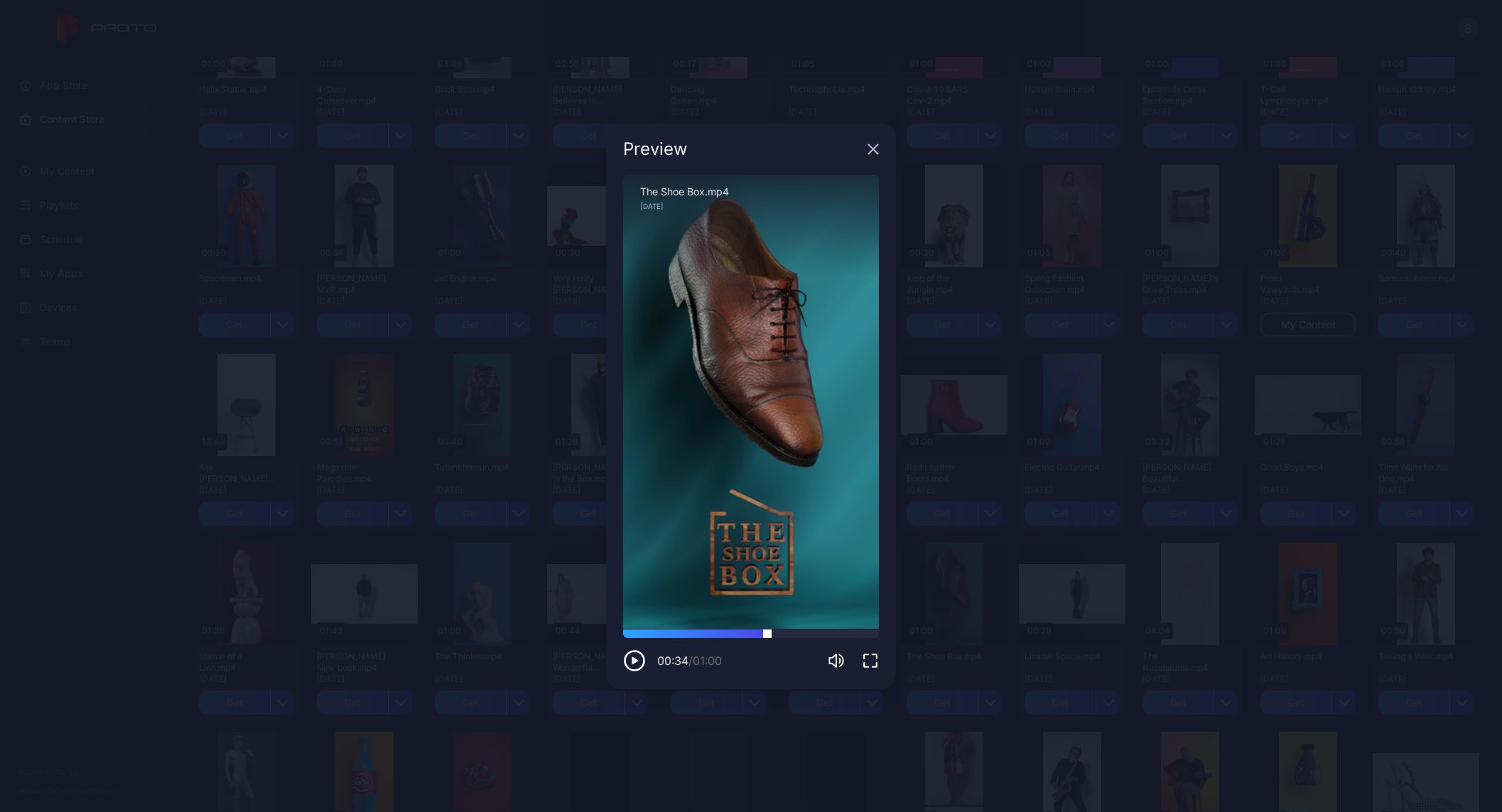
click at [768, 634] on div at bounding box center [751, 634] width 256 height 8
click at [821, 632] on div at bounding box center [751, 634] width 256 height 8
click at [878, 146] on icon "button" at bounding box center [873, 149] width 12 height 12
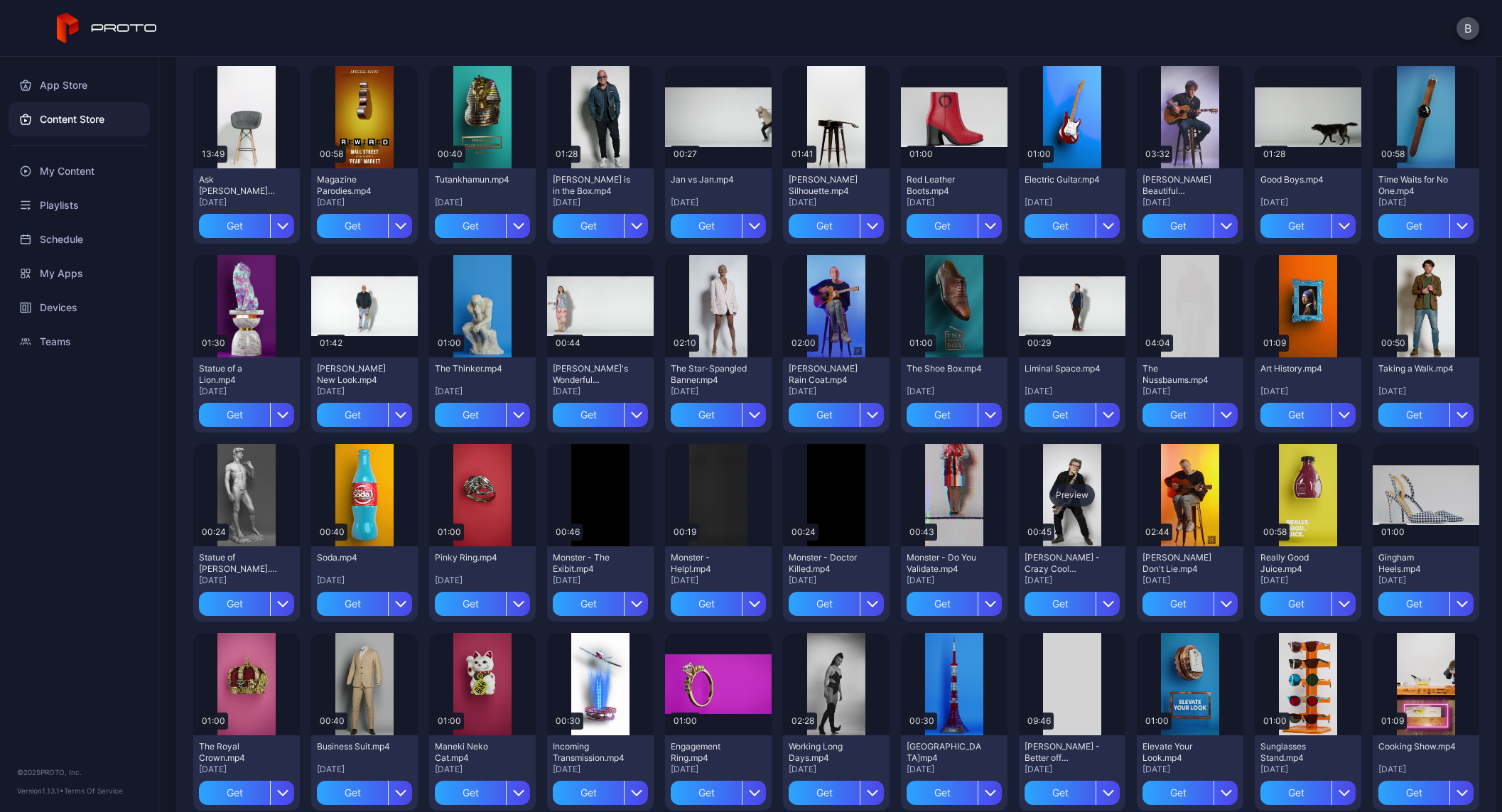
scroll to position [685, 0]
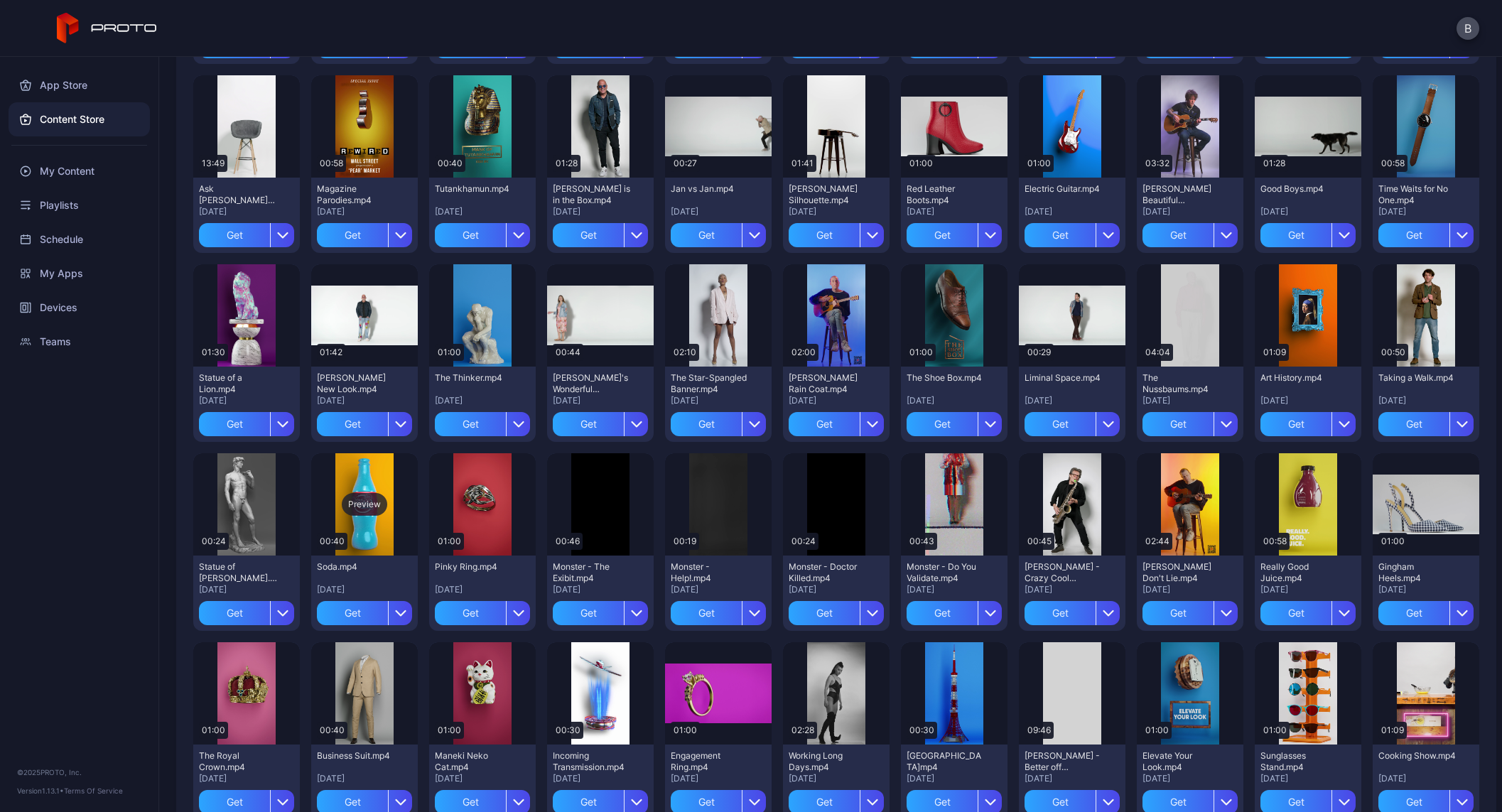
click at [357, 498] on div "Preview" at bounding box center [365, 504] width 45 height 23
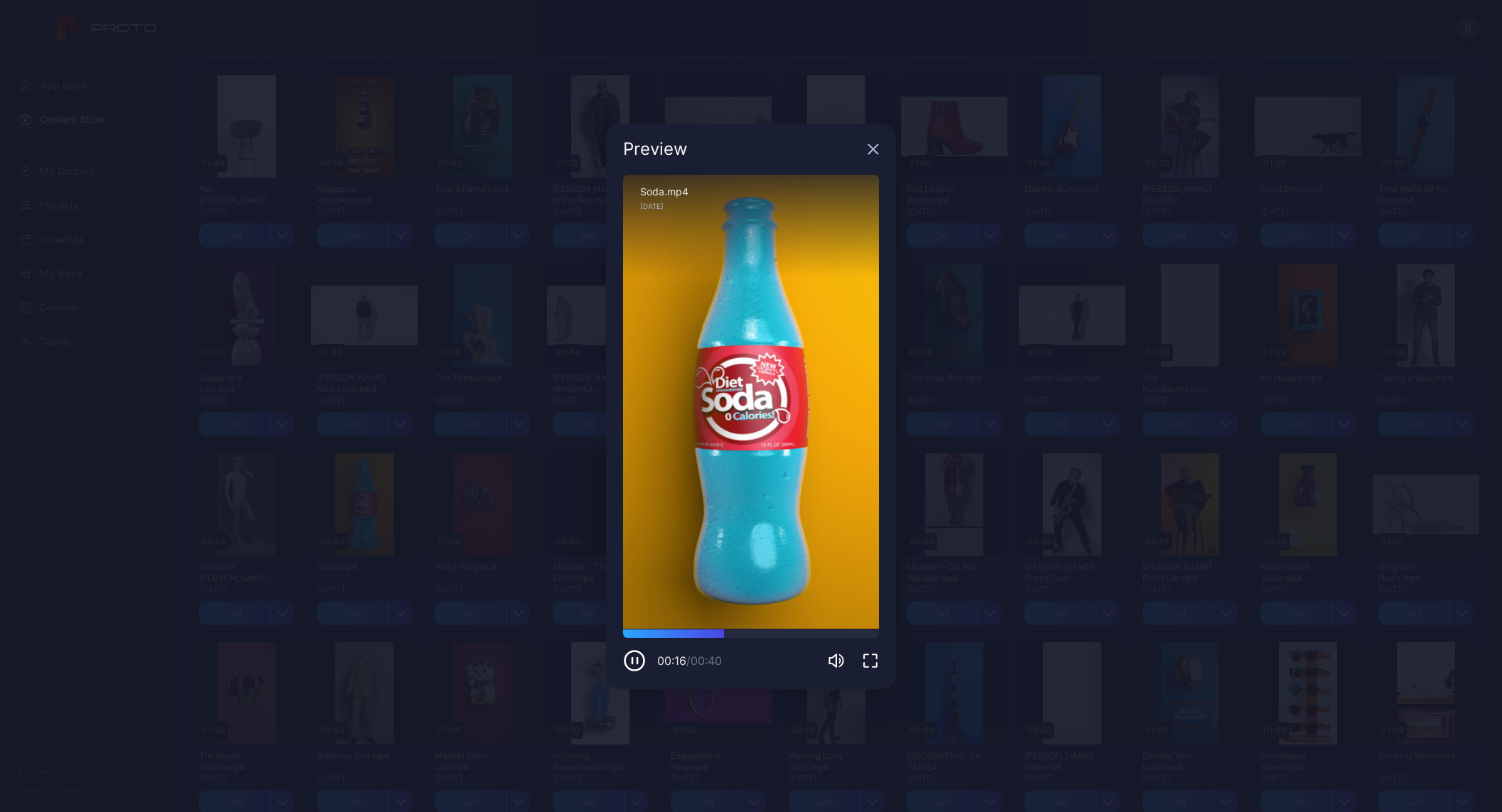
click at [872, 153] on icon "button" at bounding box center [873, 149] width 12 height 12
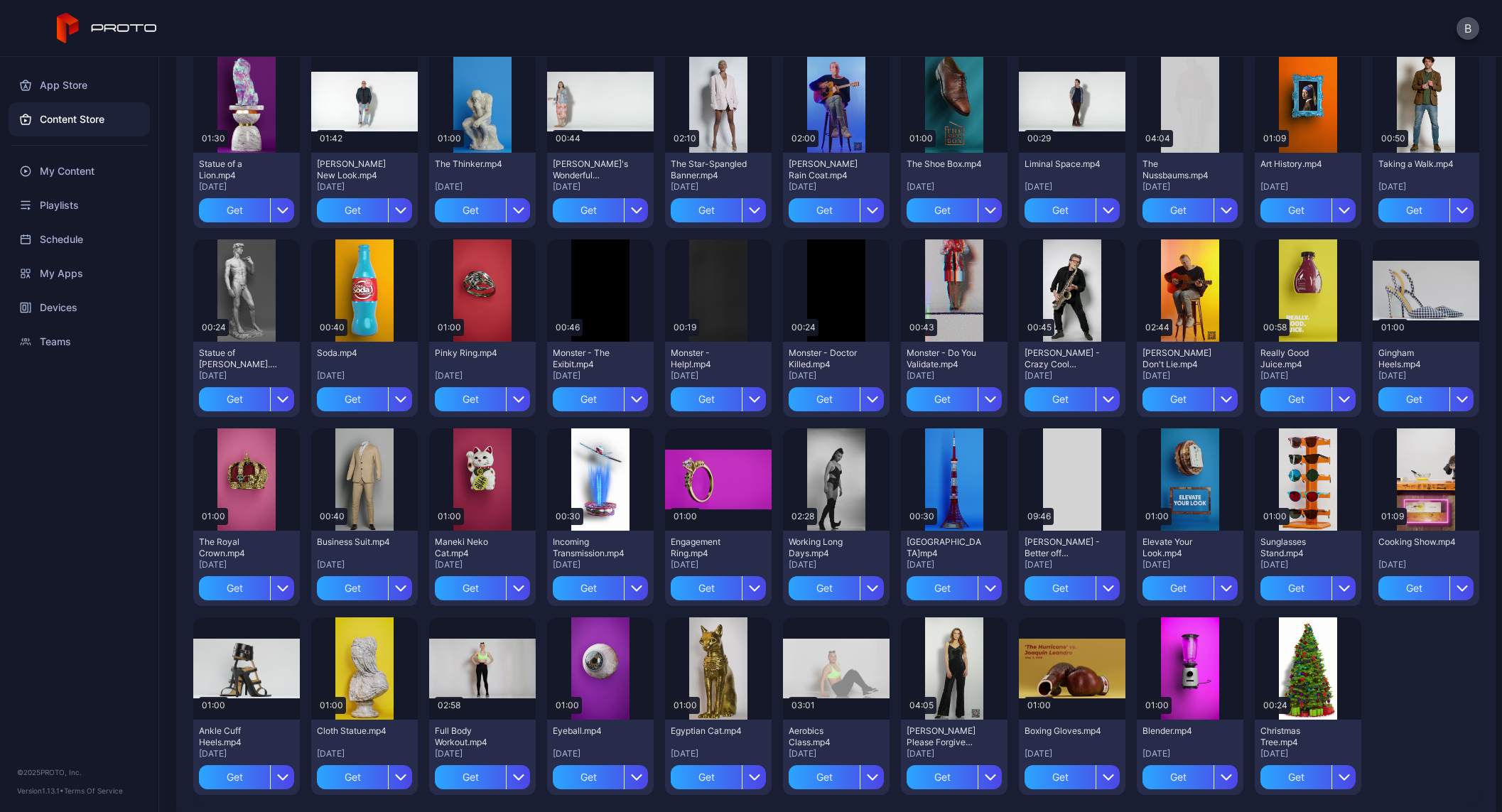
scroll to position [906, 0]
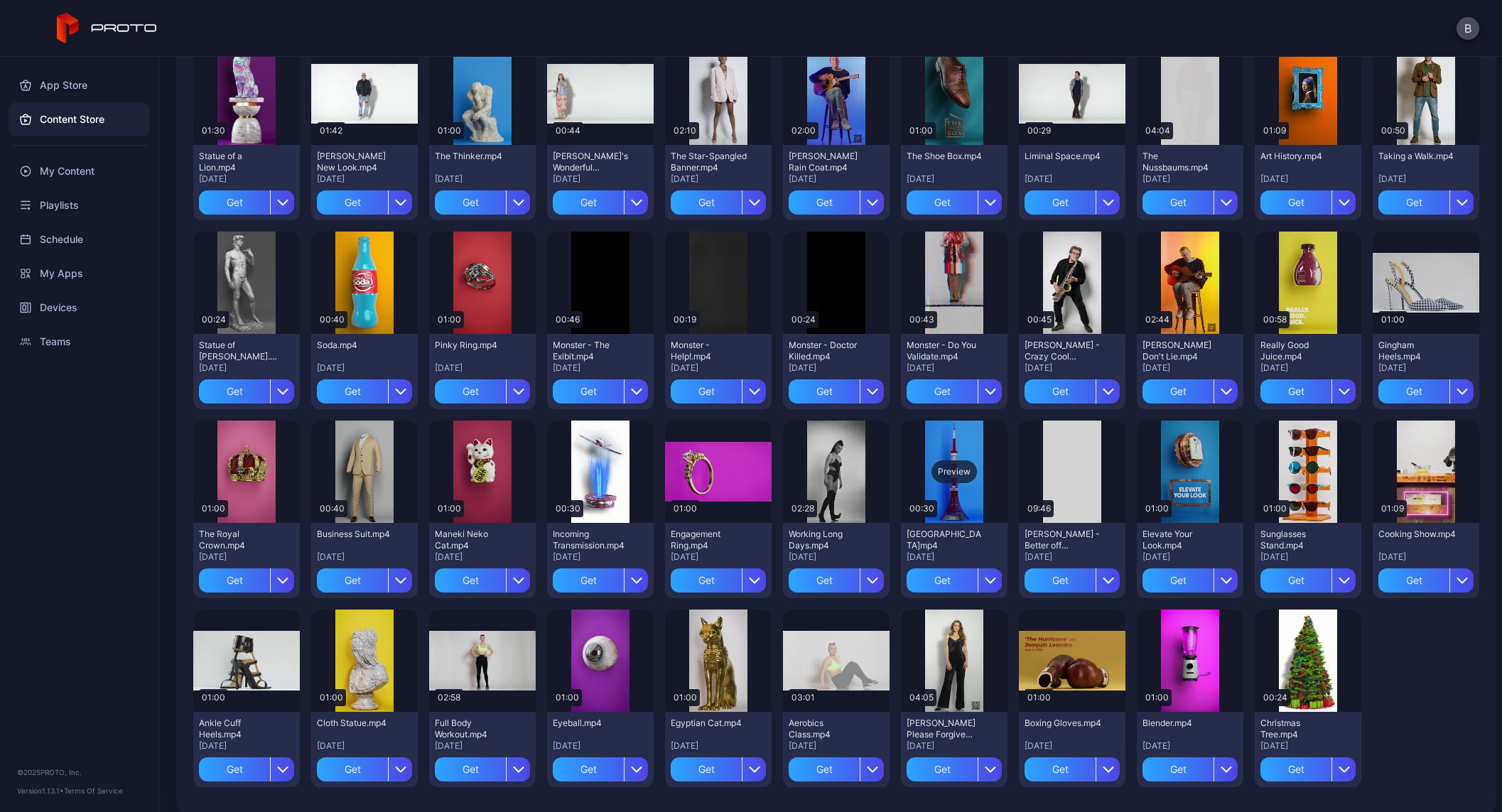
click at [960, 473] on div "Preview" at bounding box center [955, 471] width 45 height 23
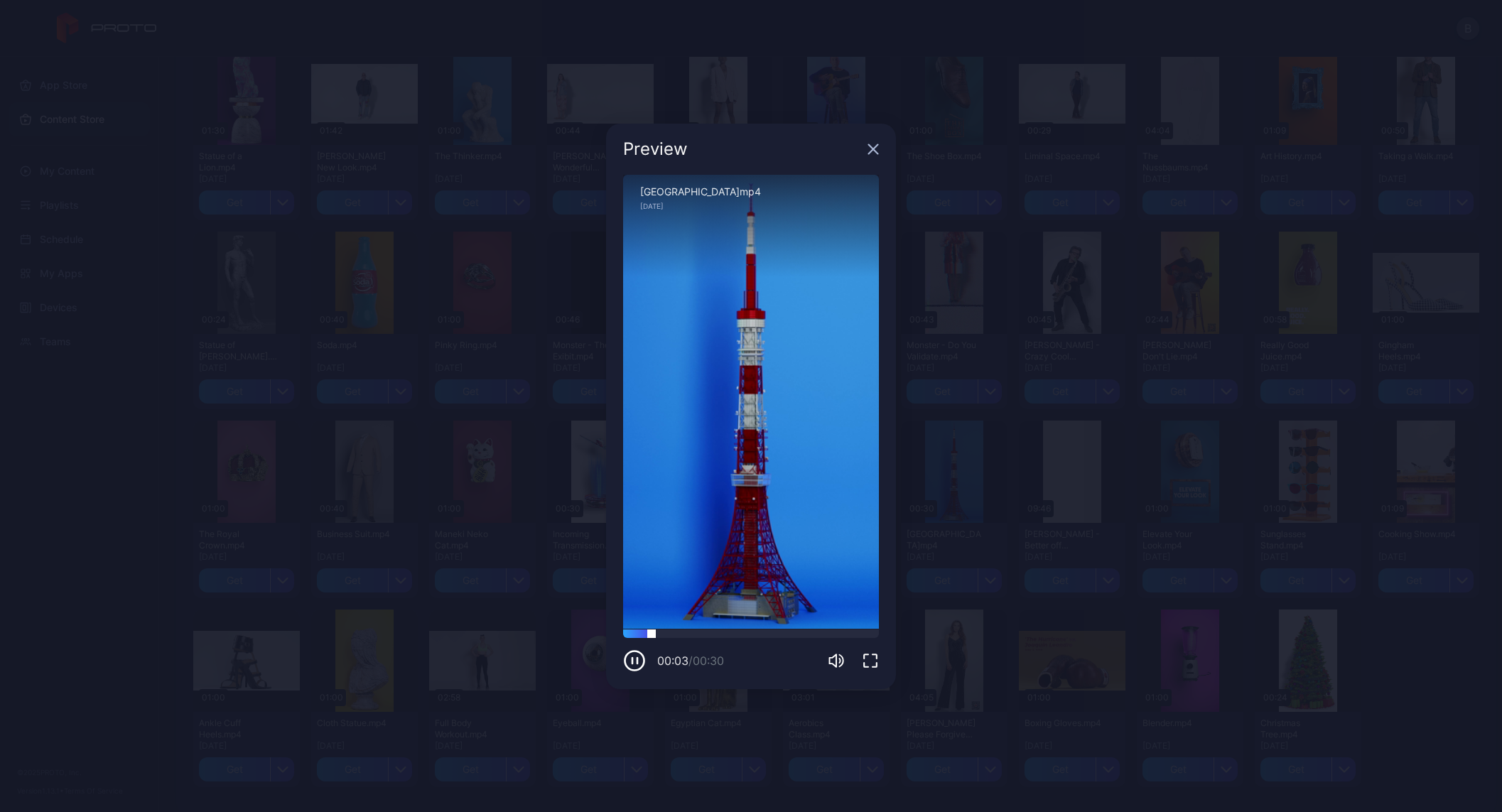
click at [741, 632] on div at bounding box center [751, 634] width 256 height 8
click at [795, 631] on div at bounding box center [751, 634] width 256 height 8
click at [870, 147] on icon "button" at bounding box center [873, 149] width 12 height 12
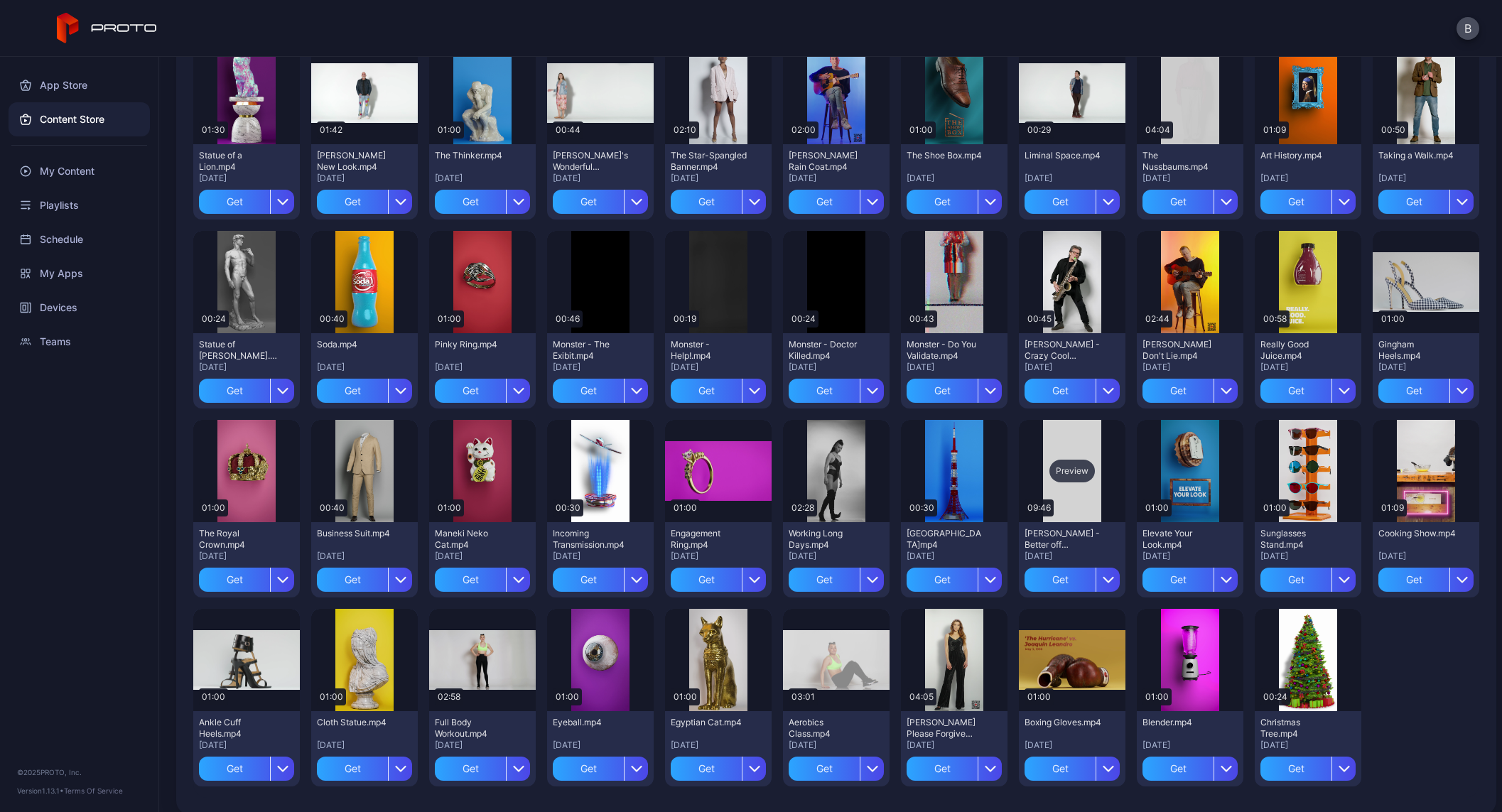
click at [1060, 476] on div "Preview" at bounding box center [1072, 471] width 45 height 23
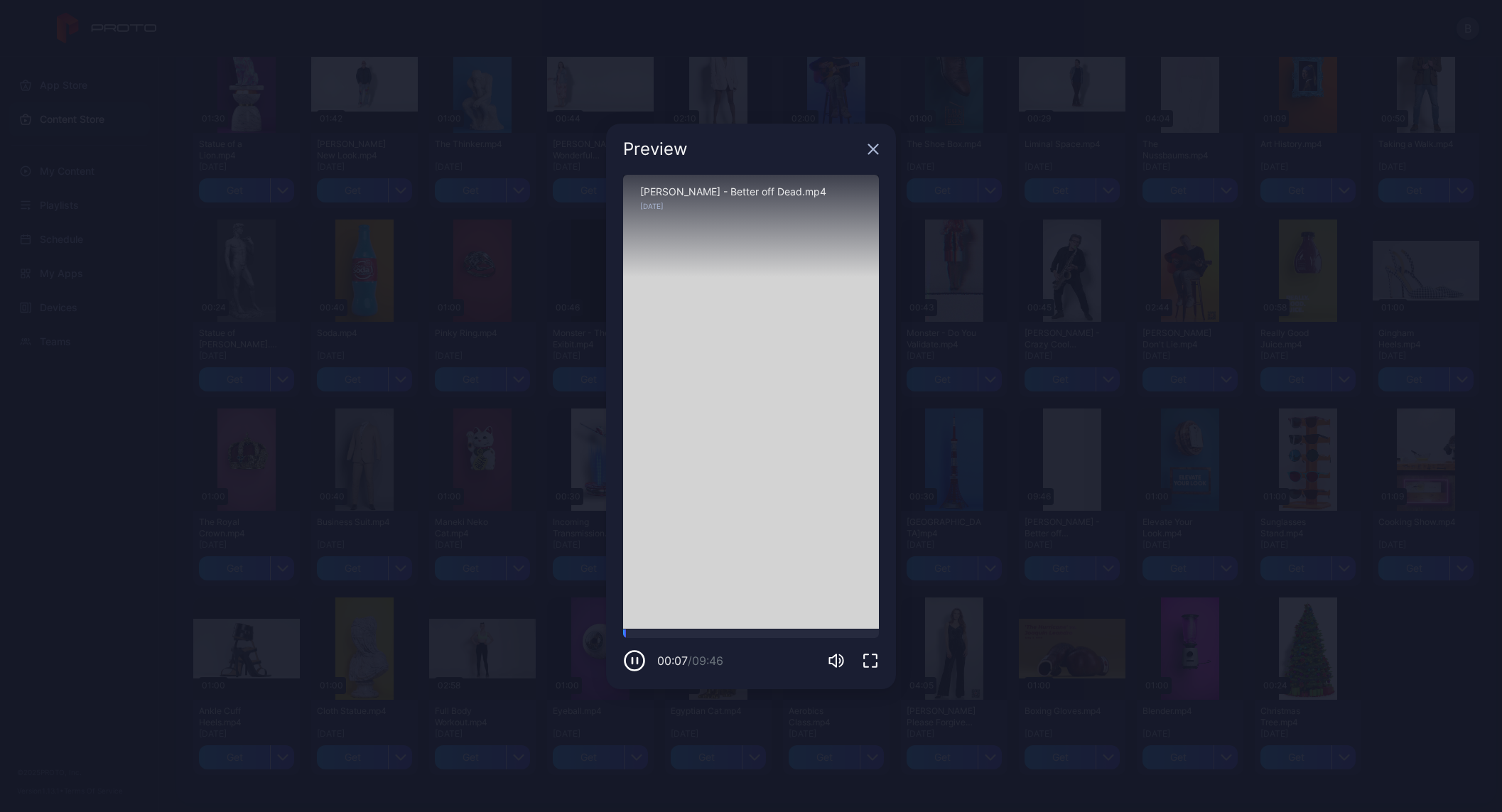
scroll to position [921, 0]
click at [869, 149] on icon "button" at bounding box center [873, 149] width 12 height 12
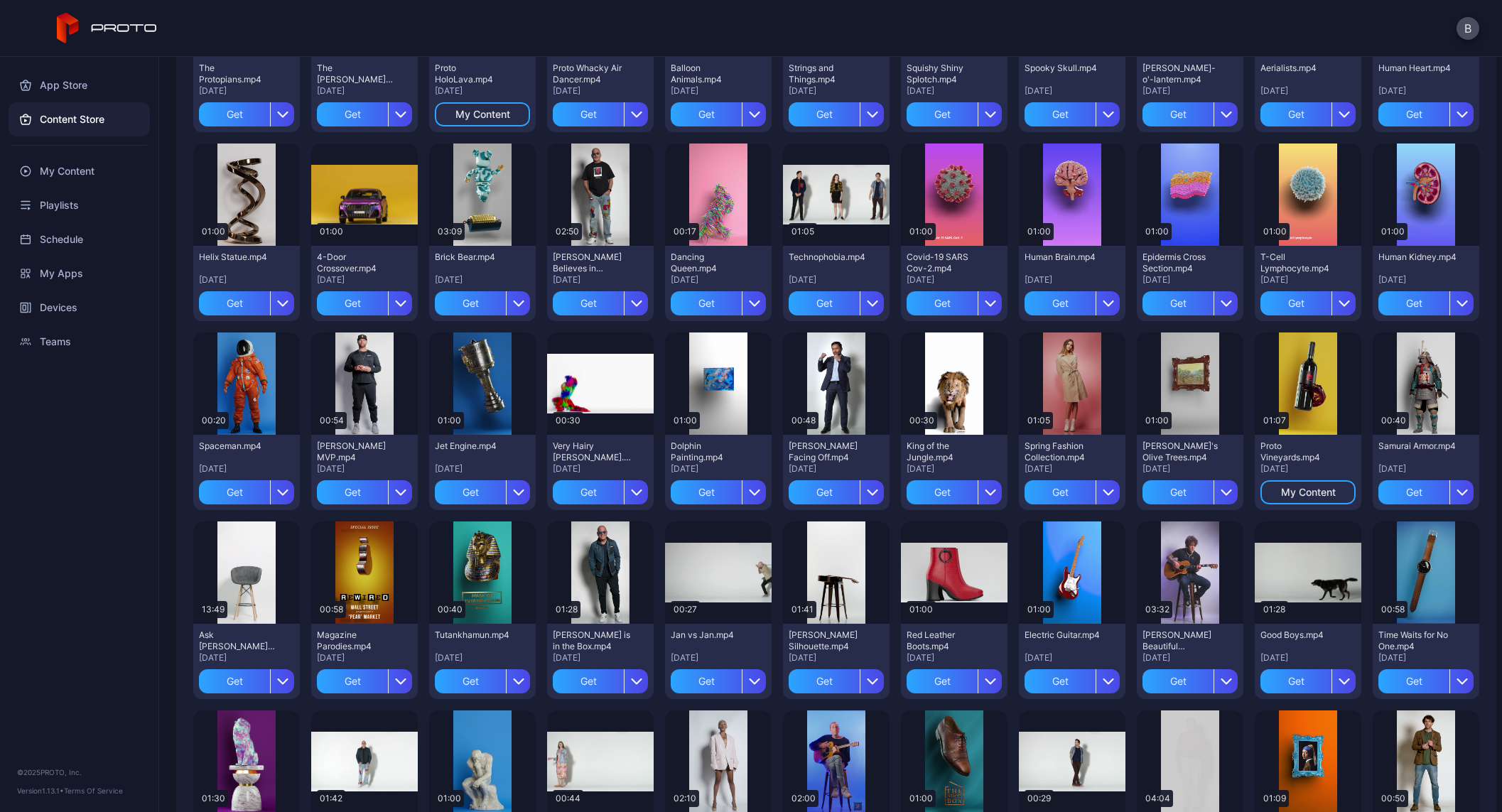
scroll to position [0, 0]
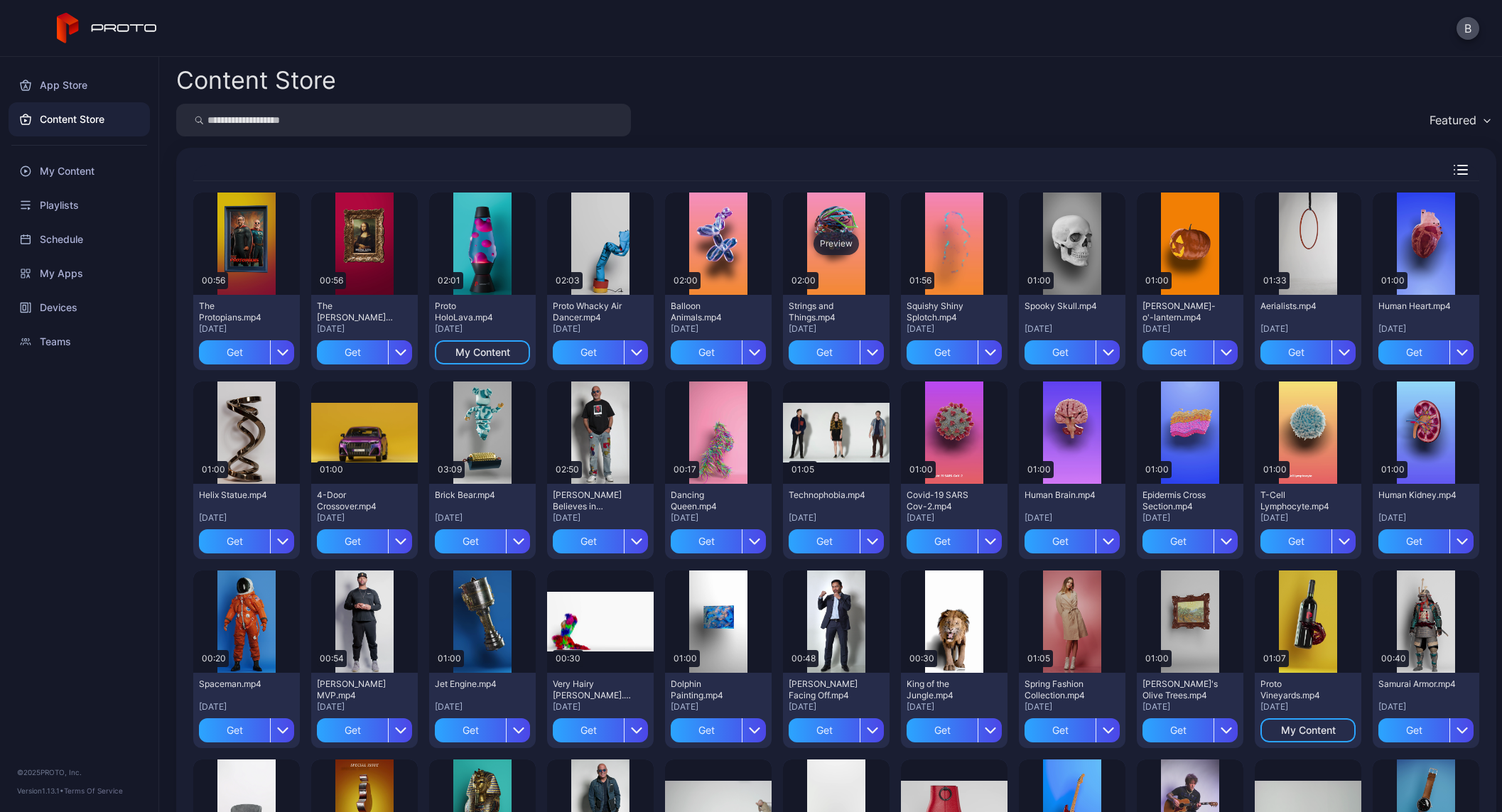
click at [828, 244] on div "Preview" at bounding box center [836, 243] width 45 height 23
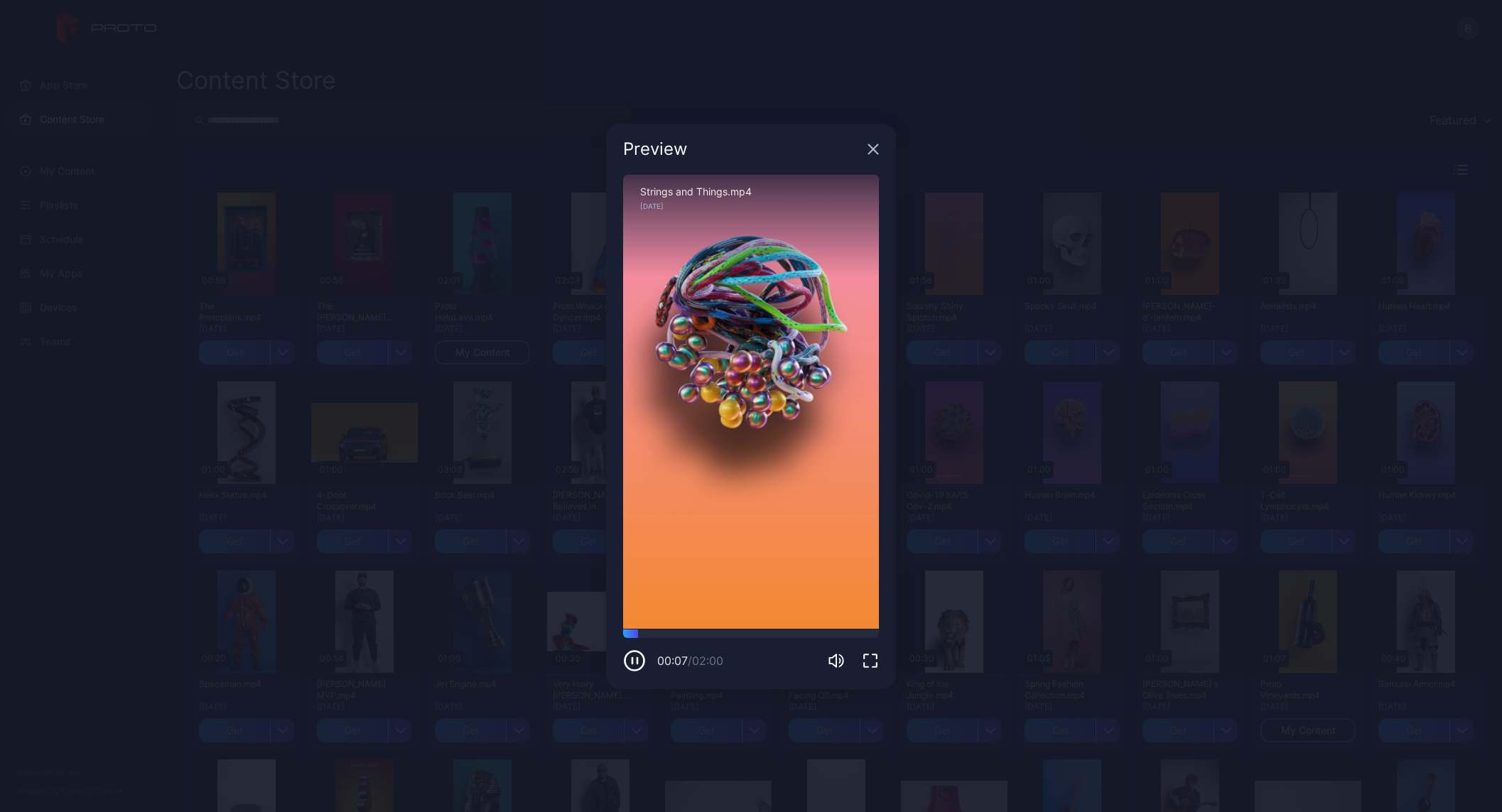
click at [881, 142] on div "Preview" at bounding box center [751, 149] width 290 height 51
click at [872, 148] on icon "button" at bounding box center [873, 149] width 12 height 12
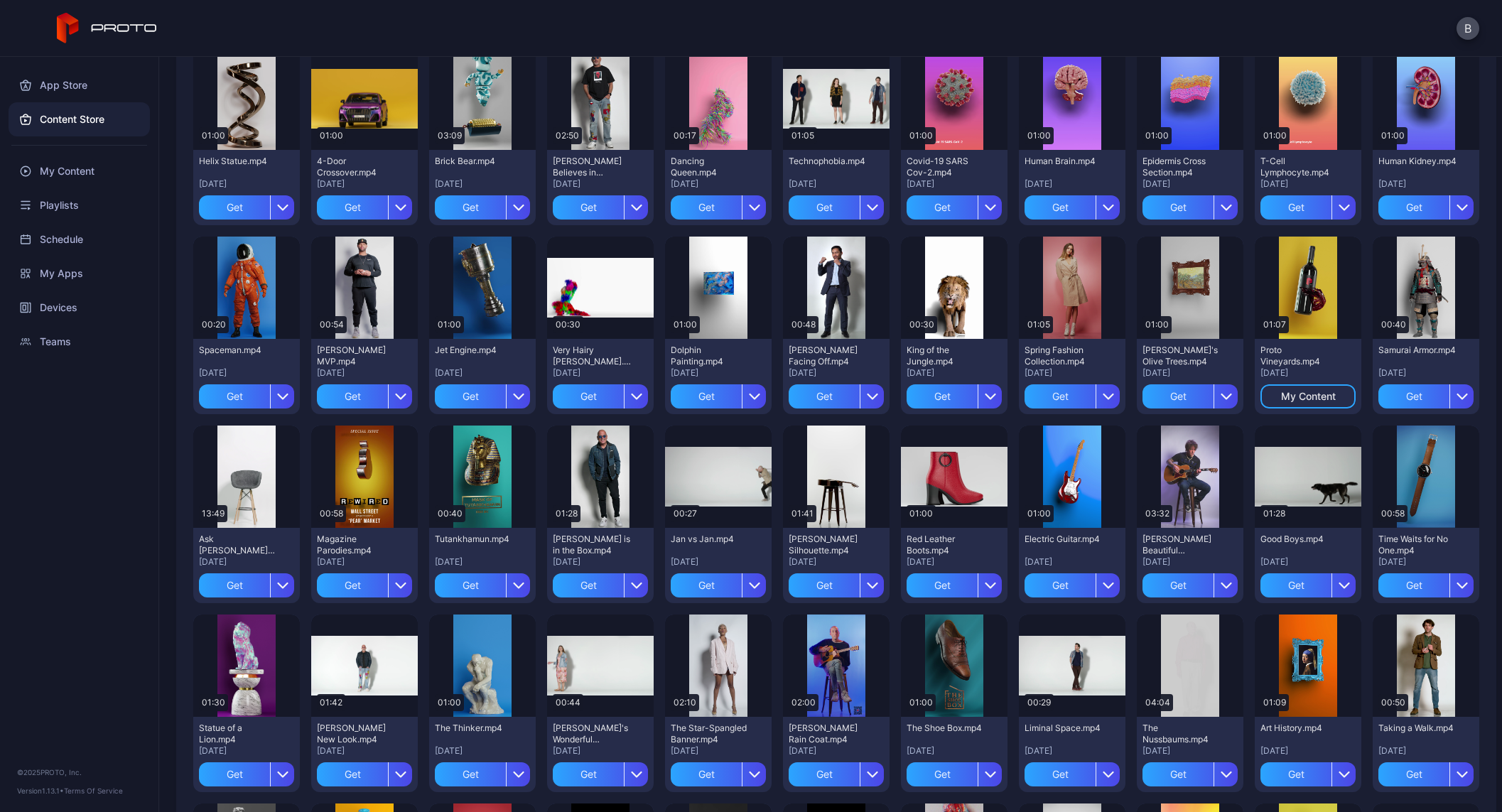
scroll to position [335, 0]
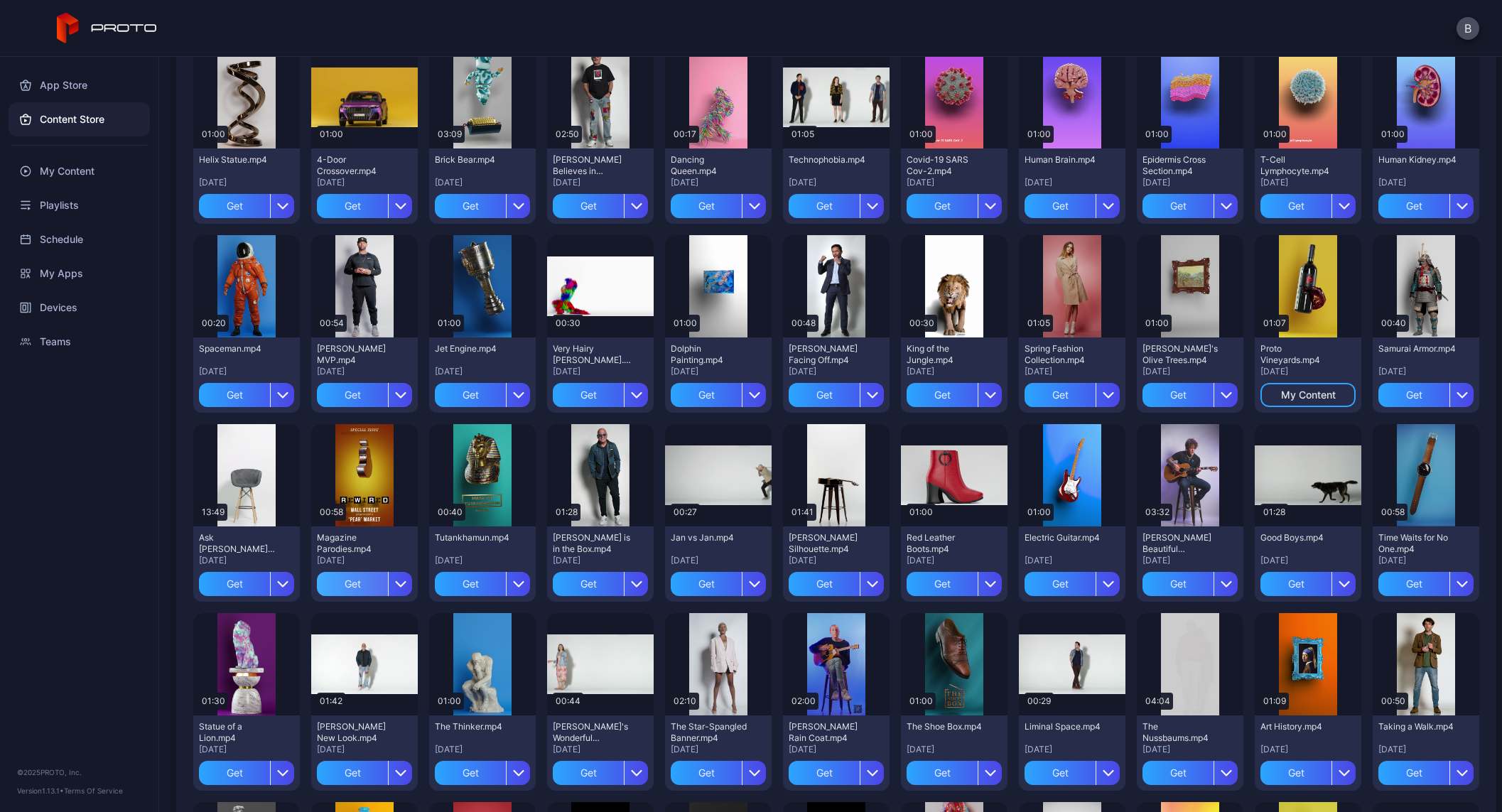
click at [333, 588] on div "Get" at bounding box center [352, 584] width 71 height 24
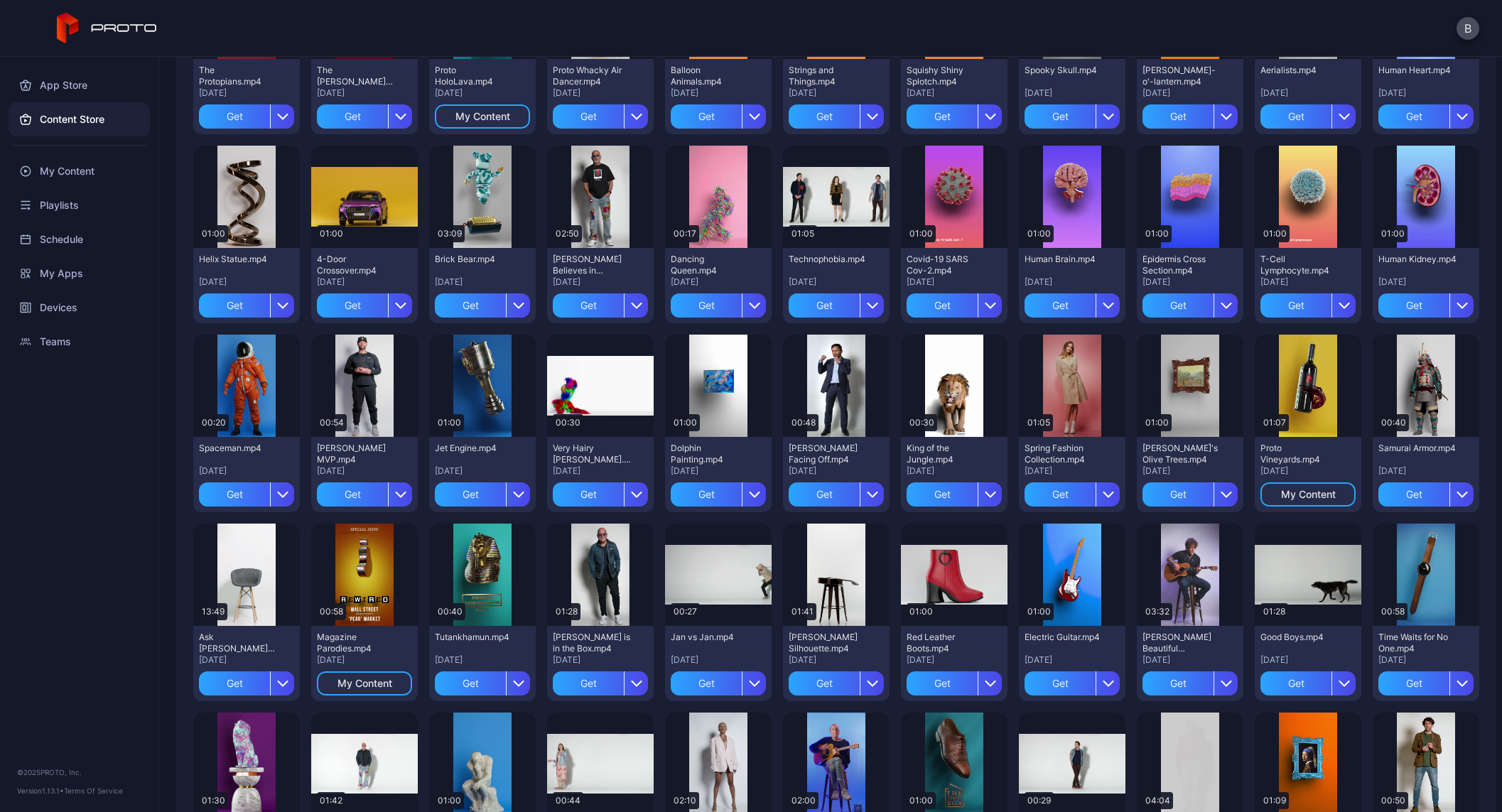
scroll to position [0, 0]
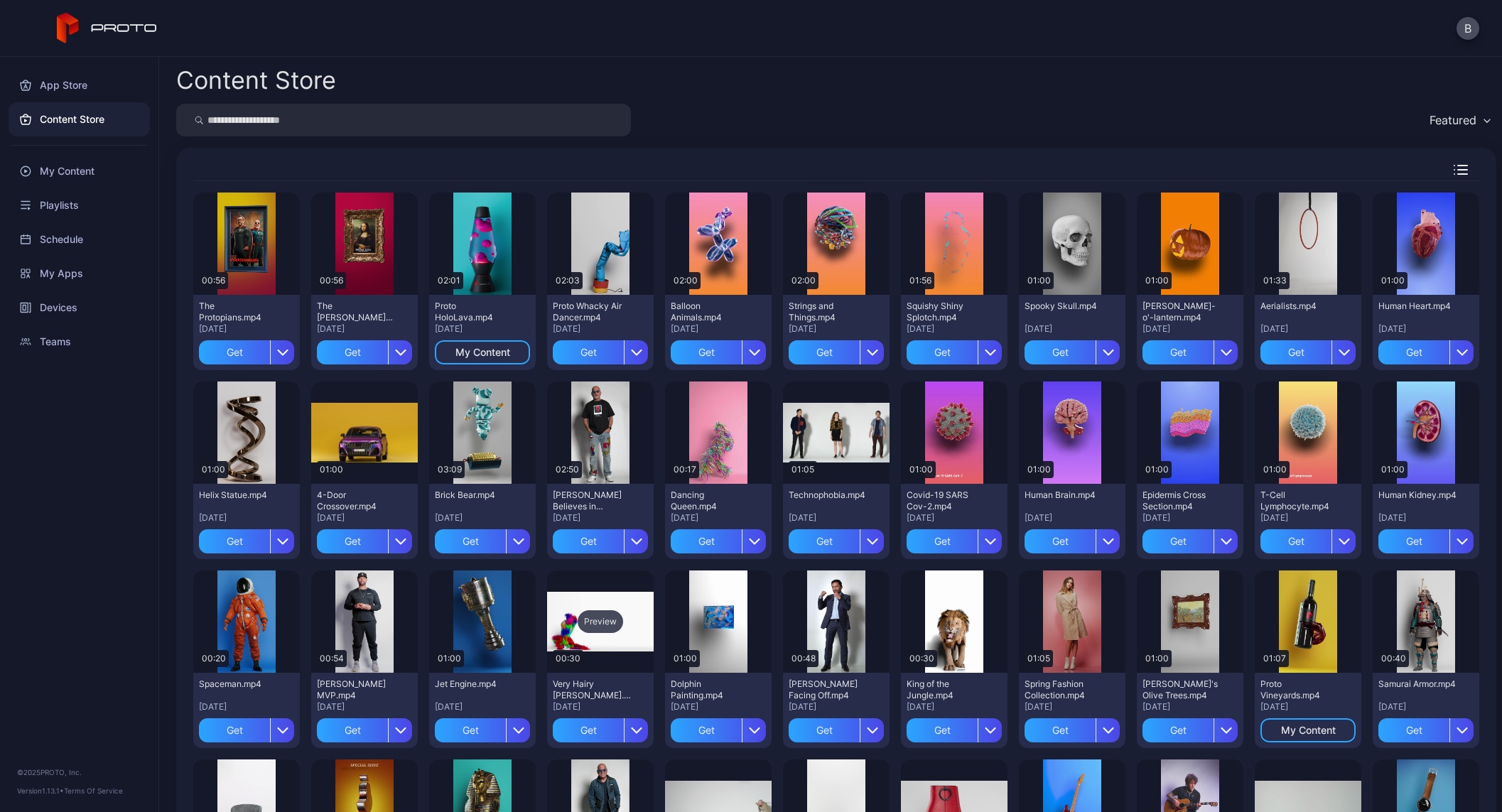
click at [581, 622] on div "Preview" at bounding box center [600, 621] width 45 height 23
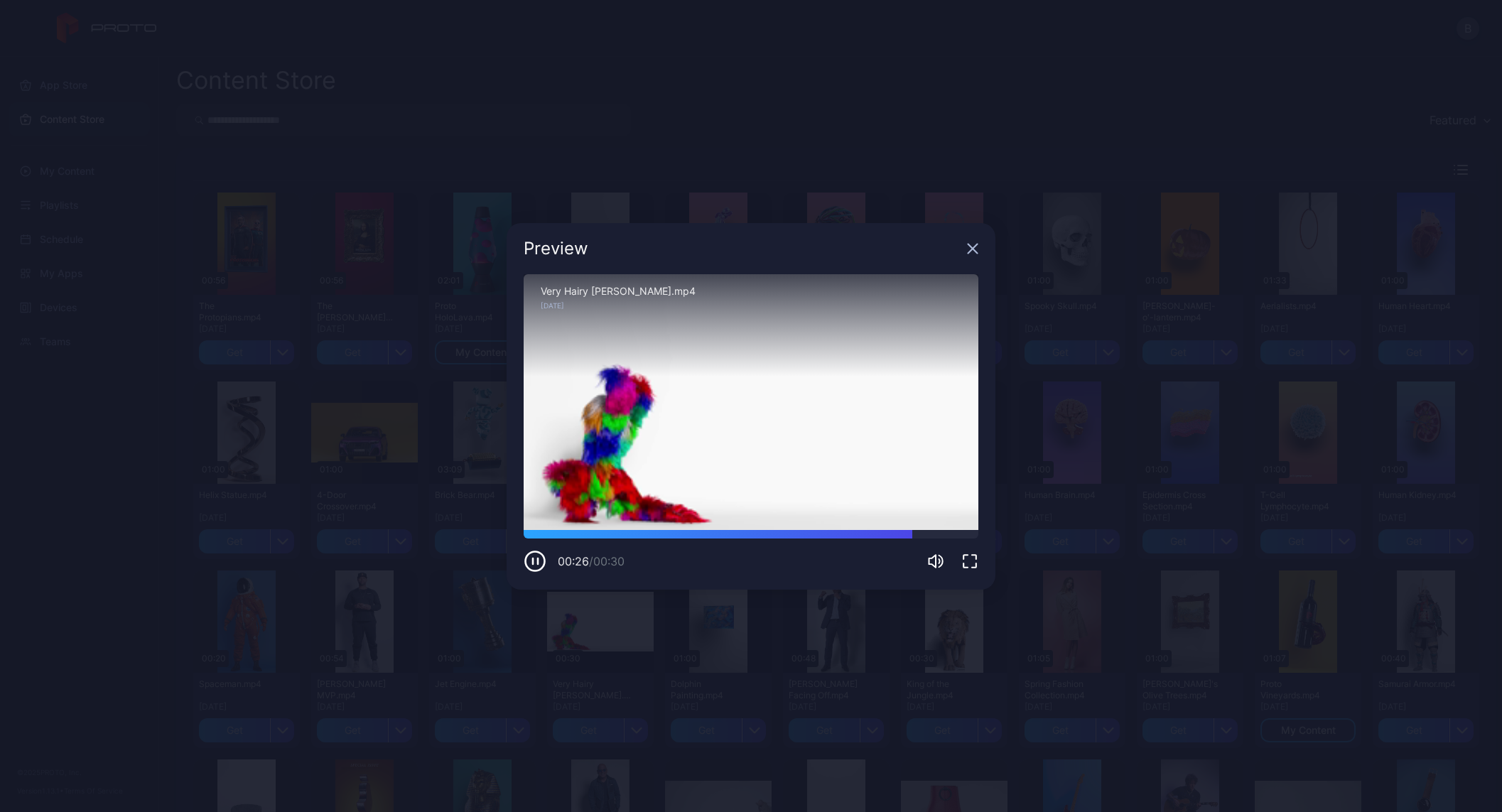
click at [973, 252] on icon "button" at bounding box center [973, 249] width 12 height 12
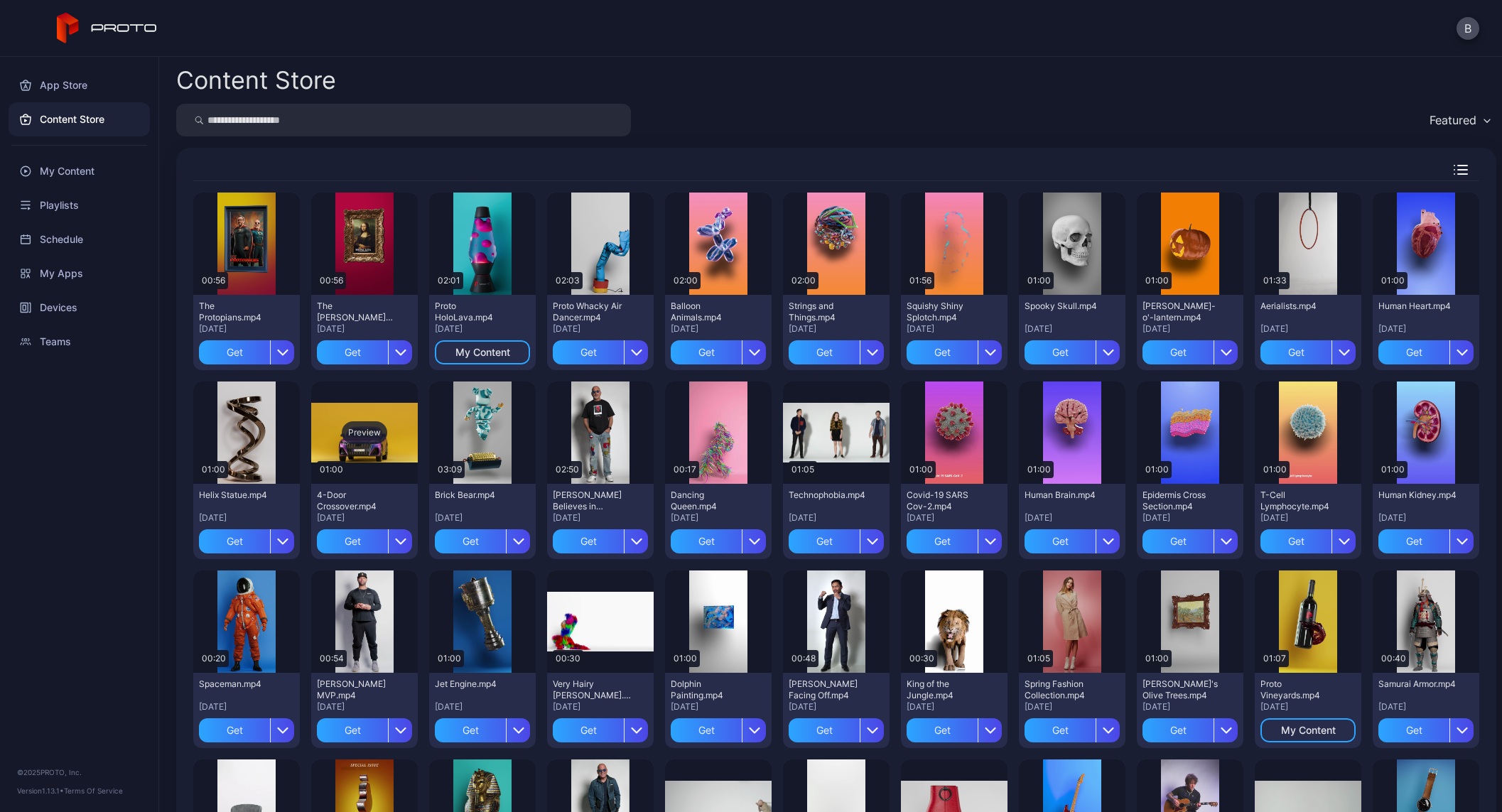
scroll to position [3, 0]
